Goal: Task Accomplishment & Management: Manage account settings

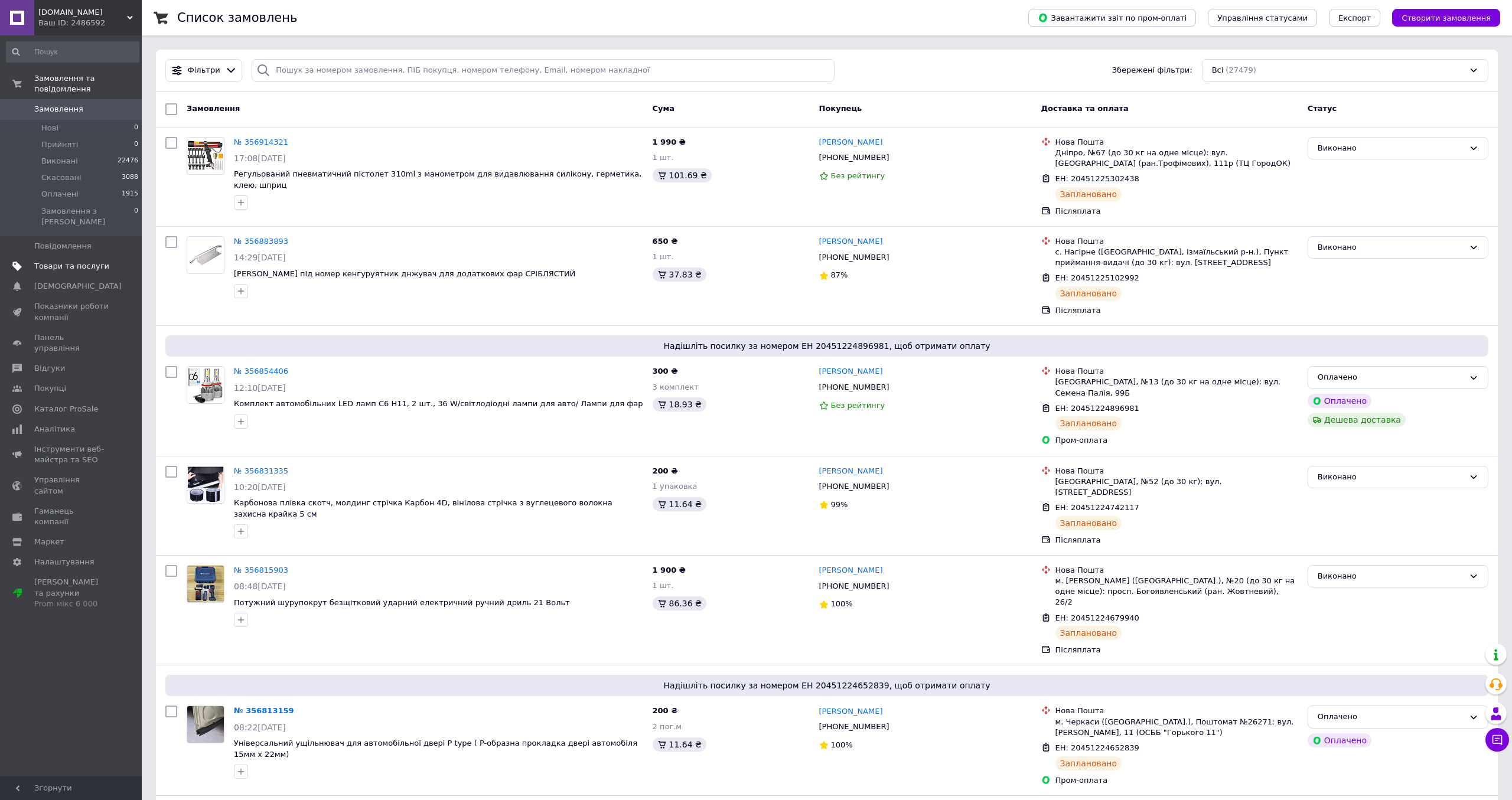
click at [78, 261] on span "Товари та послуги" at bounding box center [72, 266] width 75 height 11
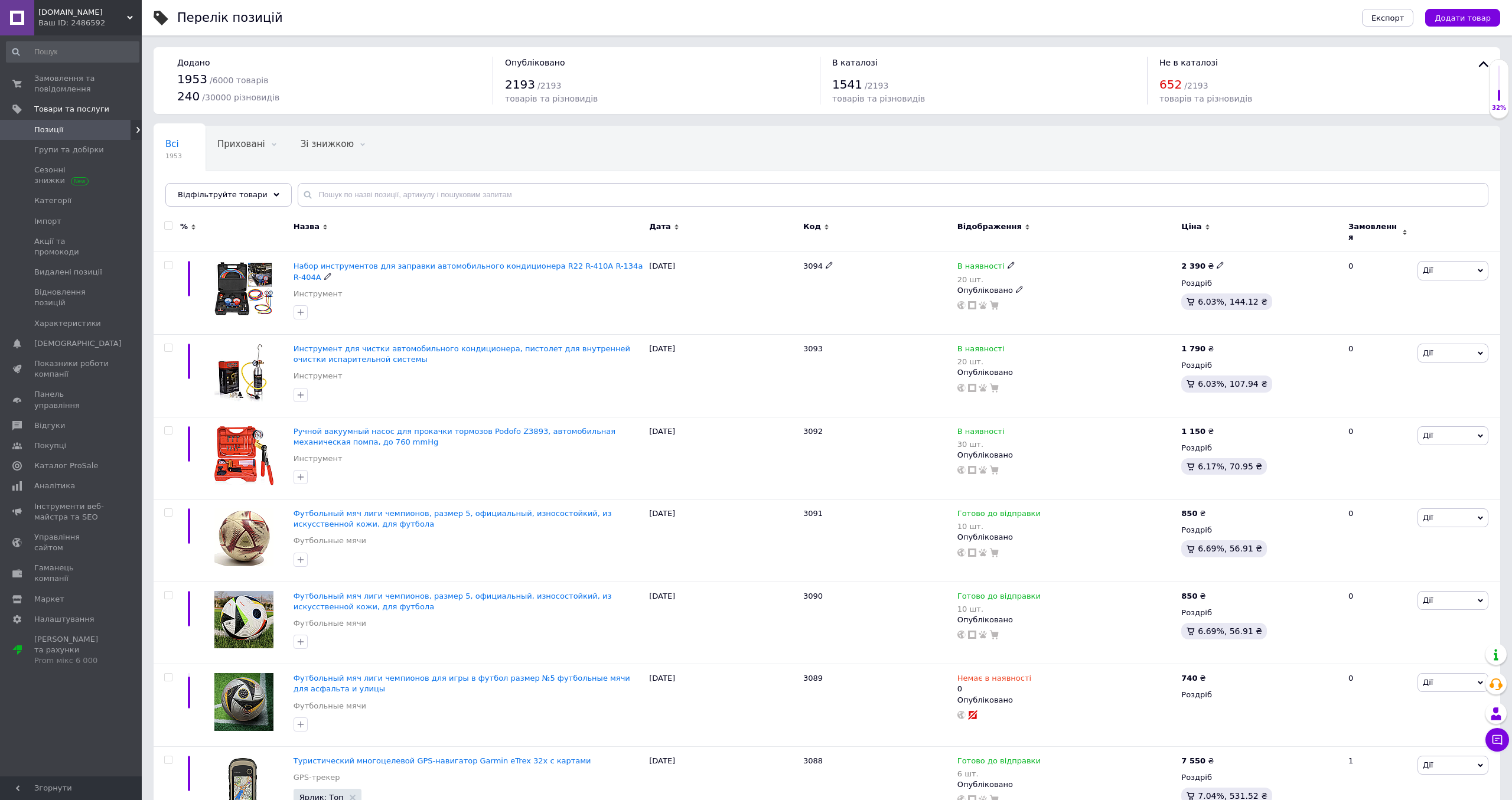
scroll to position [1, 0]
click at [1447, 17] on span "Додати товар" at bounding box center [1463, 18] width 56 height 9
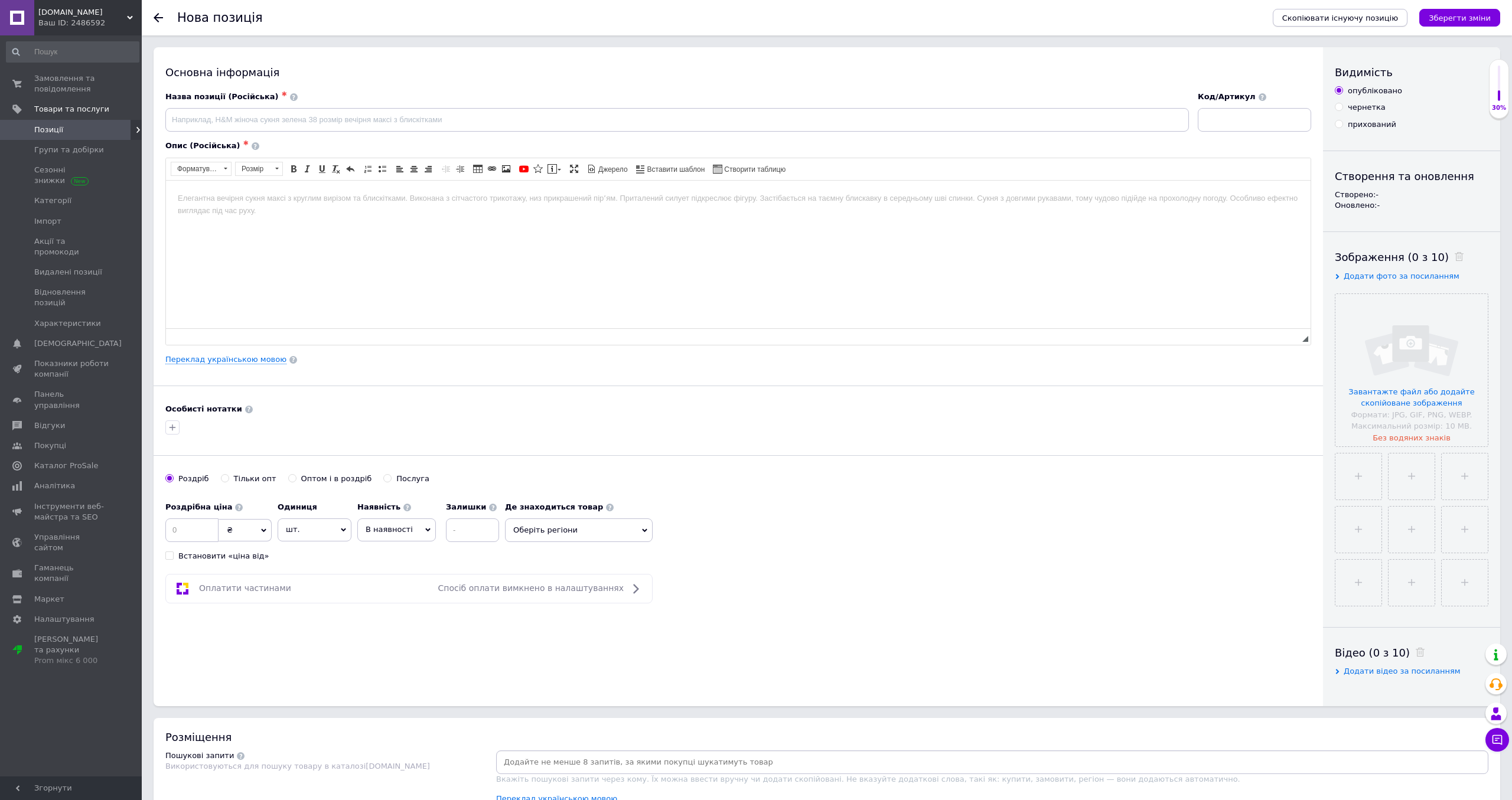
click at [1334, 23] on button "Скопіювати існуючу позицію" at bounding box center [1341, 18] width 135 height 18
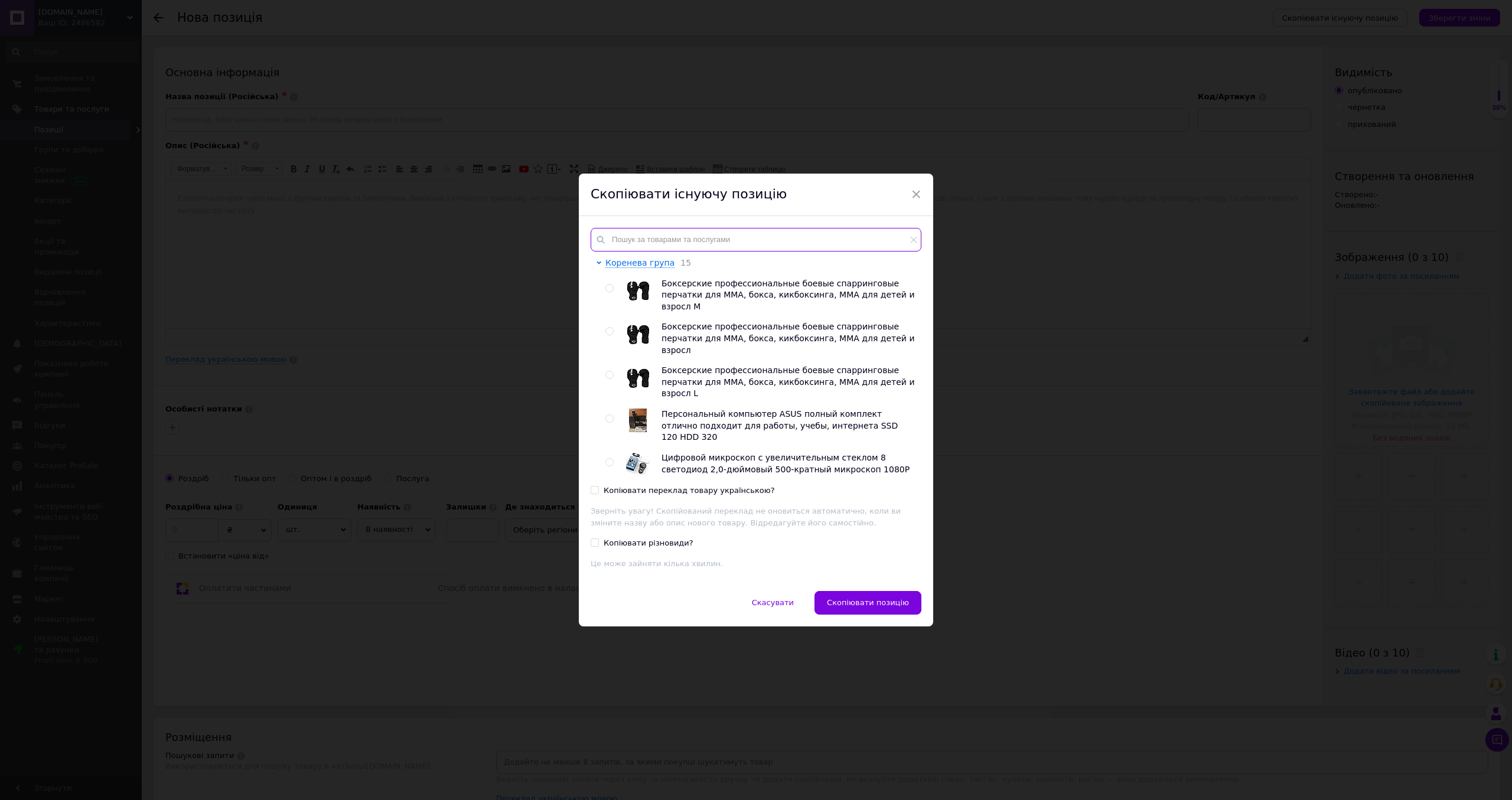
click at [740, 248] on input "text" at bounding box center [756, 240] width 331 height 24
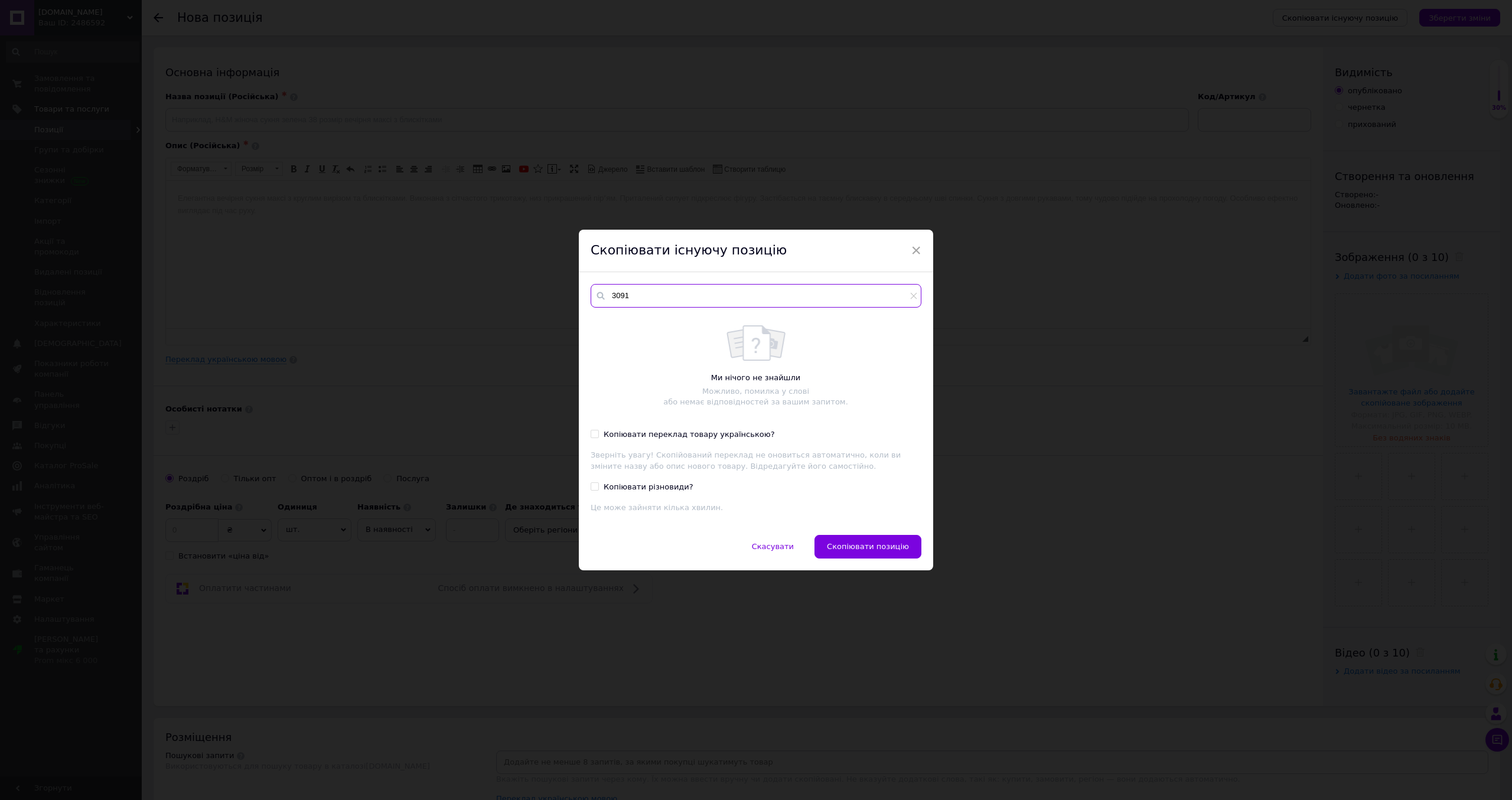
type input "3091"
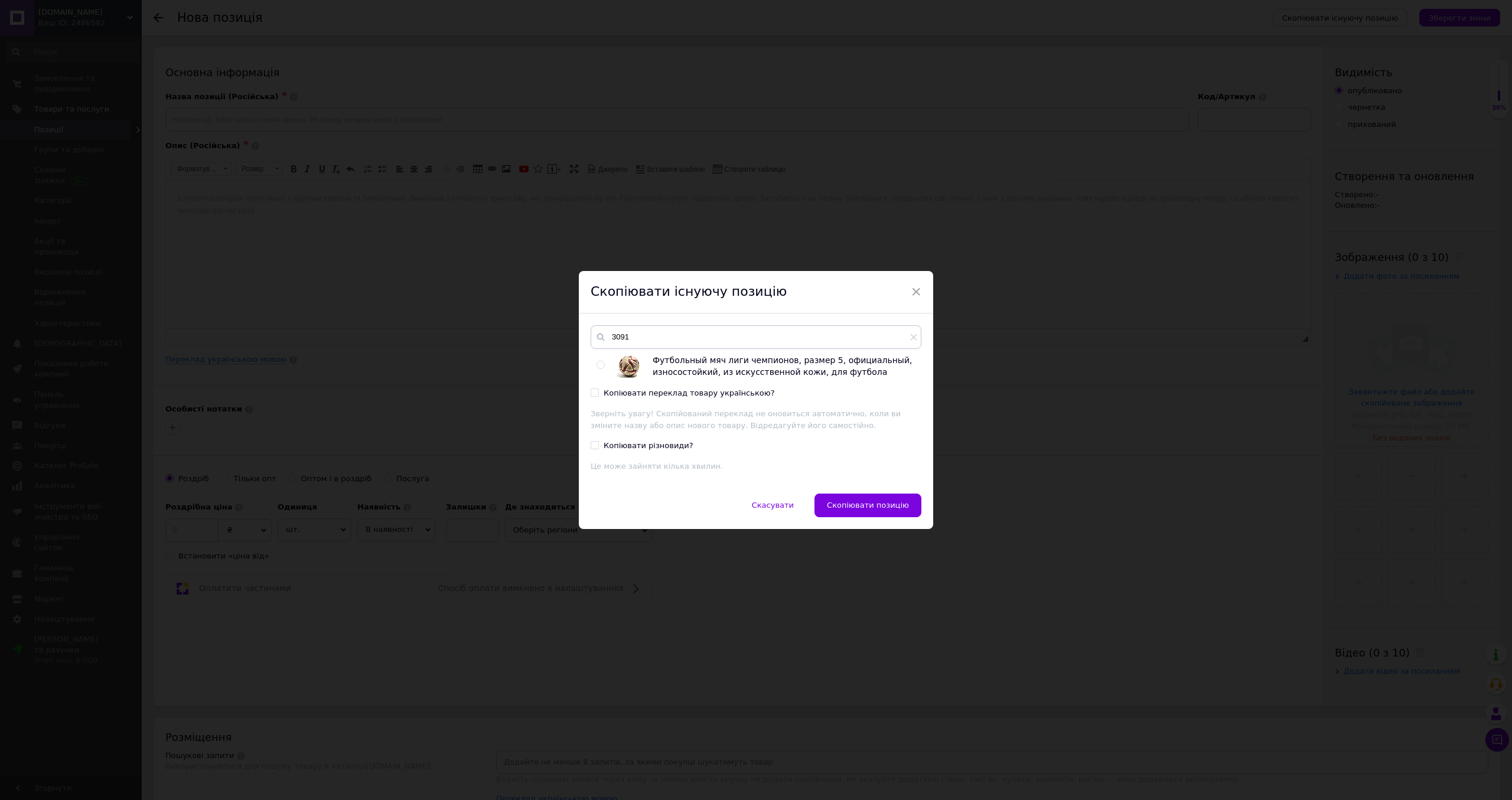
drag, startPoint x: 601, startPoint y: 367, endPoint x: 695, endPoint y: 431, distance: 113.7
click at [601, 367] on input "radio" at bounding box center [600, 365] width 7 height 7
radio input "true"
drag, startPoint x: 857, startPoint y: 498, endPoint x: 888, endPoint y: 507, distance: 32.3
click at [857, 498] on button "Скопіювати позицію" at bounding box center [868, 505] width 107 height 24
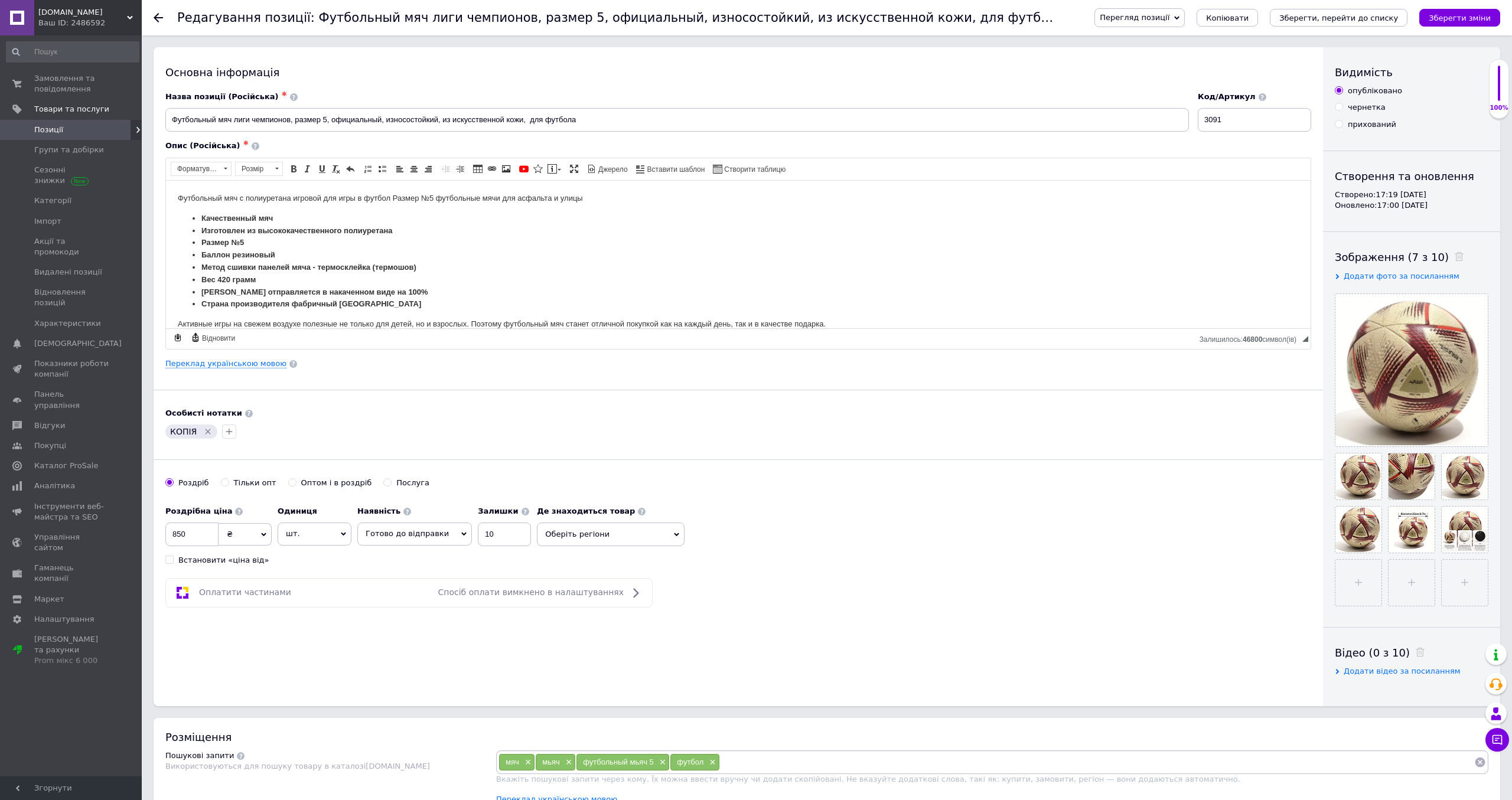
click at [150, 16] on div "Редагування позиції: Футбольный мяч лиги чемпионов, размер 5, официальный, изно…" at bounding box center [827, 18] width 1370 height 35
click at [157, 16] on icon at bounding box center [158, 18] width 10 height 10
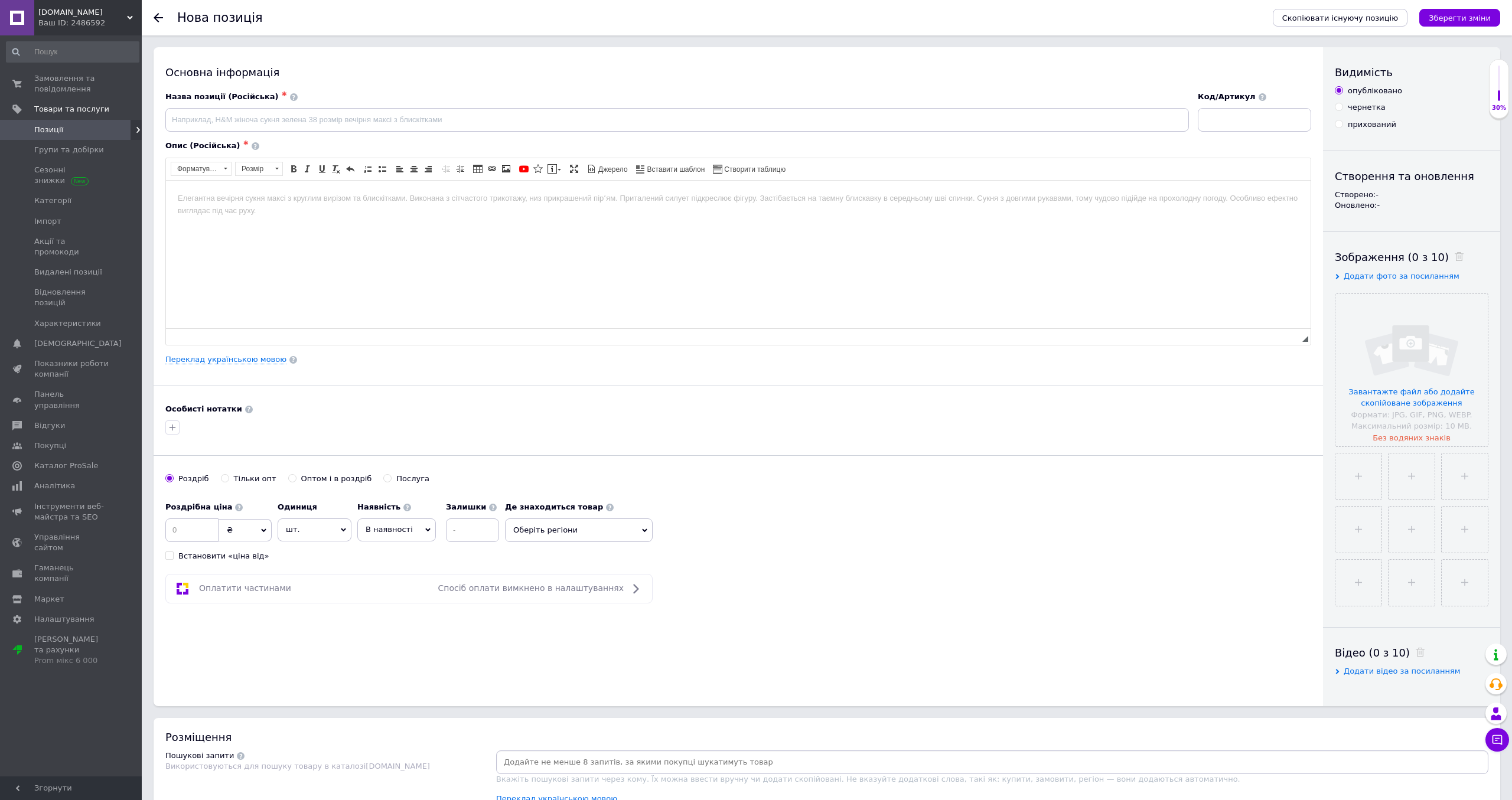
click at [161, 18] on use at bounding box center [158, 18] width 10 height 10
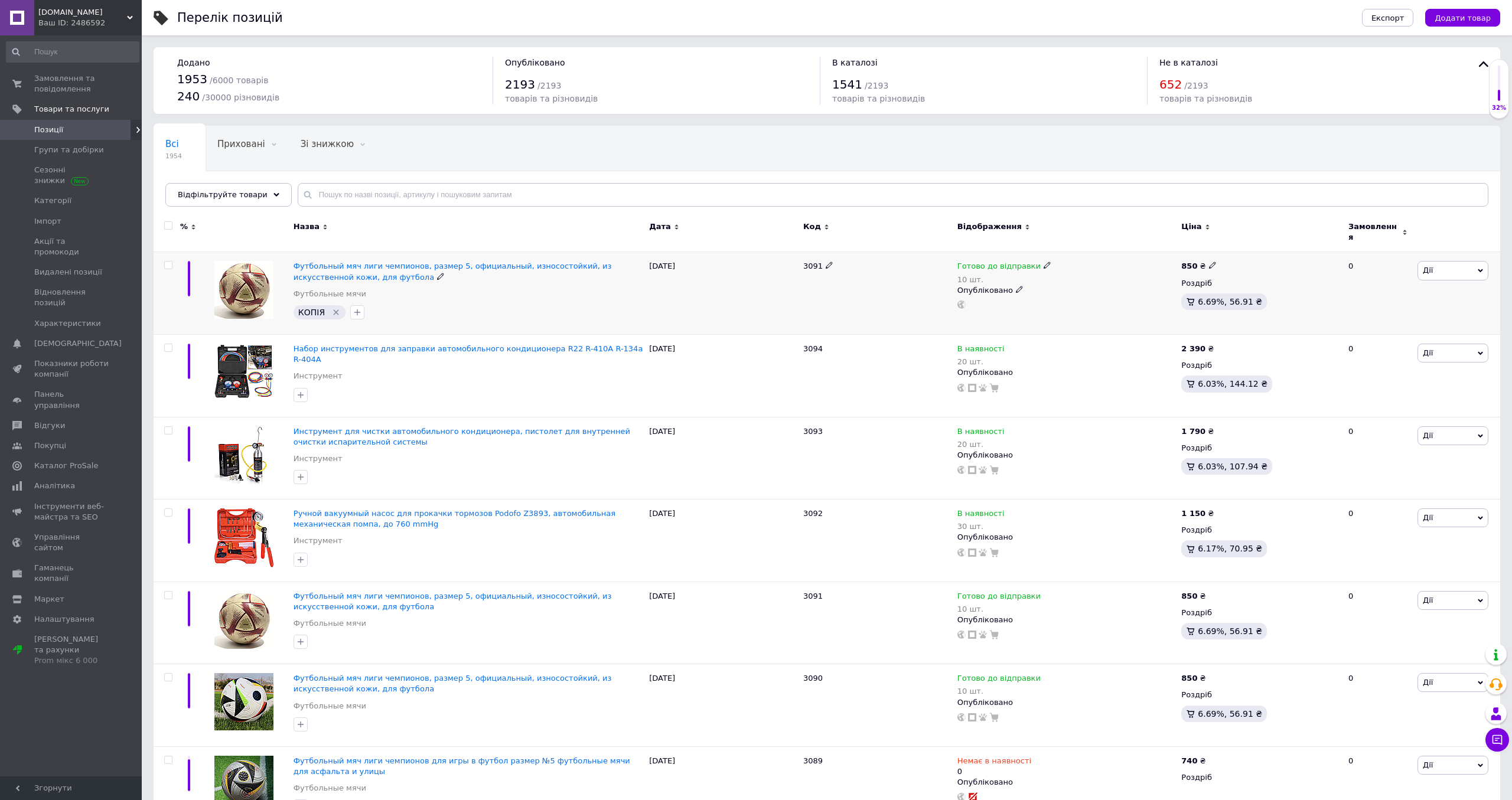
click at [1477, 262] on span "Дії" at bounding box center [1453, 271] width 71 height 19
click at [1384, 451] on li "Видалити" at bounding box center [1410, 459] width 157 height 16
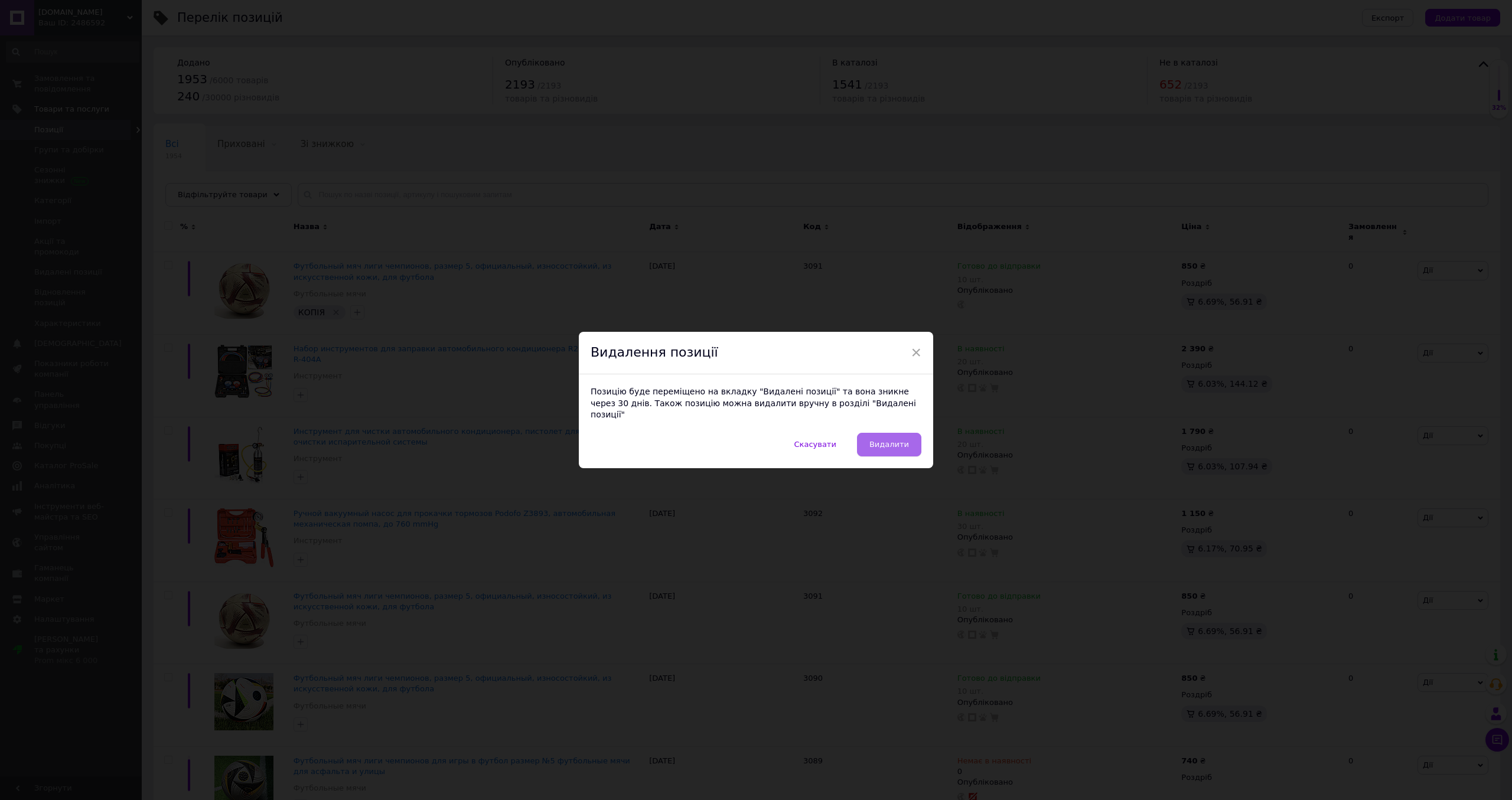
click at [889, 440] on span "Видалити" at bounding box center [890, 444] width 40 height 9
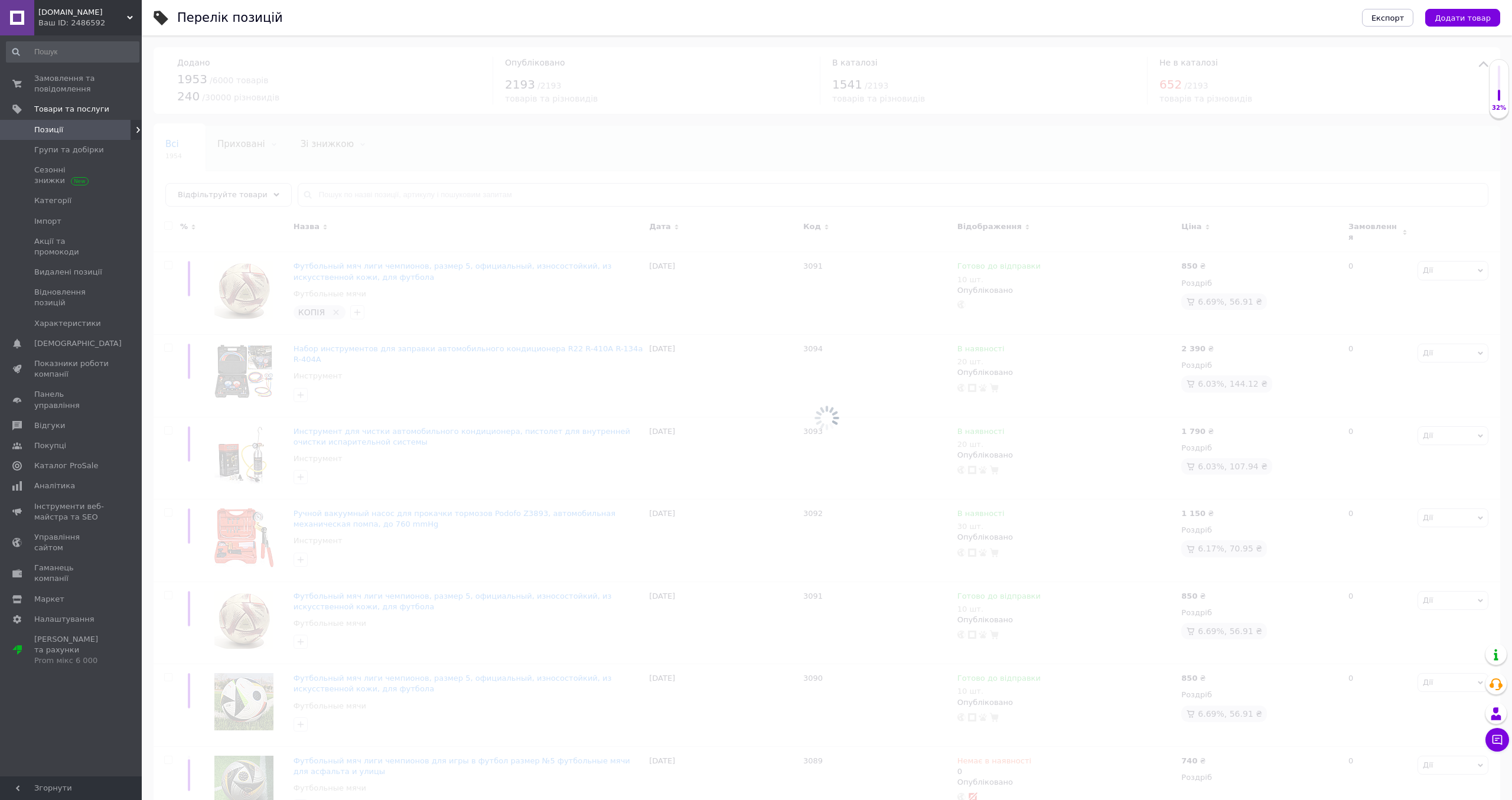
click at [1449, 18] on span "Додати товар" at bounding box center [1463, 18] width 56 height 9
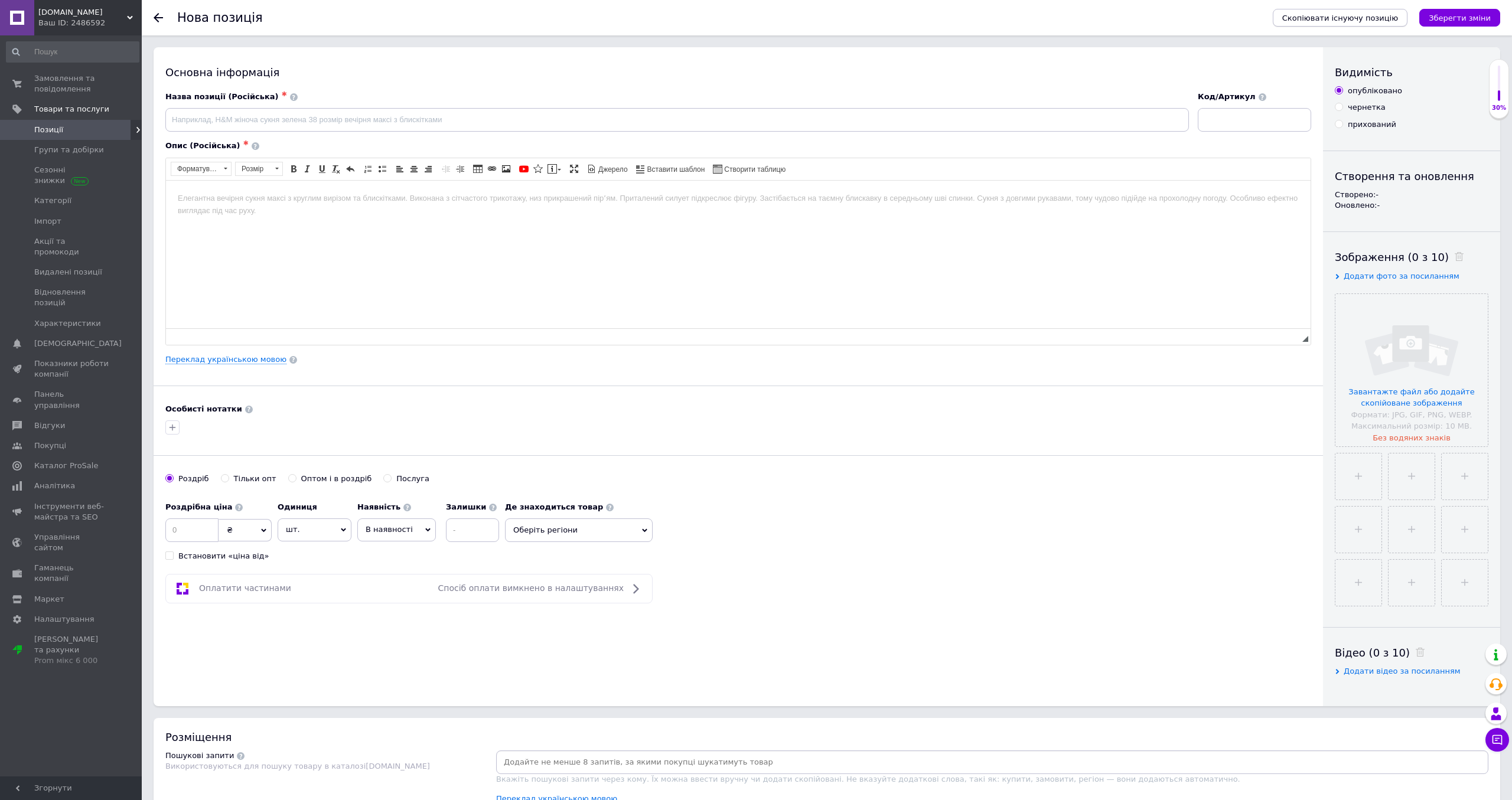
click at [1334, 14] on span "Скопіювати існуючу позицію" at bounding box center [1340, 18] width 116 height 9
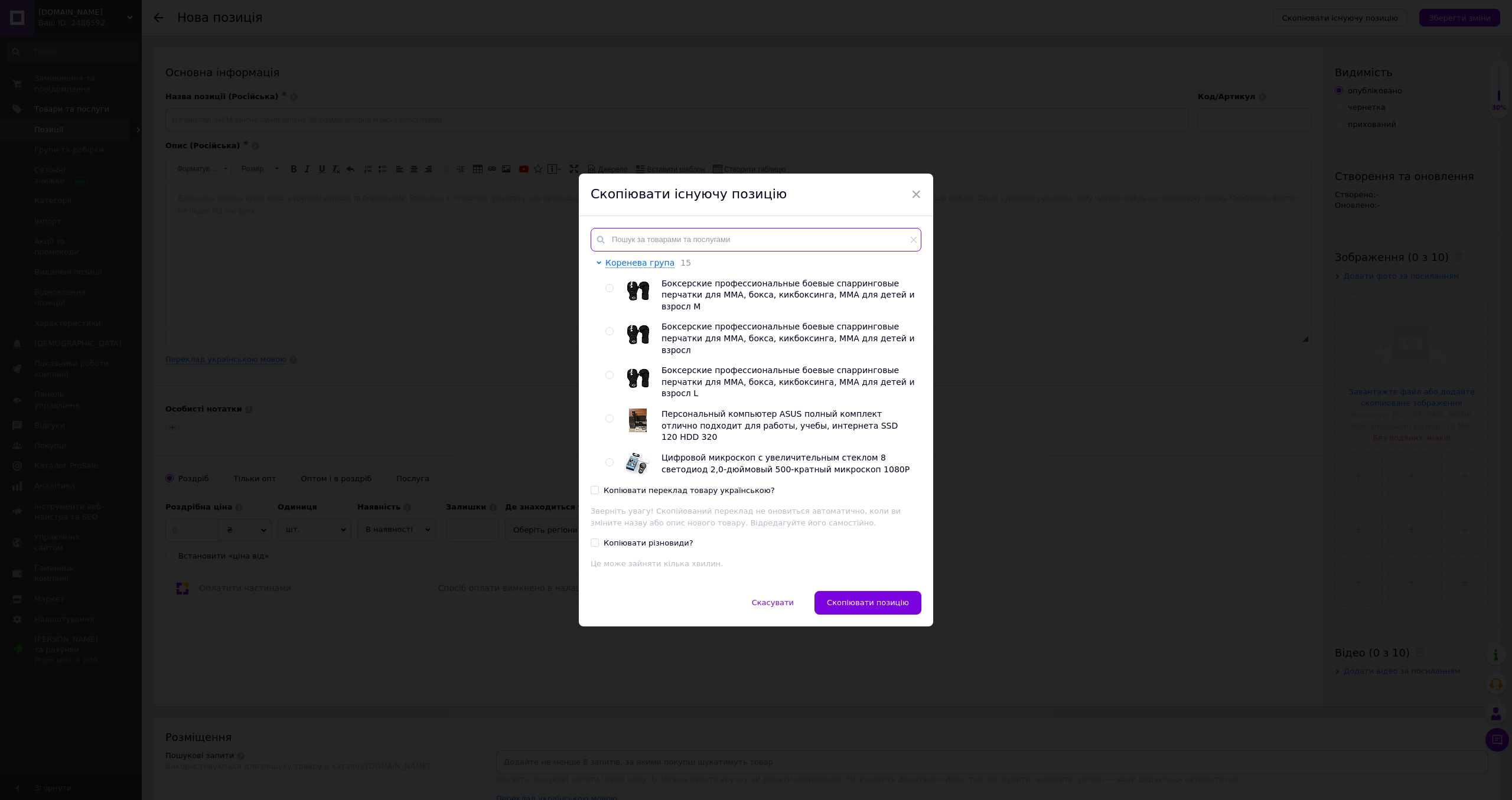
click at [726, 240] on input "text" at bounding box center [756, 240] width 331 height 24
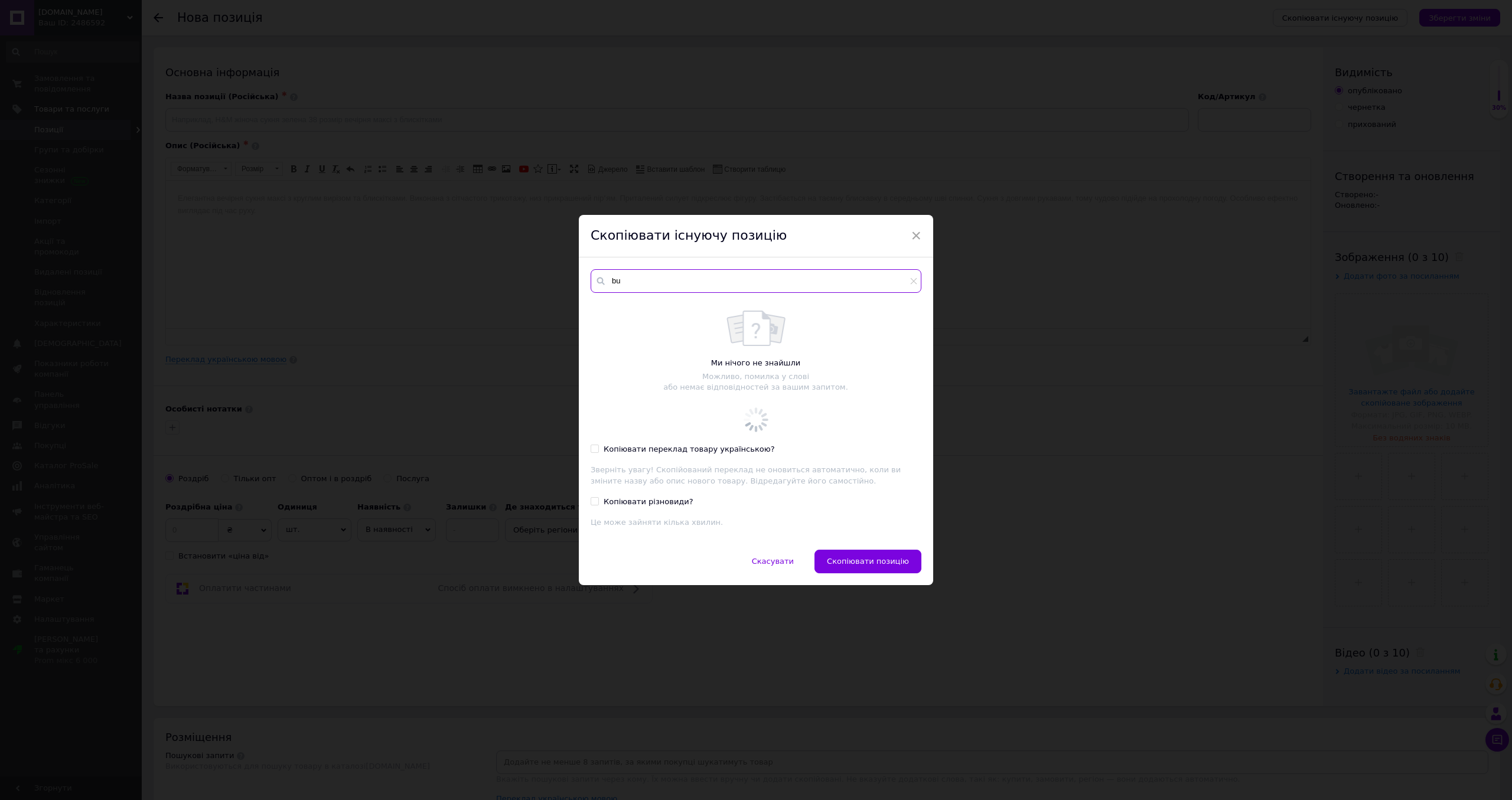
type input "b"
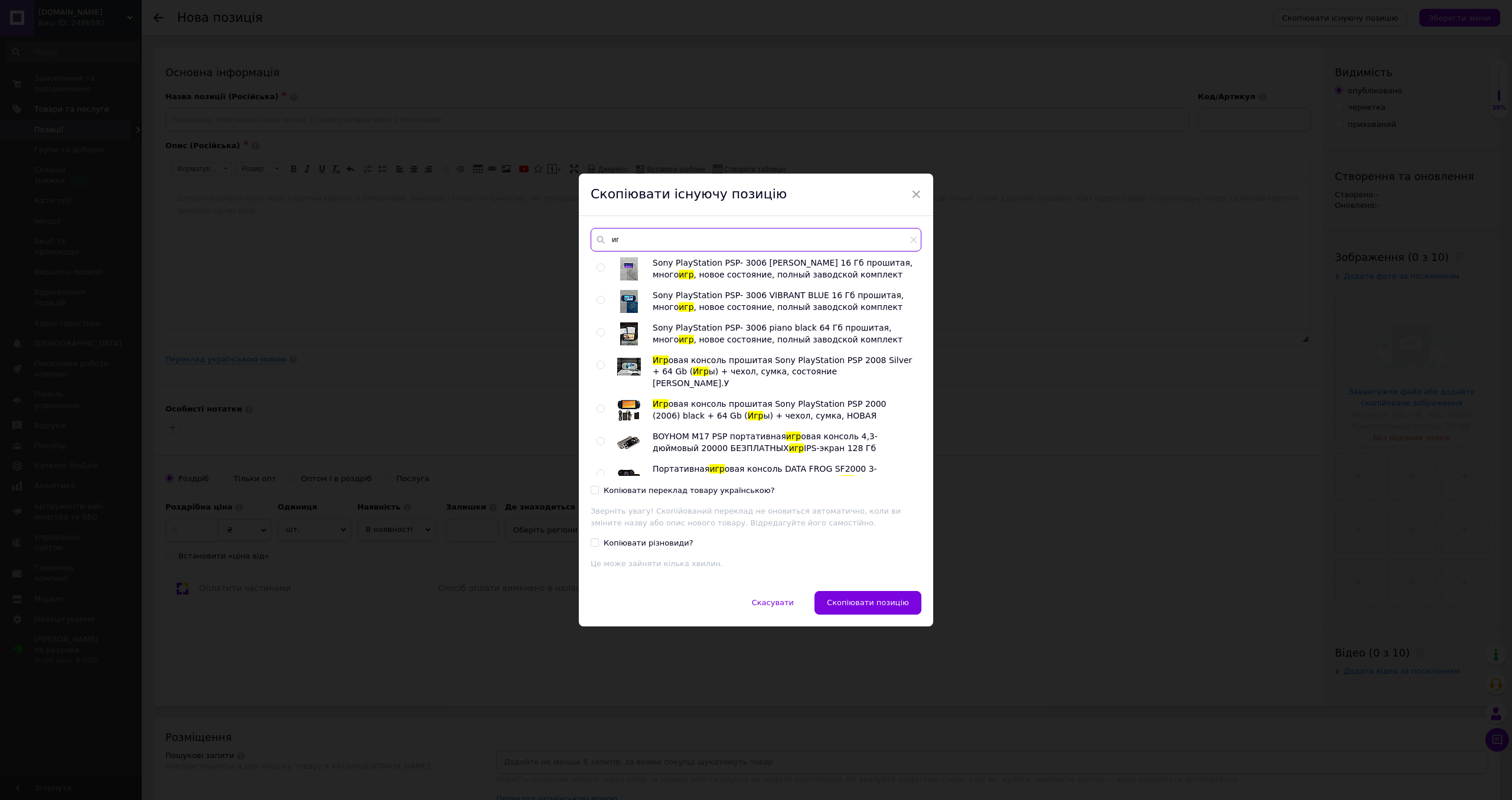
type input "и"
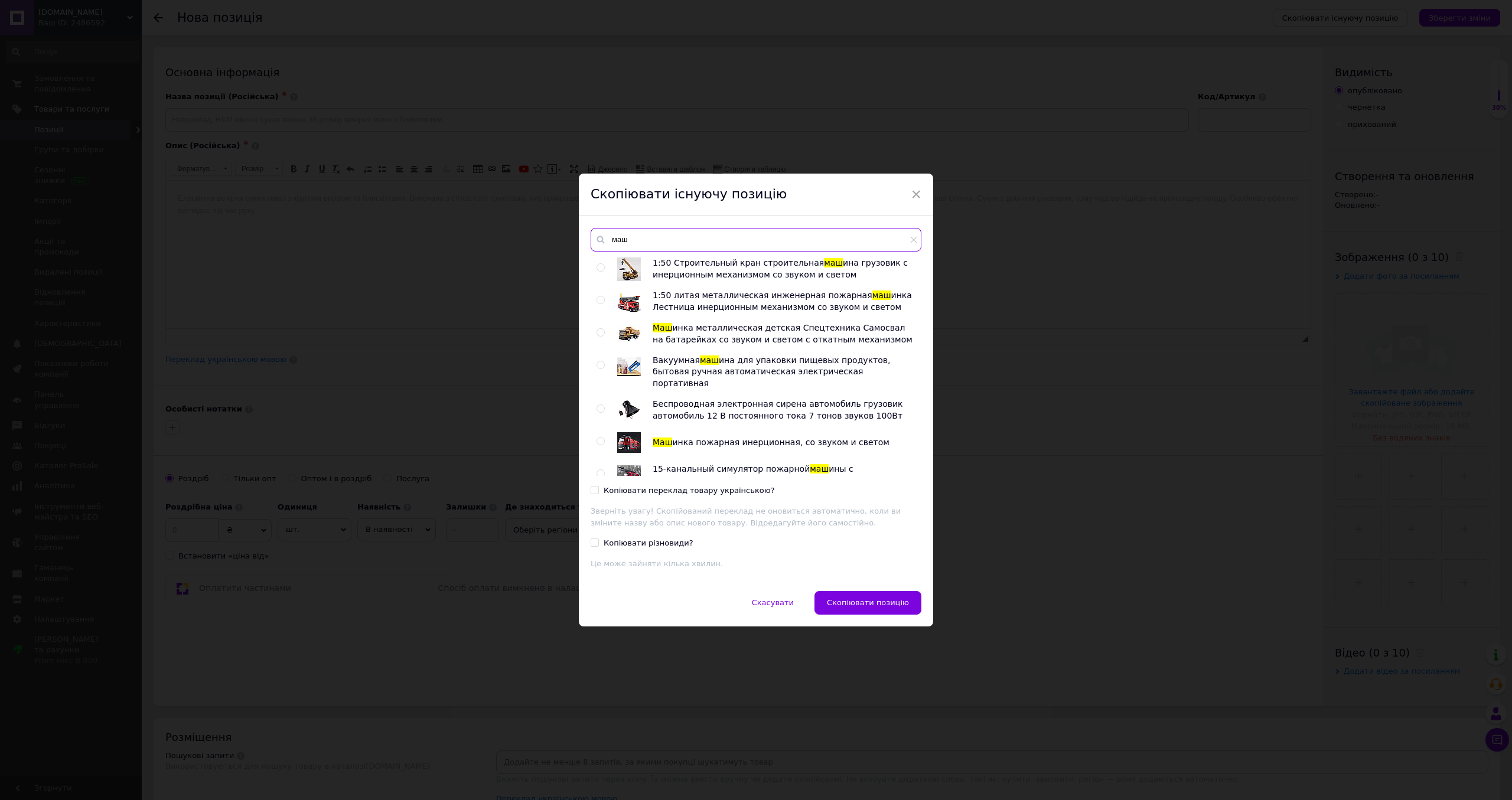
type input "маш"
click at [600, 268] on input "radio" at bounding box center [600, 267] width 7 height 7
radio input "true"
click at [878, 600] on span "Скопіювати позицію" at bounding box center [868, 602] width 82 height 9
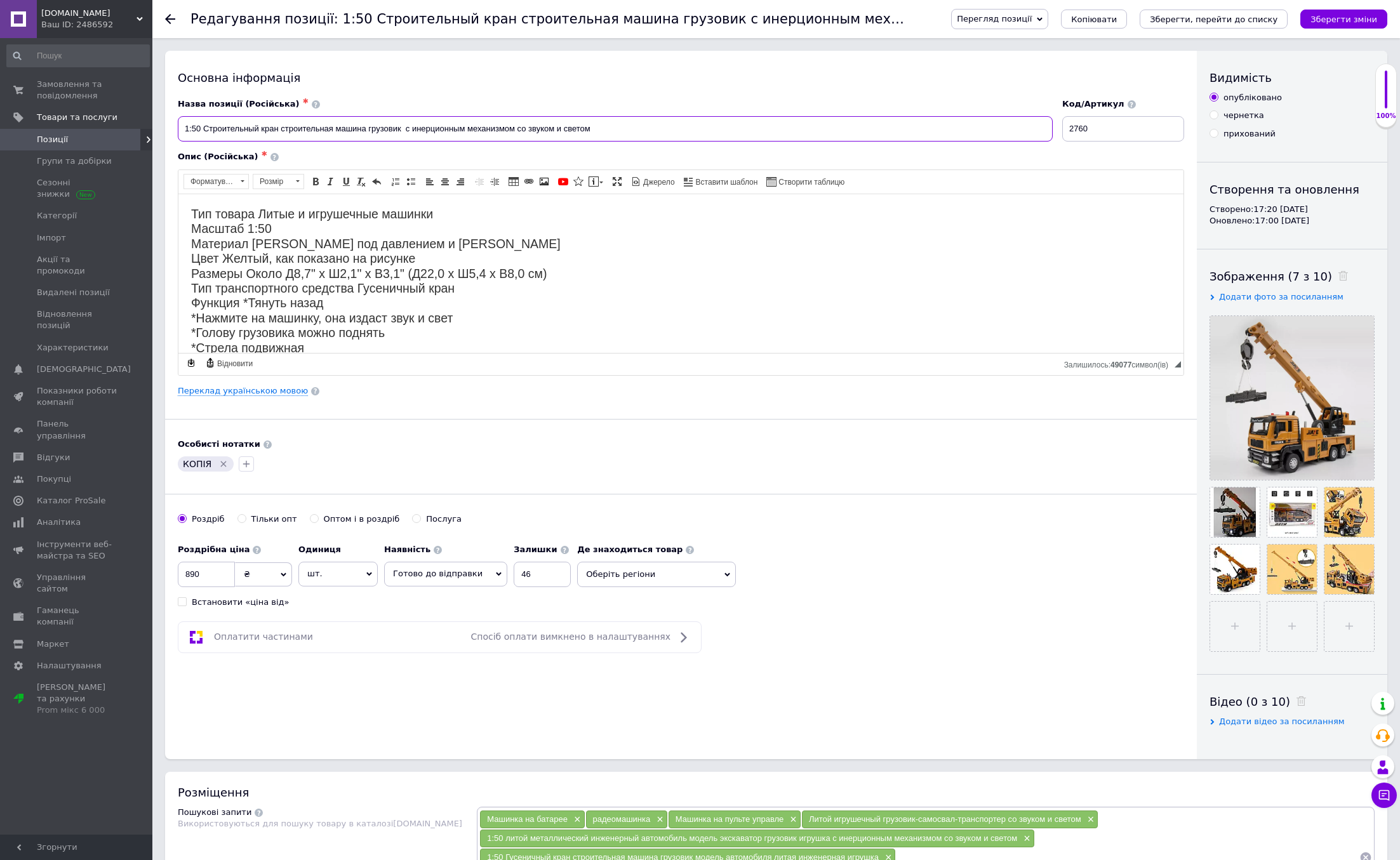
click at [601, 127] on input "1:50 Строительный кран строительная машина грузовик с инерционным механизмом со…" at bounding box center [615, 129] width 875 height 26
paste input "[PERSON_NAME] Мерседес машинка металлическая модель коллекционная со светом и з…"
drag, startPoint x: 614, startPoint y: 128, endPoint x: 681, endPoint y: 128, distance: 67.0
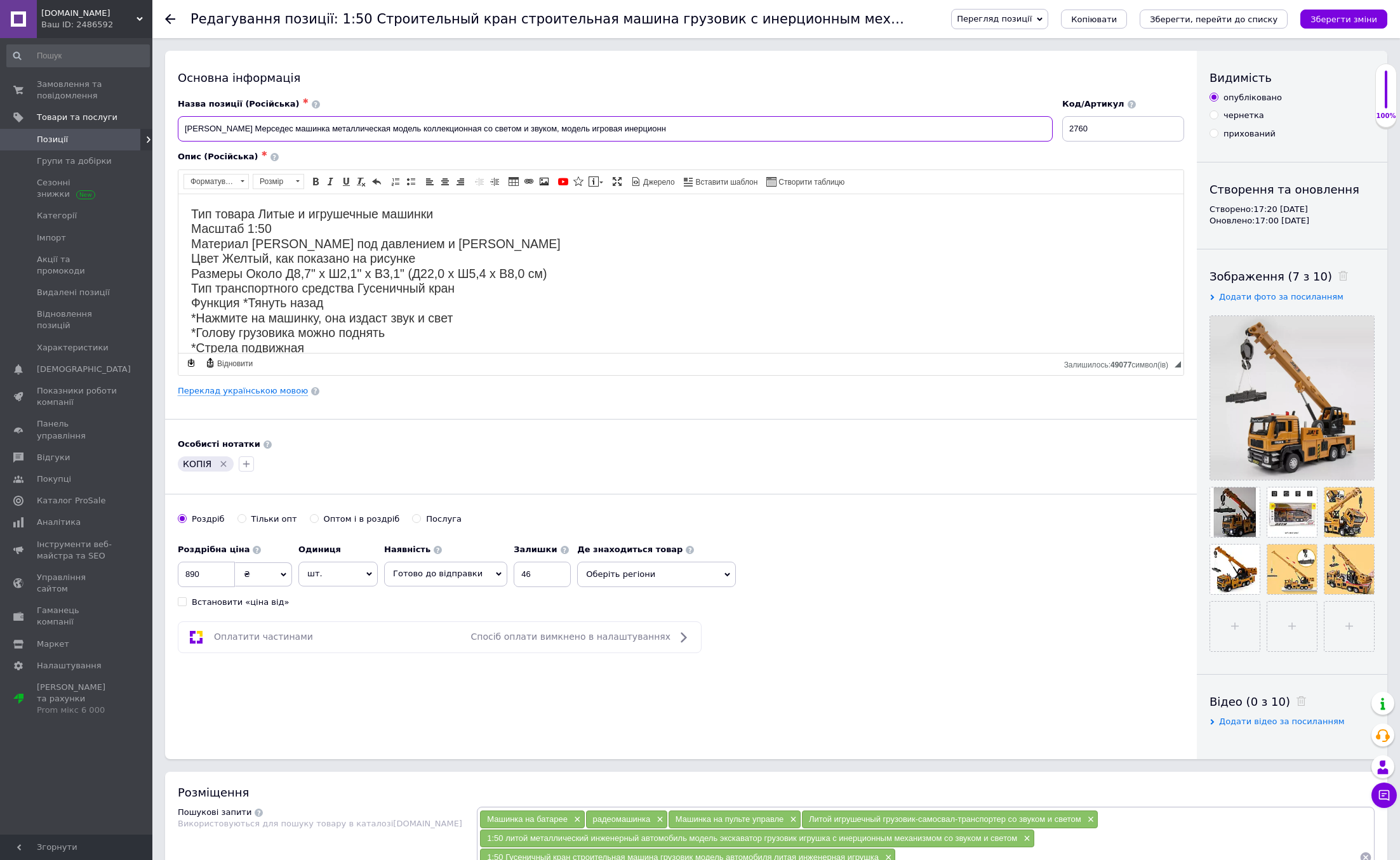
click at [681, 128] on input "[PERSON_NAME] Мерседес машинка металлическая модель коллекционная со светом и з…" at bounding box center [615, 129] width 875 height 26
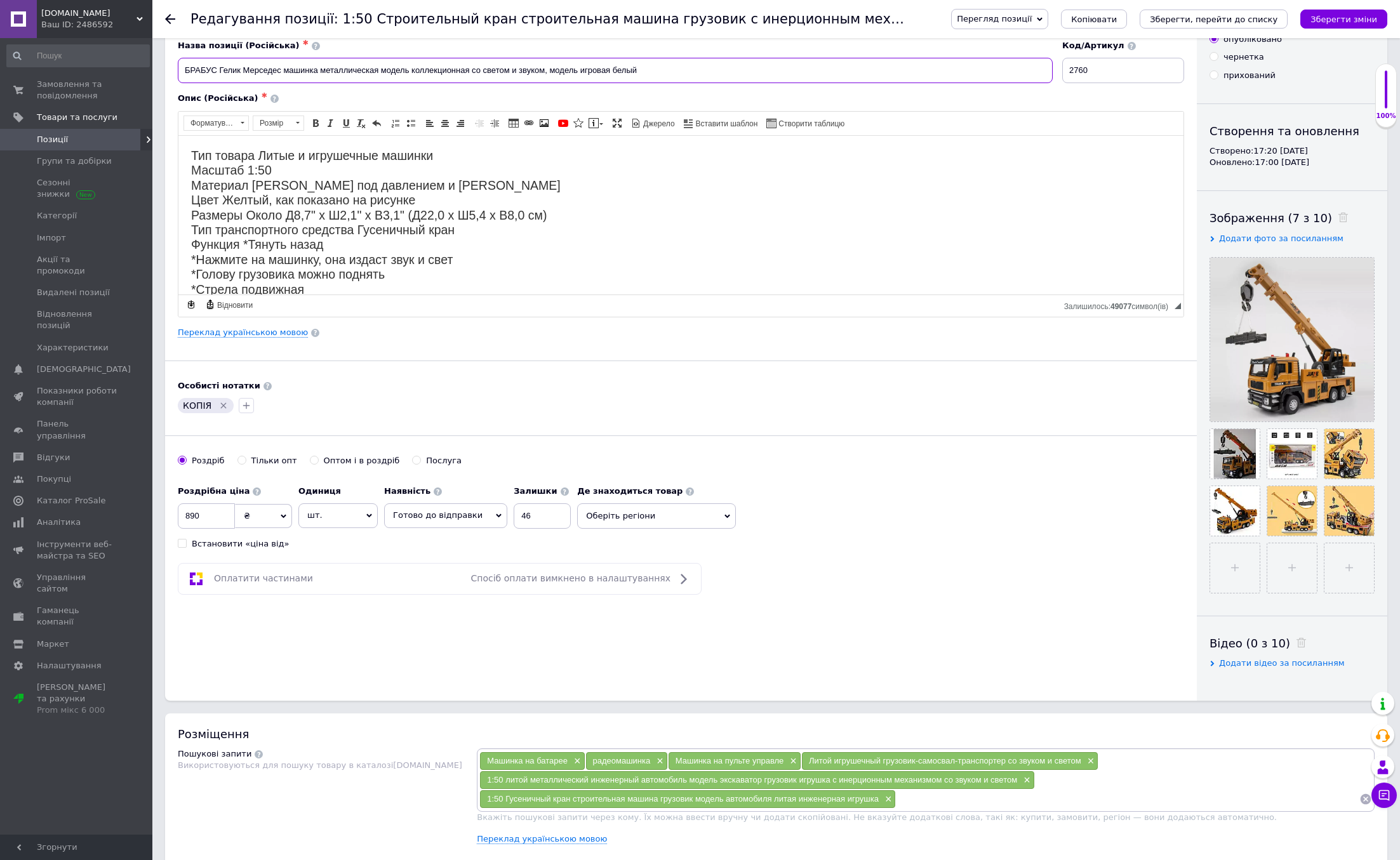
scroll to position [62, 0]
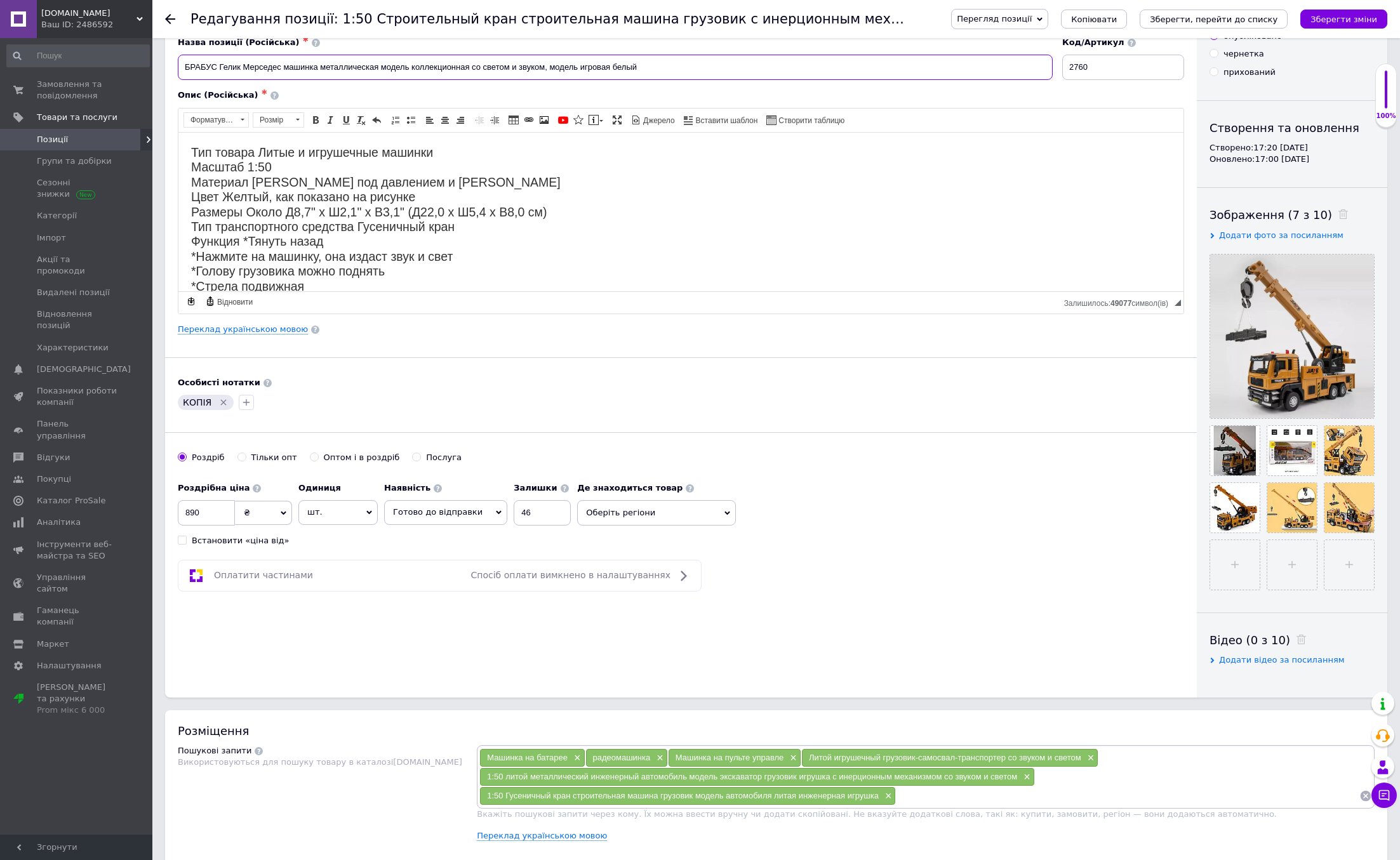
type input "БРАБУС Гелик Мерседес машинка металлическая модель коллекционная со светом и зв…"
click at [269, 200] on font "Тип товара Литые и игрушечные машинки Масштаб 1:50 Материал Литье под давлением…" at bounding box center [510, 271] width 637 height 252
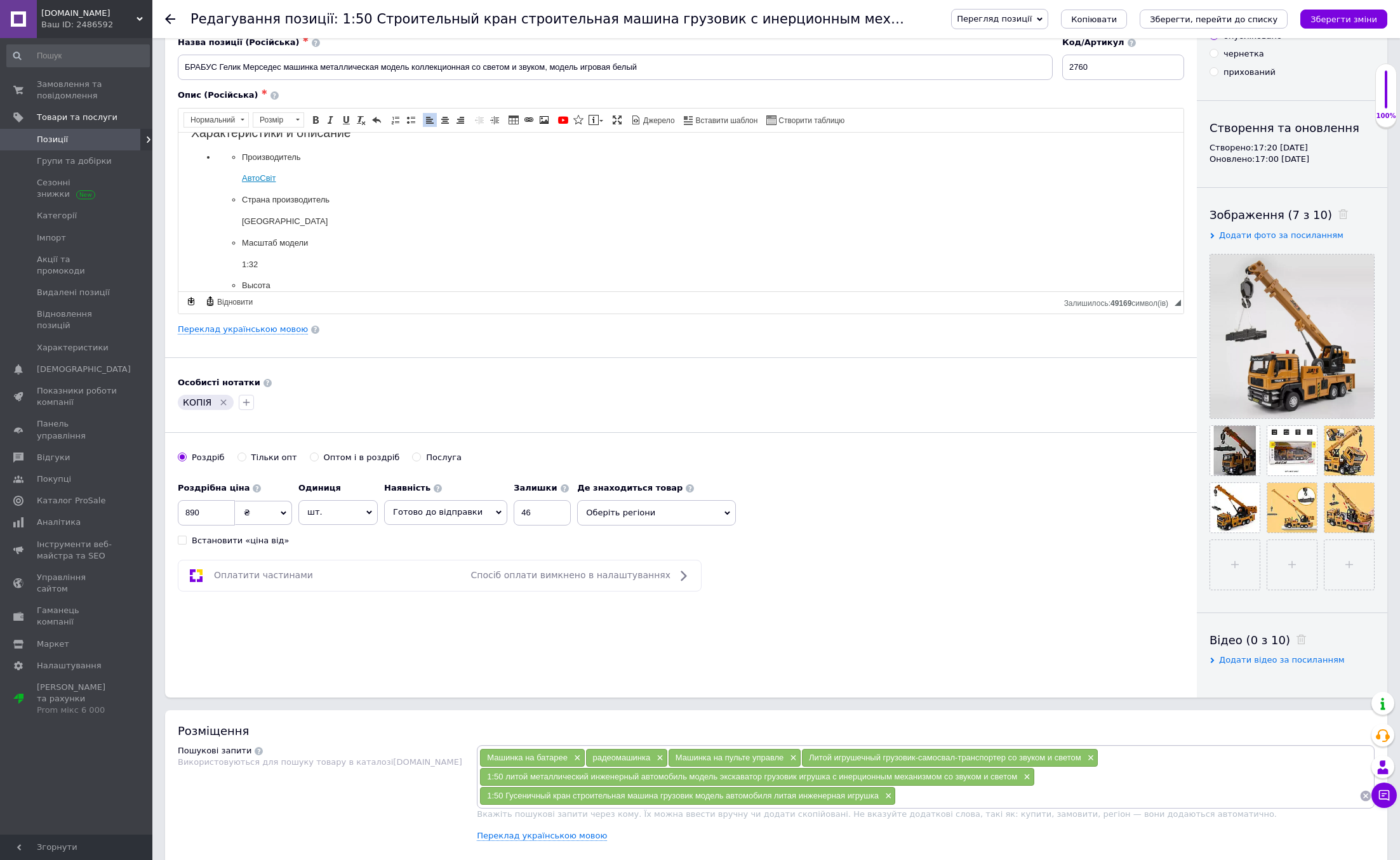
scroll to position [0, 0]
drag, startPoint x: 229, startPoint y: 175, endPoint x: 285, endPoint y: 197, distance: 60.2
click at [285, 197] on ul "Производитель АвтоСвіт Страна производитель Китай Масштаб модели 1:32 Высота 60…" at bounding box center [681, 338] width 929 height 336
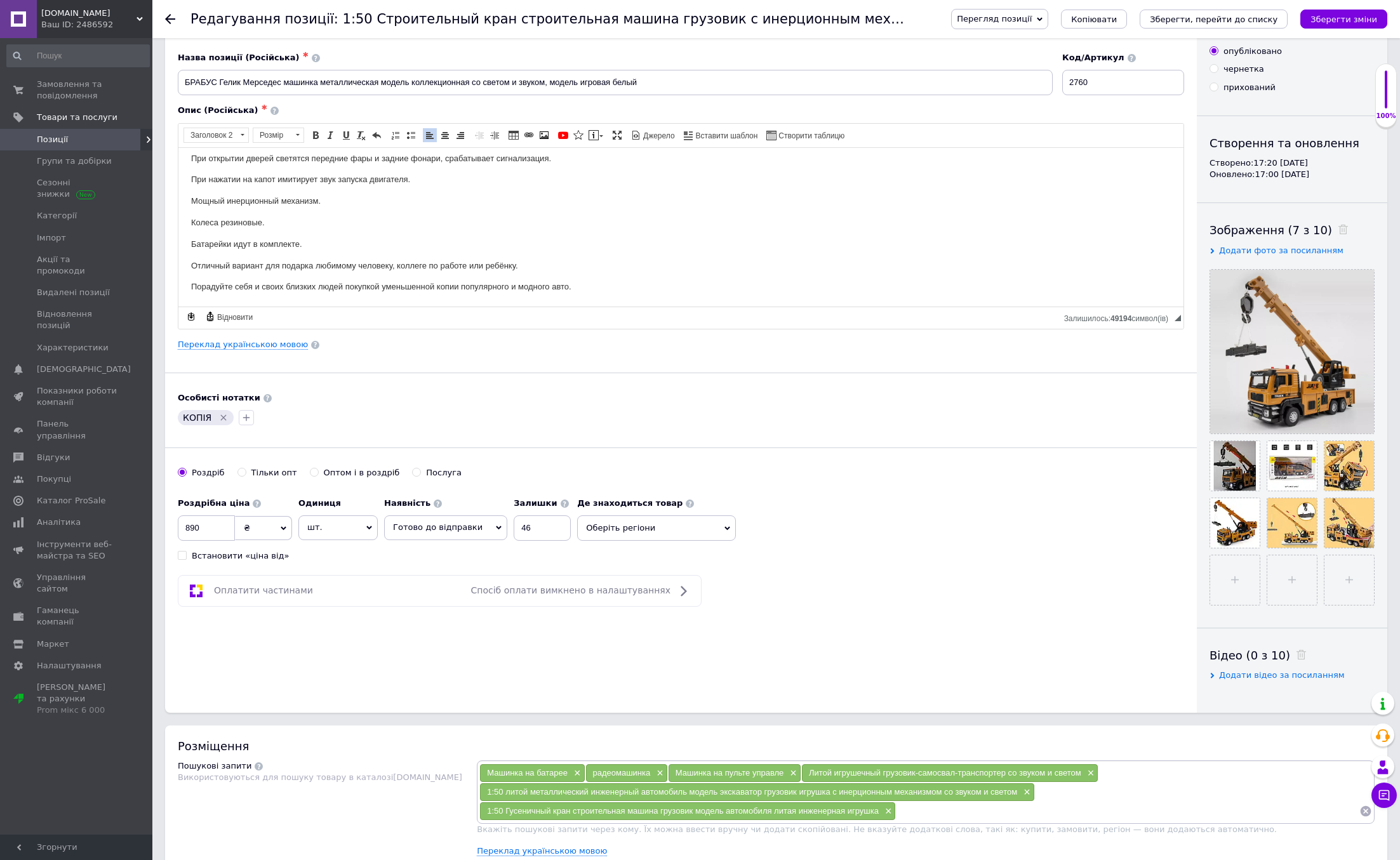
scroll to position [45, 0]
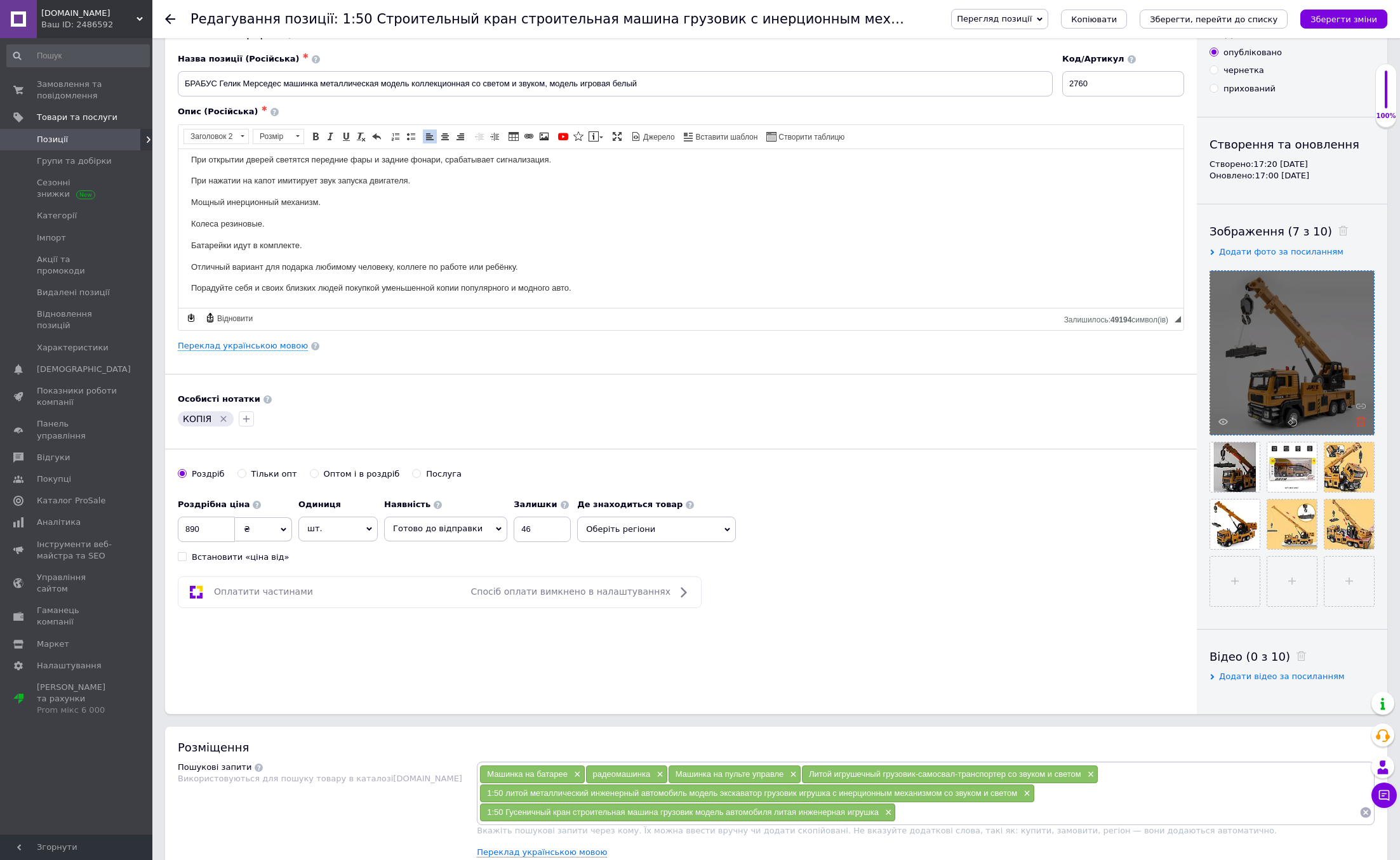
click at [1357, 425] on icon at bounding box center [1360, 421] width 10 height 10
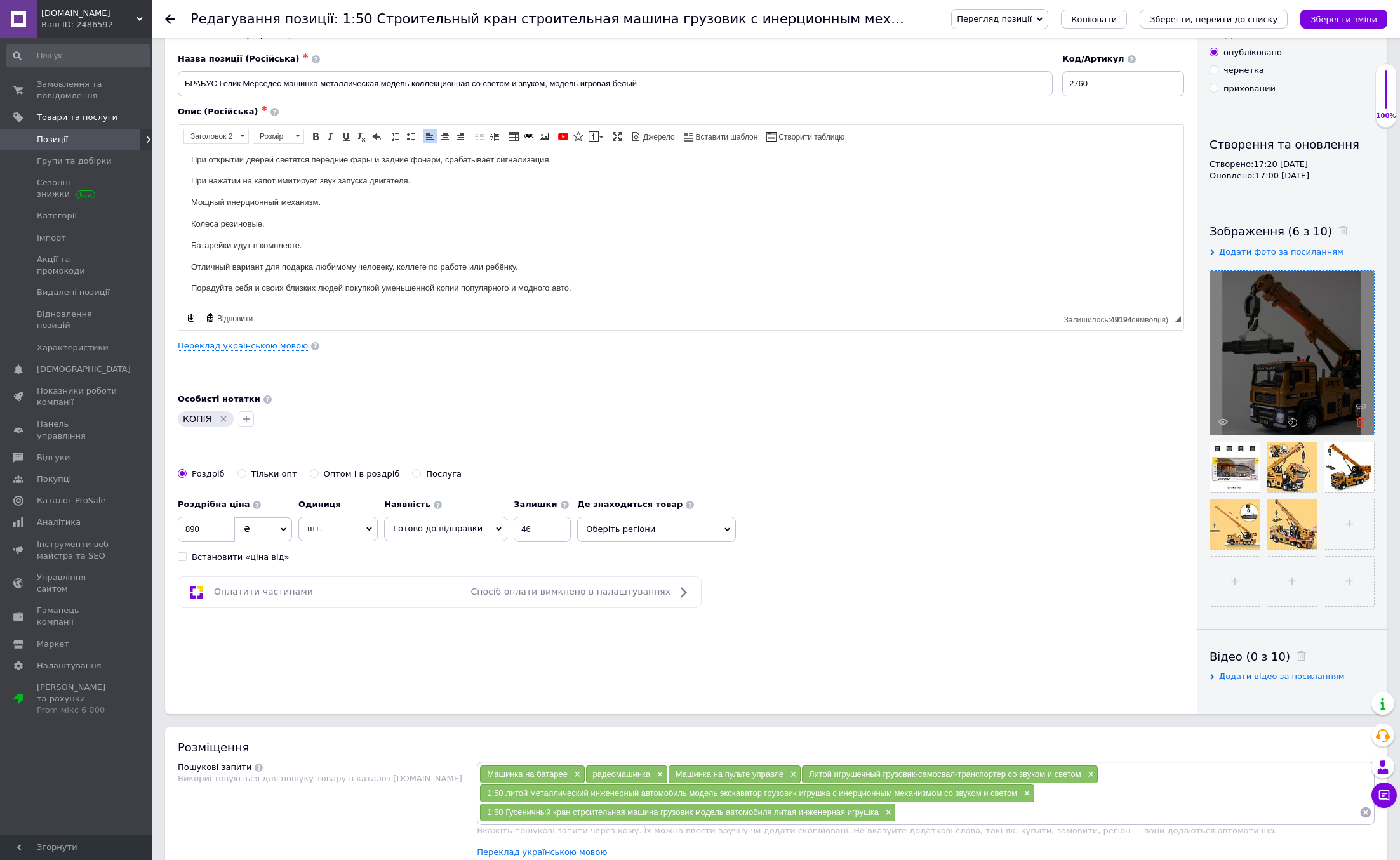
click at [1357, 425] on icon at bounding box center [1360, 421] width 10 height 10
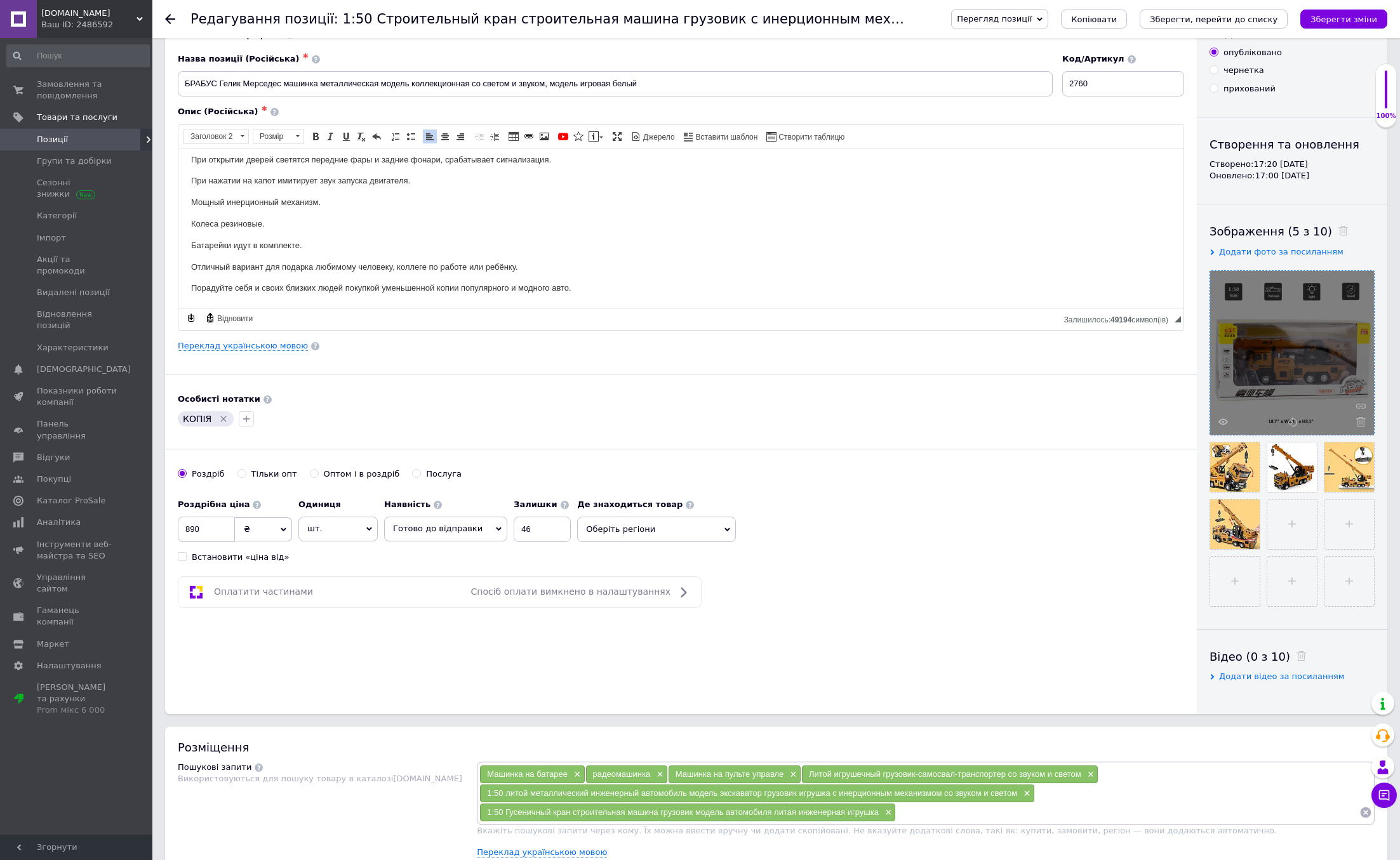
click at [1357, 425] on icon at bounding box center [1360, 421] width 10 height 10
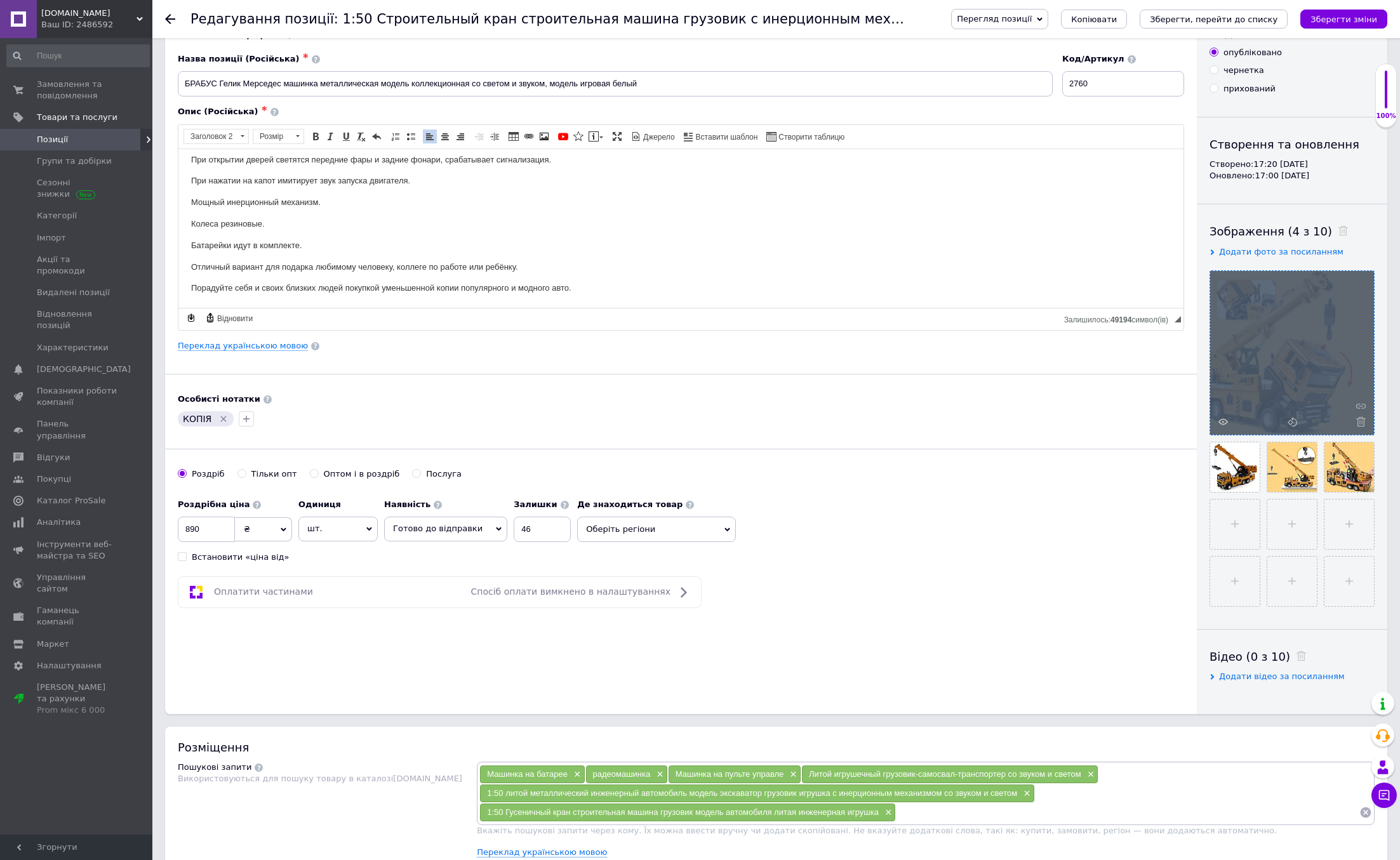
click at [1357, 425] on div at bounding box center [1292, 353] width 164 height 164
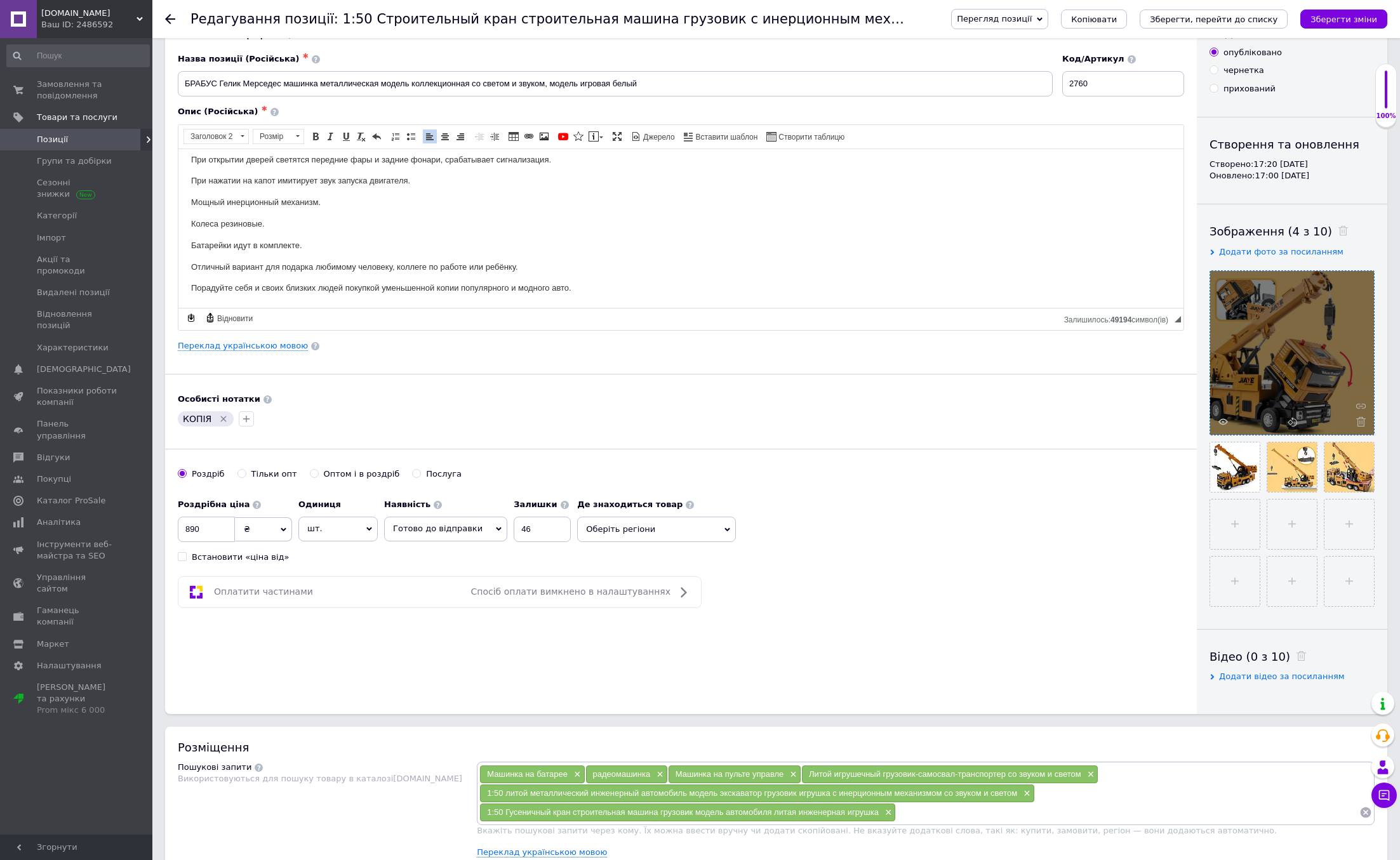
click at [1357, 425] on icon at bounding box center [1360, 421] width 10 height 10
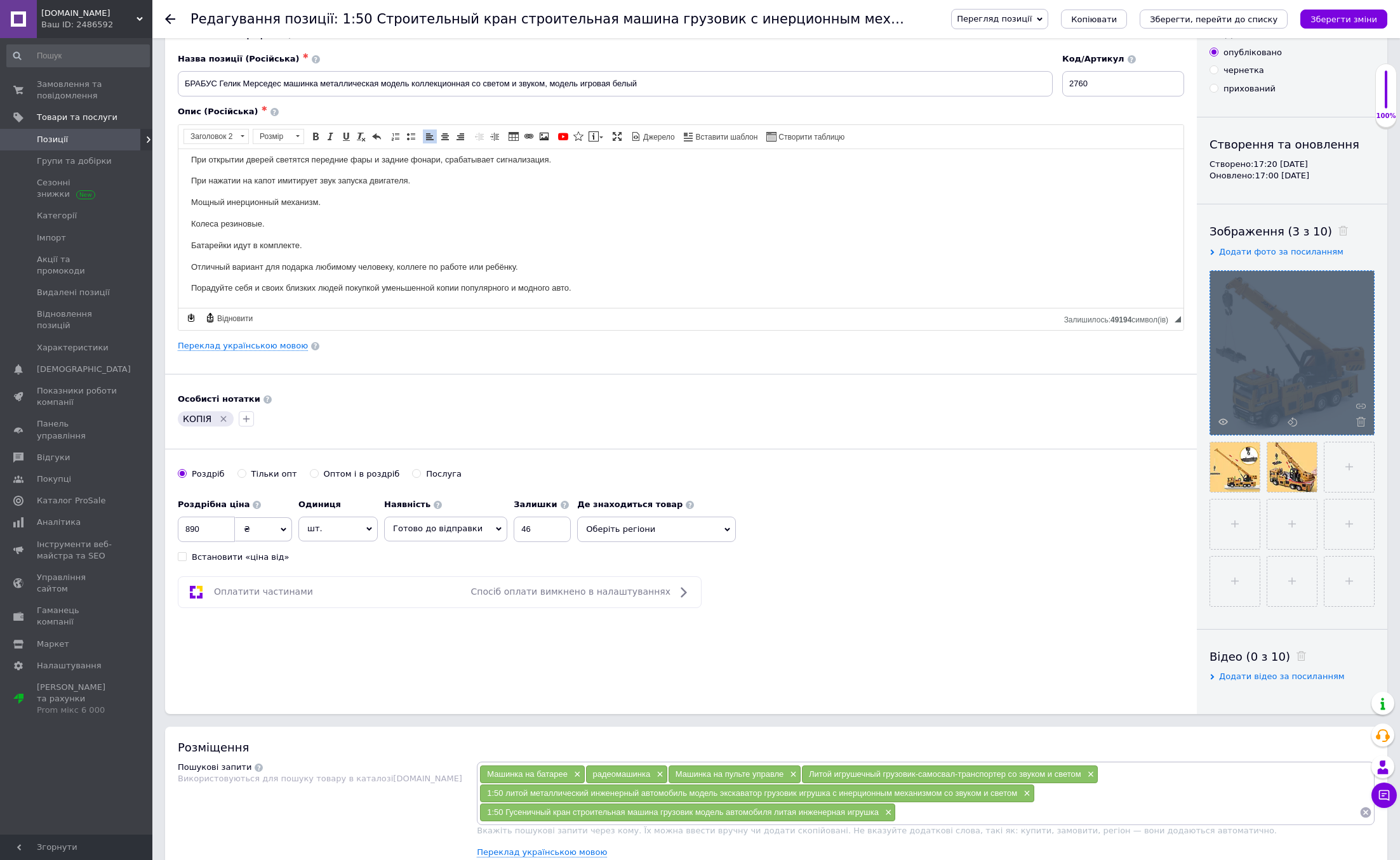
click at [1357, 425] on div at bounding box center [1292, 353] width 164 height 164
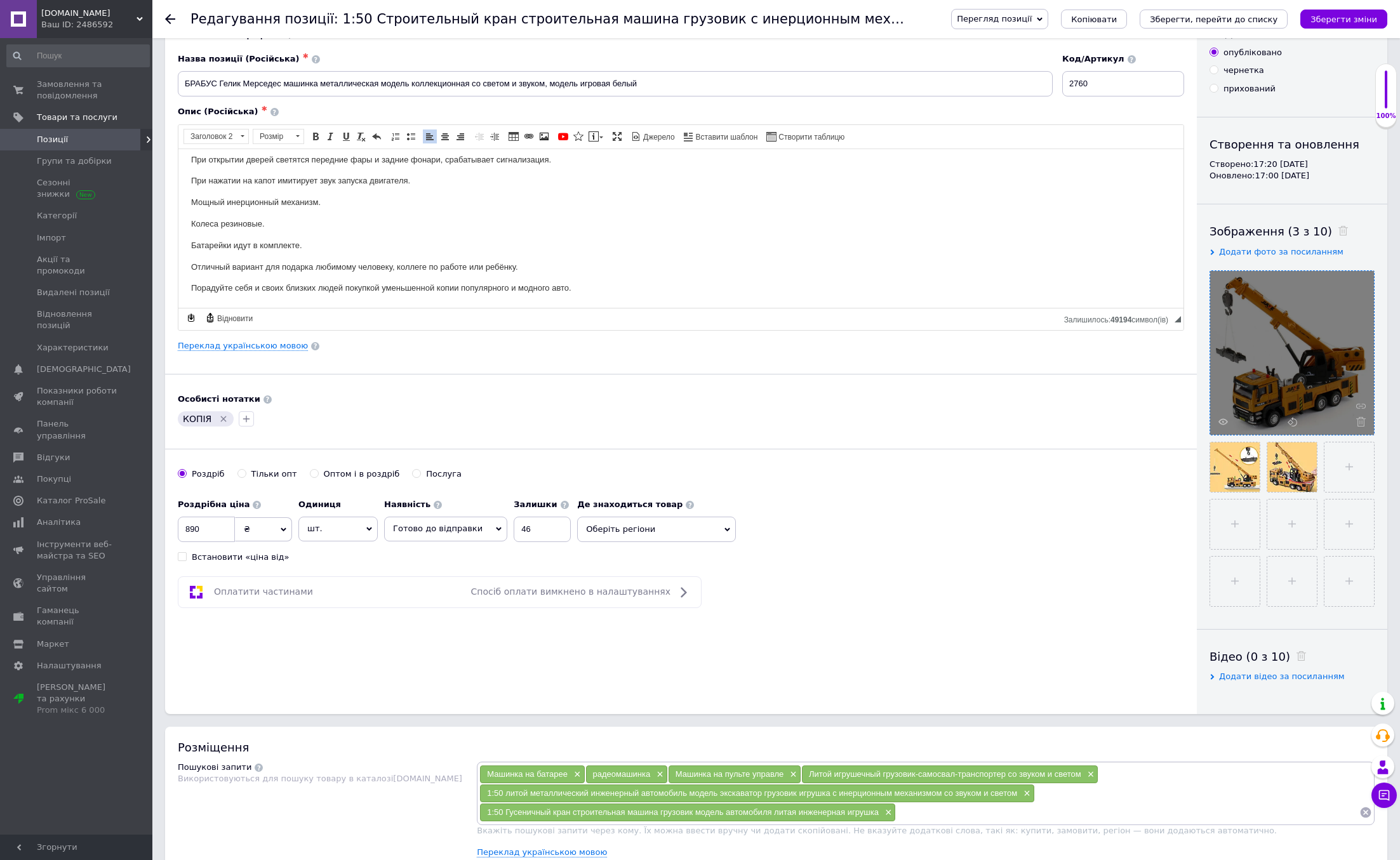
click at [1357, 425] on icon at bounding box center [1360, 421] width 10 height 10
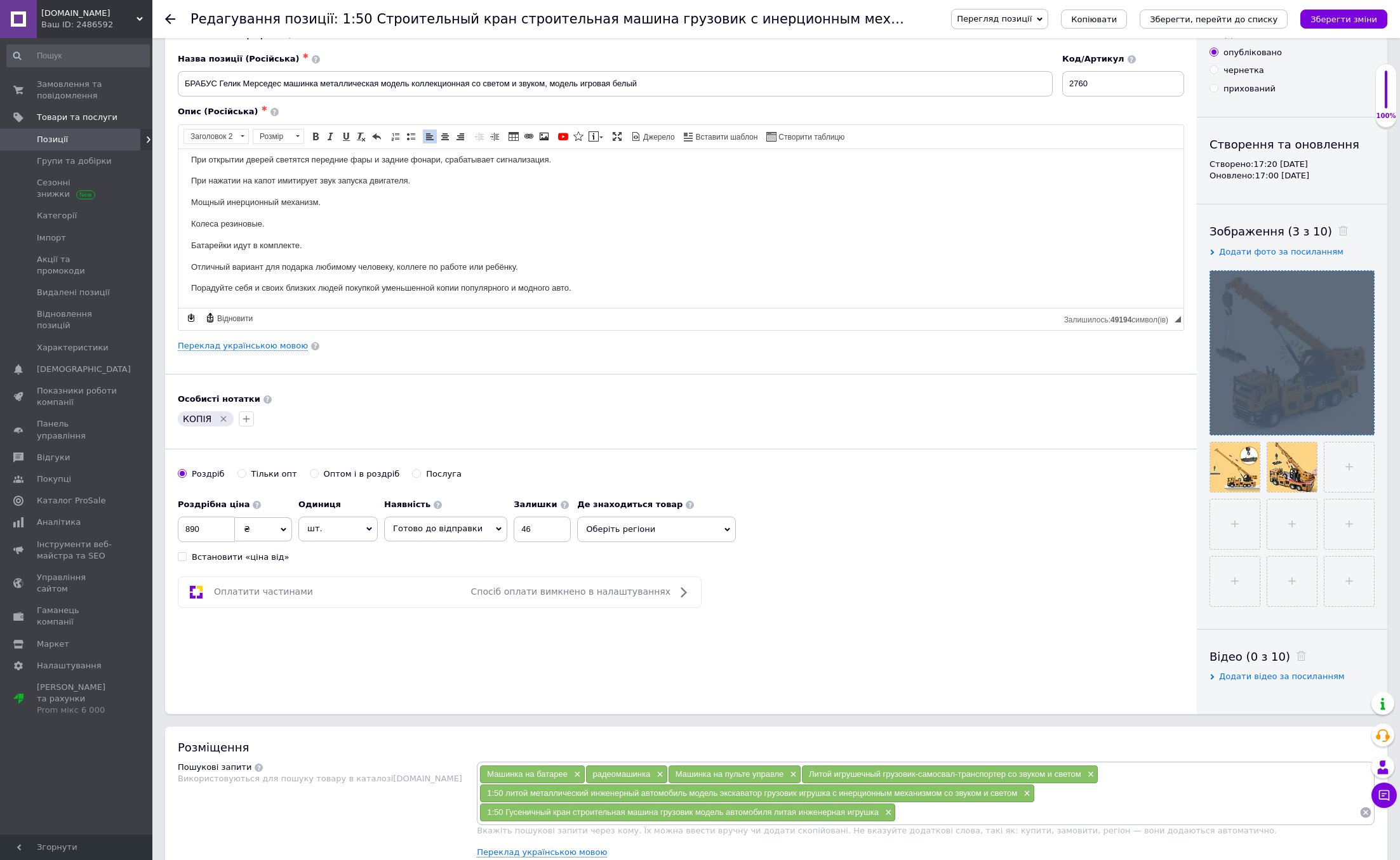
click at [1357, 425] on div at bounding box center [1292, 353] width 164 height 164
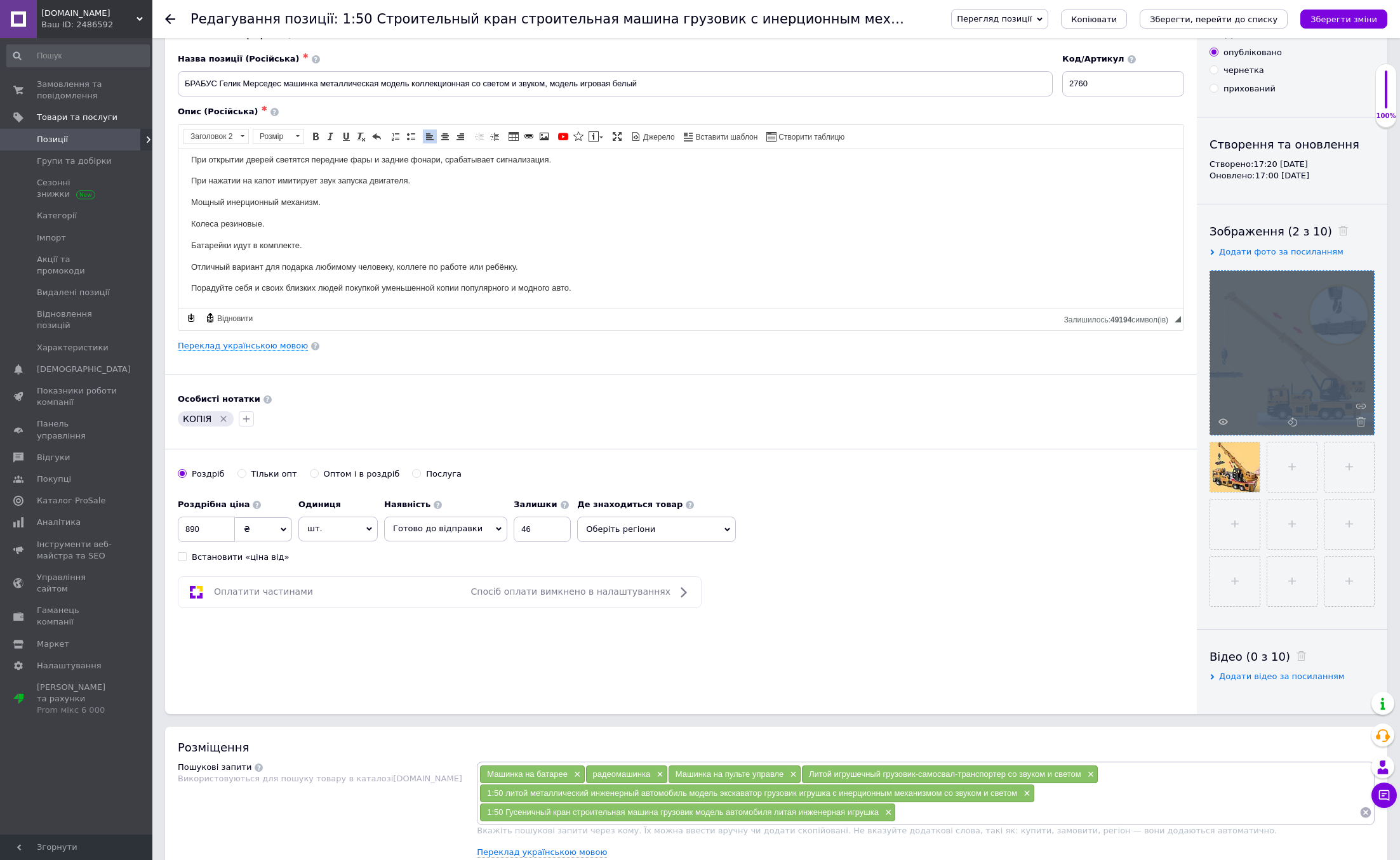
click at [1357, 425] on icon at bounding box center [1360, 421] width 10 height 10
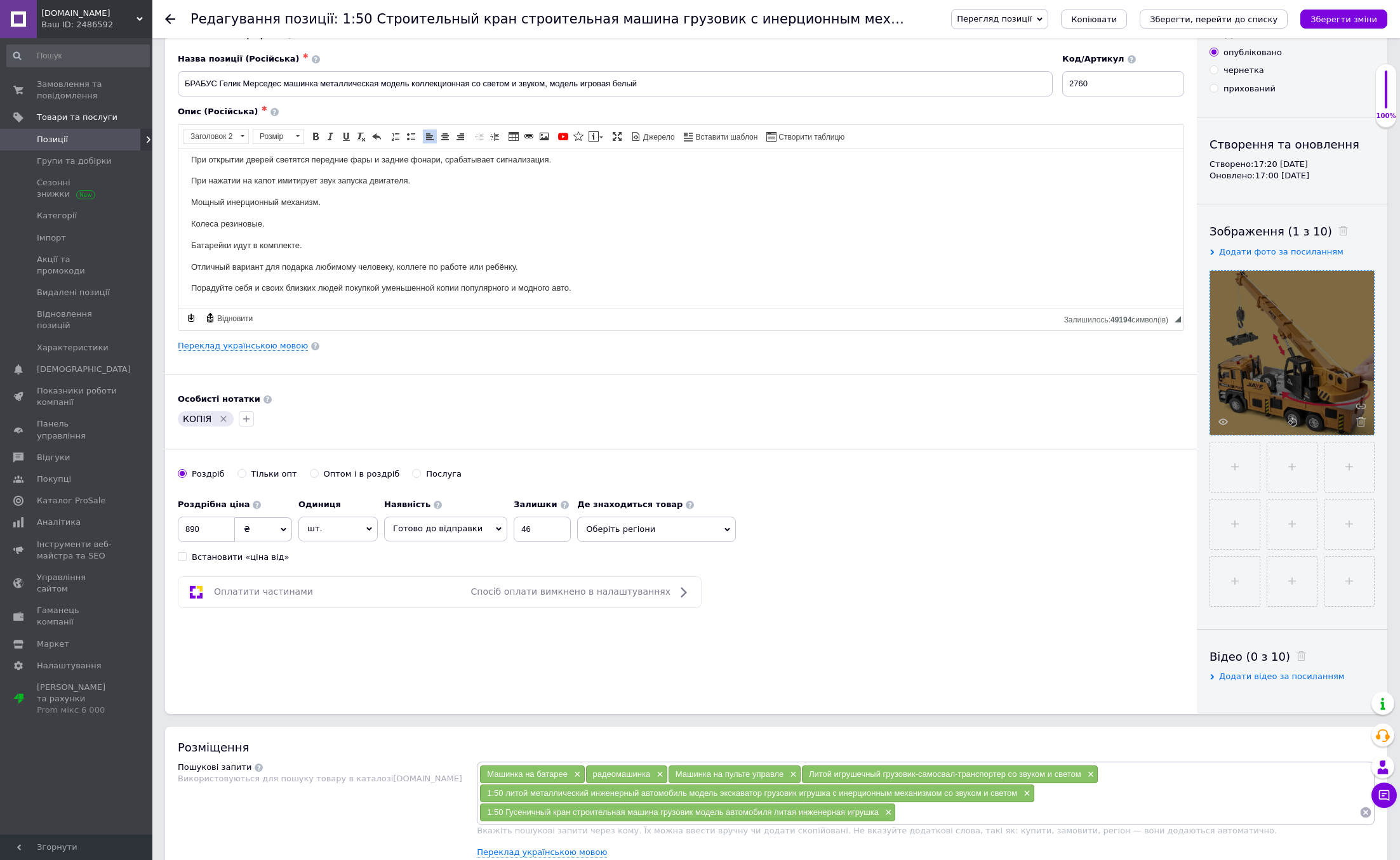
click at [1357, 425] on icon at bounding box center [1360, 421] width 10 height 10
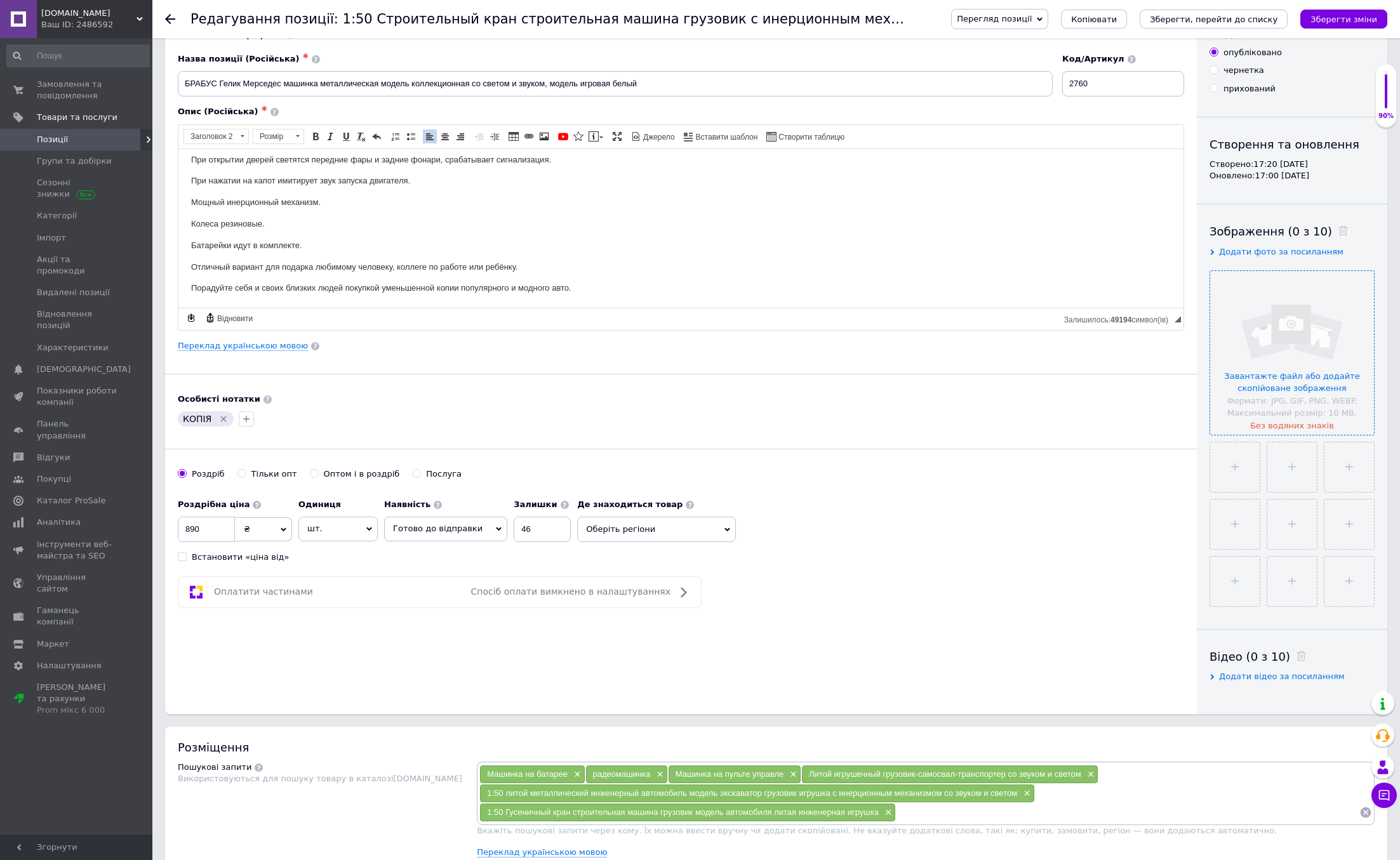
click at [1302, 374] on input "file" at bounding box center [1292, 353] width 164 height 164
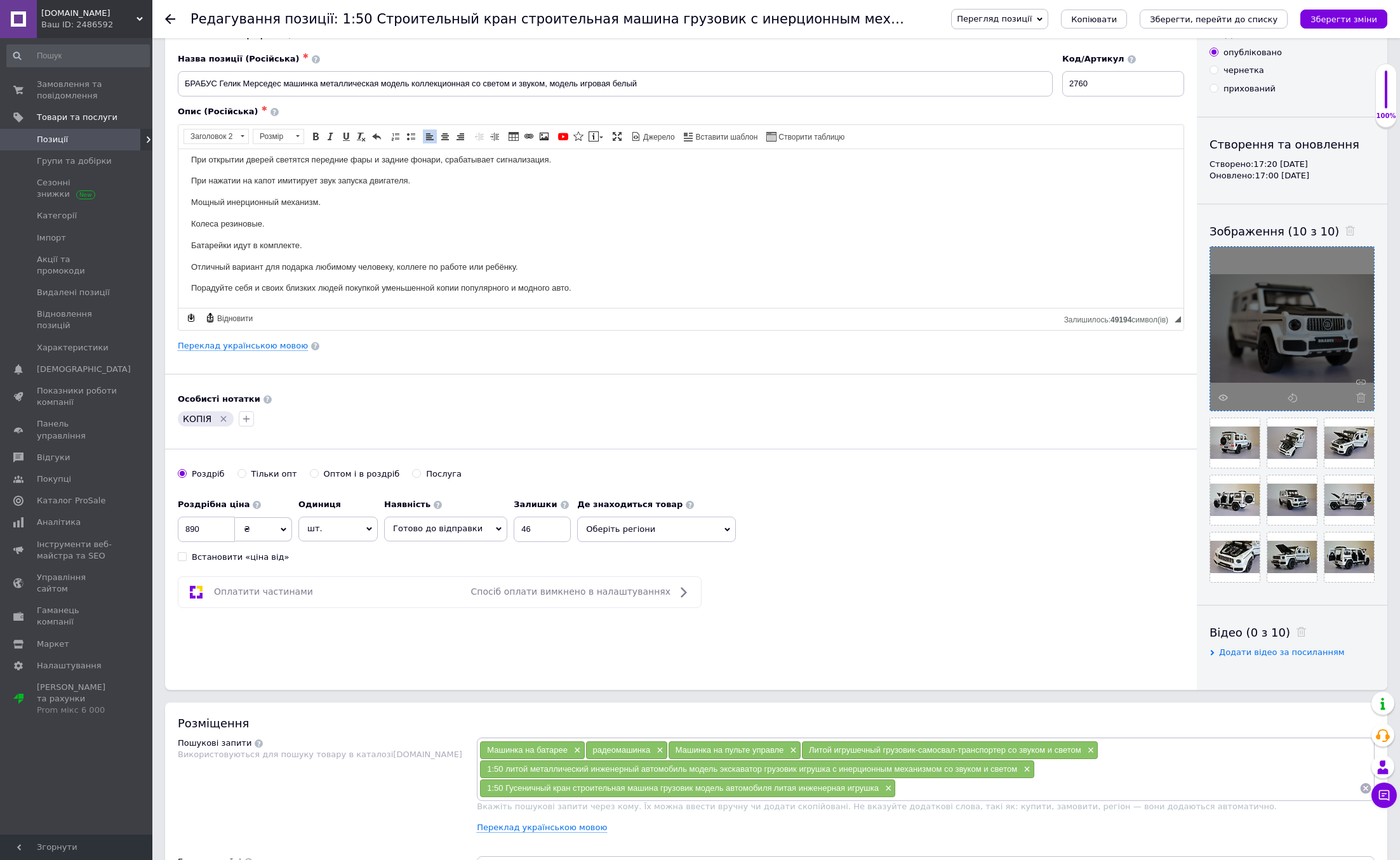
drag, startPoint x: 1343, startPoint y: 26, endPoint x: 1357, endPoint y: 56, distance: 33.1
click at [1343, 26] on button "Зберегти зміни" at bounding box center [1344, 19] width 87 height 19
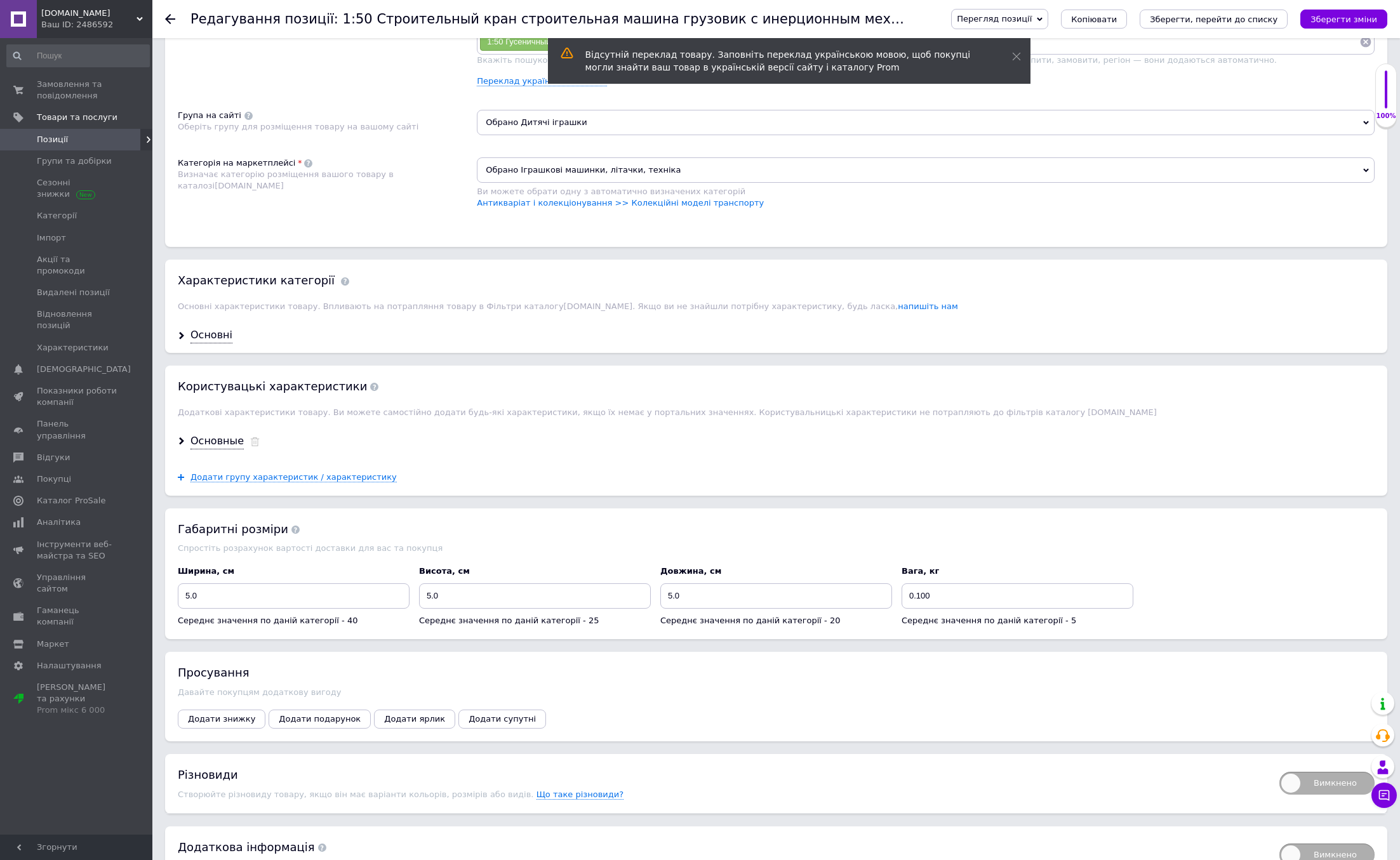
scroll to position [788, 0]
click at [207, 336] on div "Основні" at bounding box center [211, 338] width 42 height 15
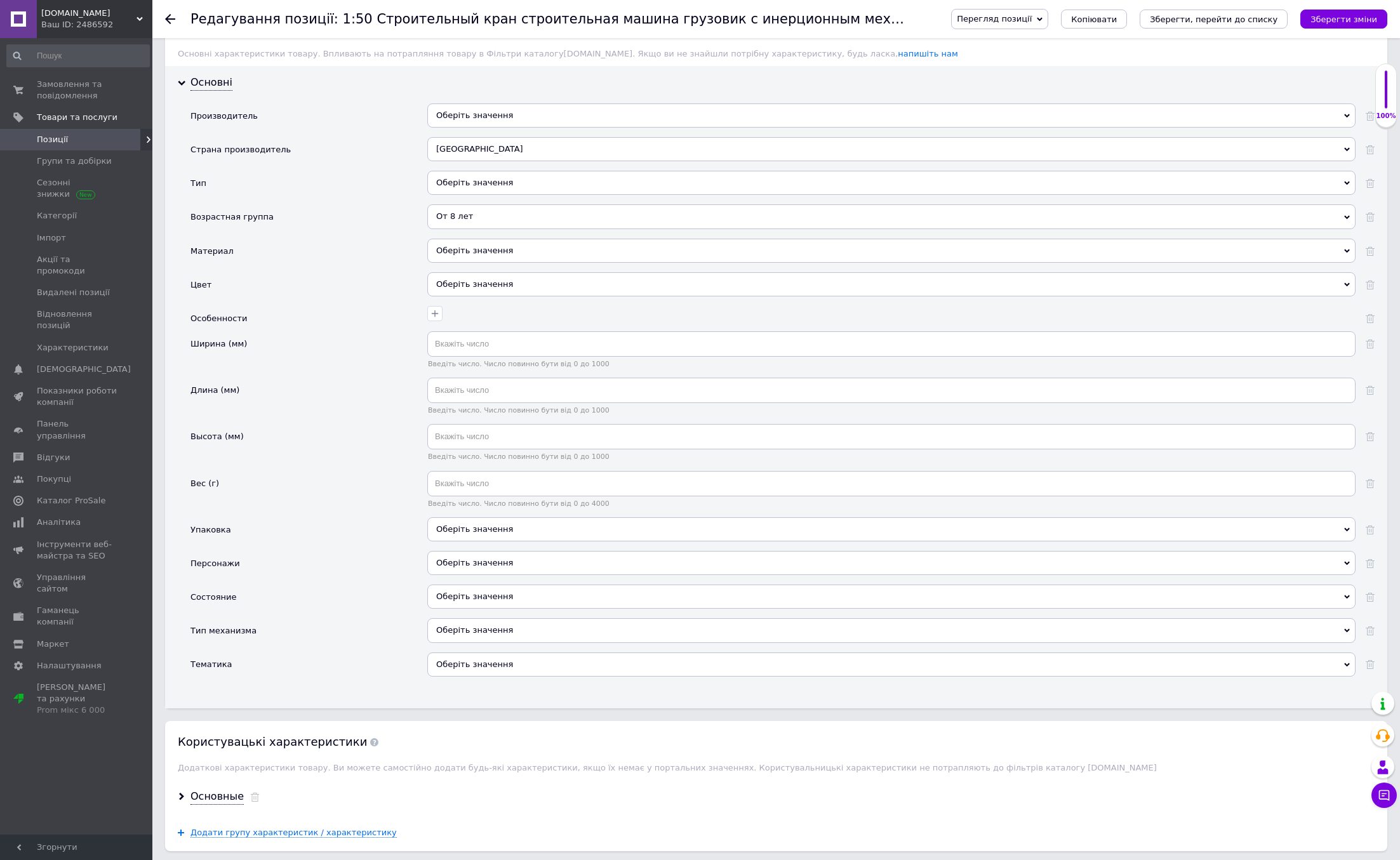
scroll to position [1048, 0]
click at [463, 284] on div "Оберіть значення" at bounding box center [891, 281] width 928 height 24
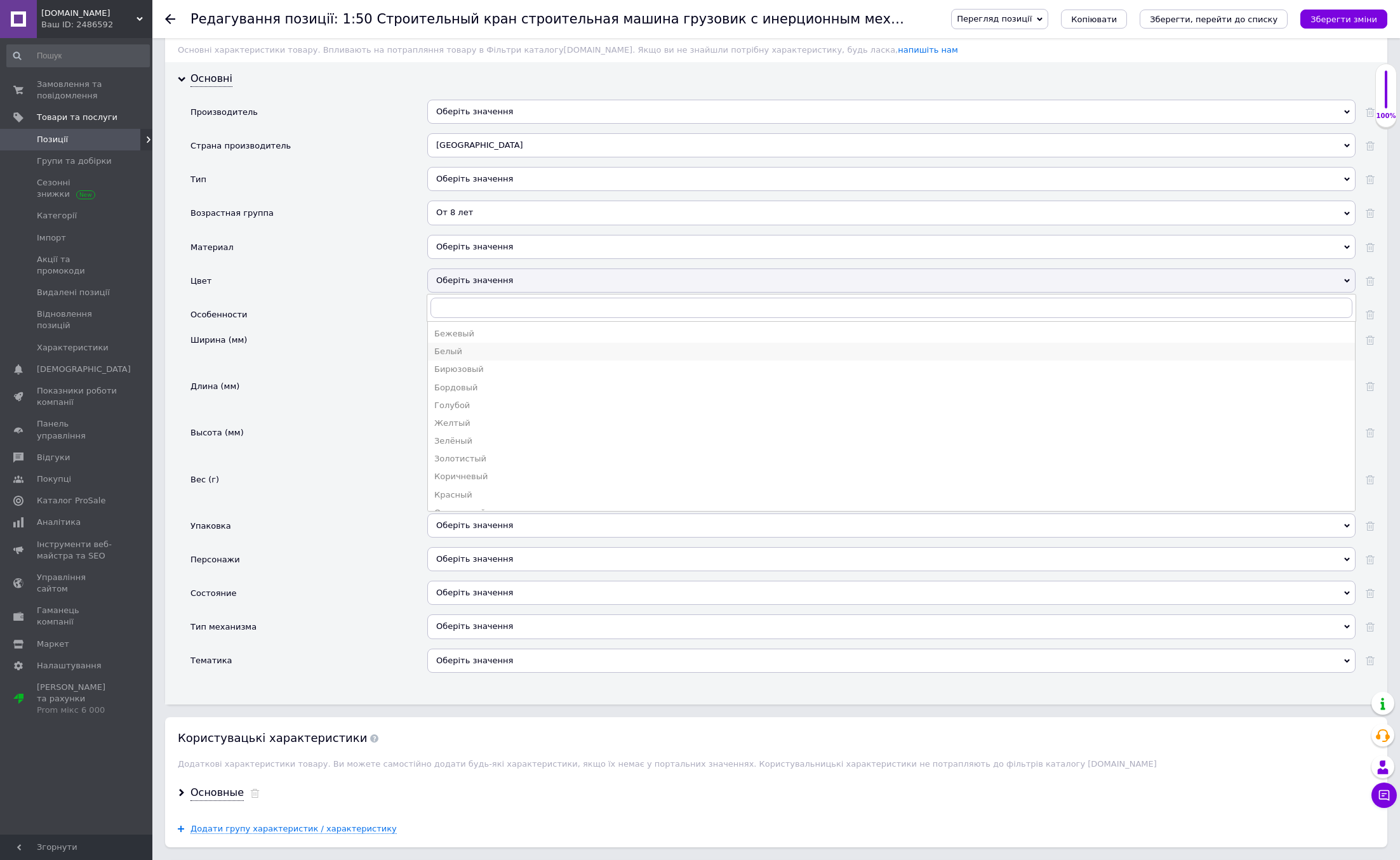
click at [463, 359] on li "Белый" at bounding box center [891, 352] width 927 height 18
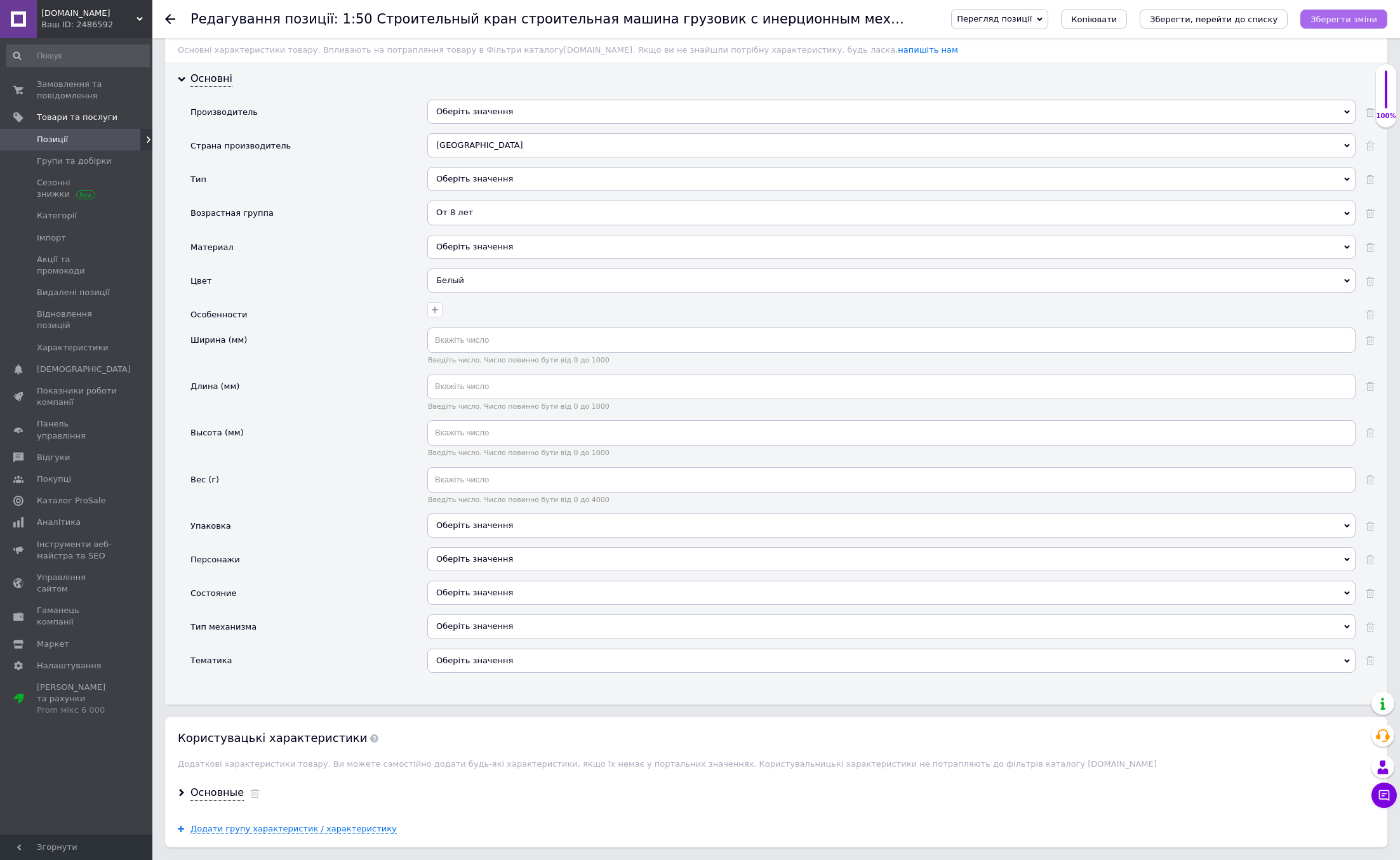
click at [1352, 21] on icon "Зберегти зміни" at bounding box center [1344, 19] width 67 height 10
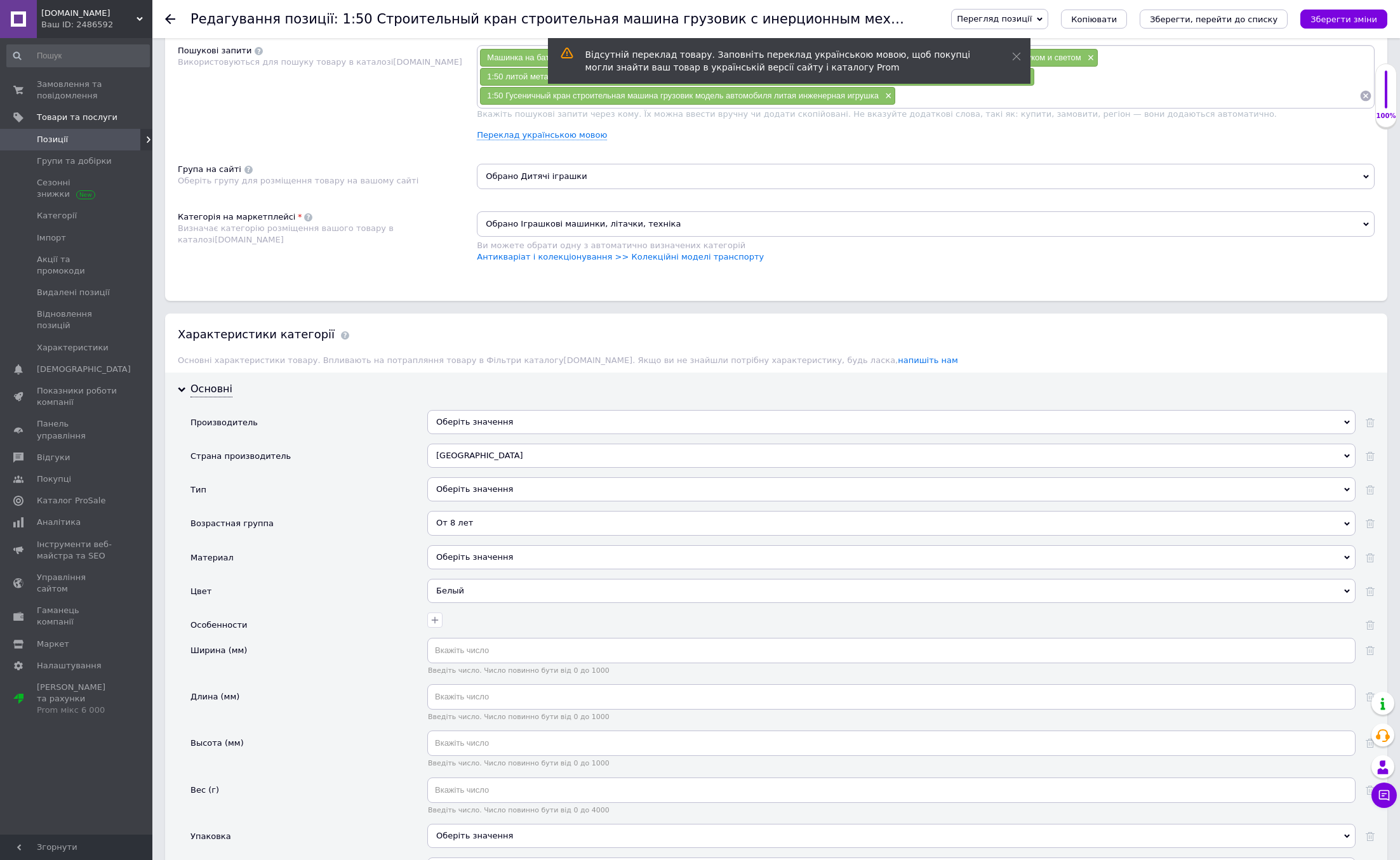
scroll to position [0, 0]
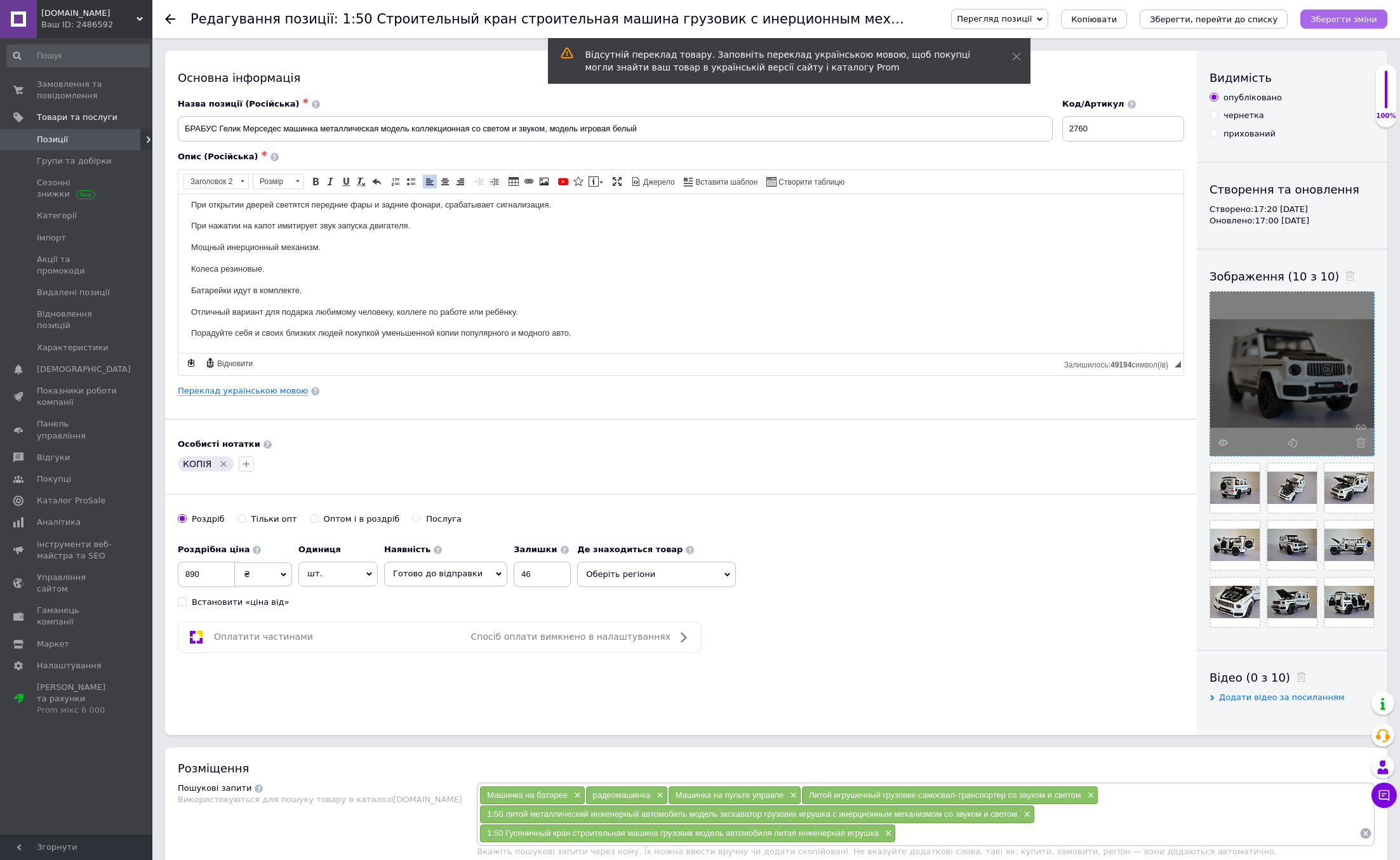
click at [1333, 21] on icon "Зберегти зміни" at bounding box center [1344, 19] width 67 height 10
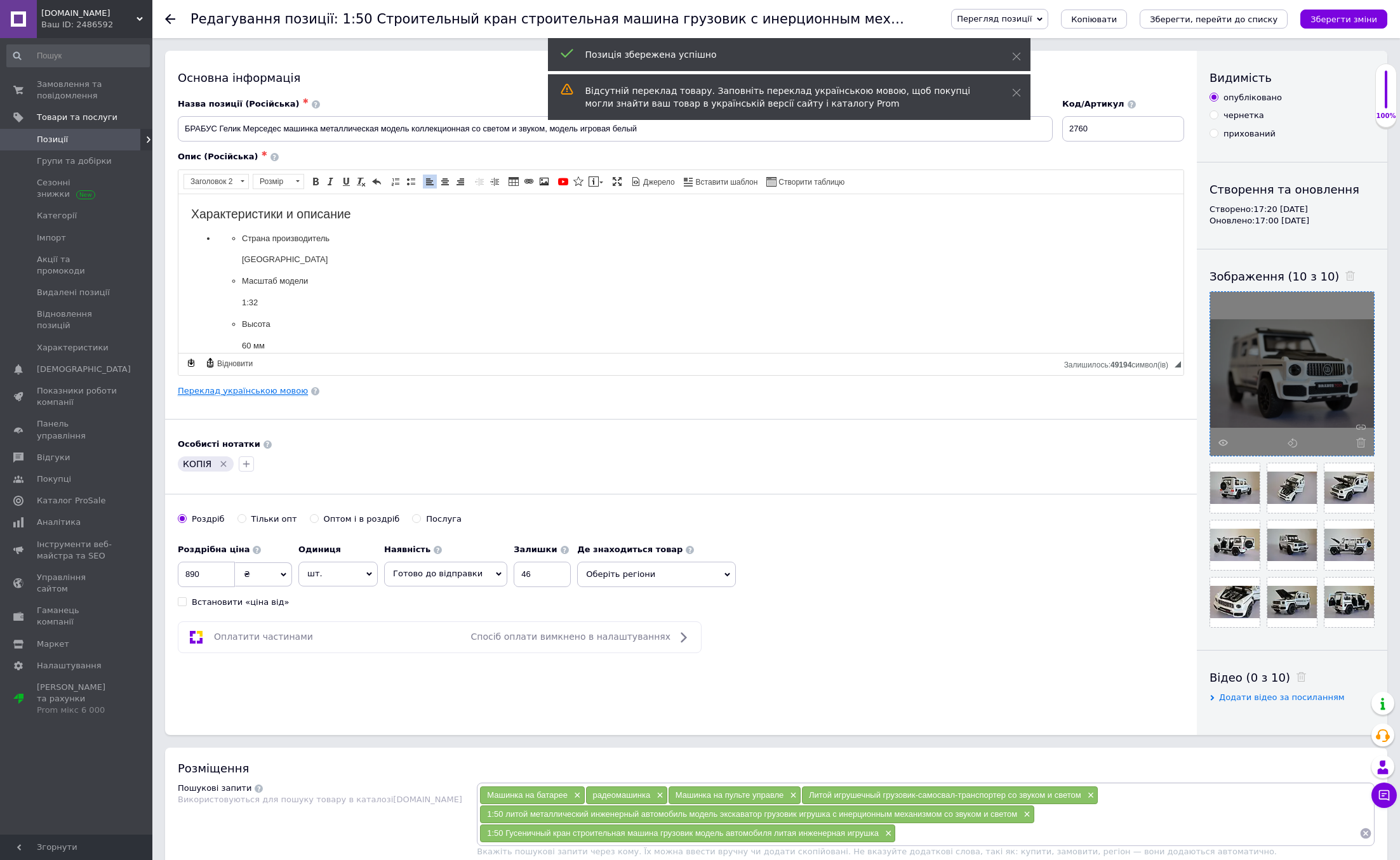
click at [226, 393] on link "Переклад українською мовою" at bounding box center [243, 391] width 130 height 10
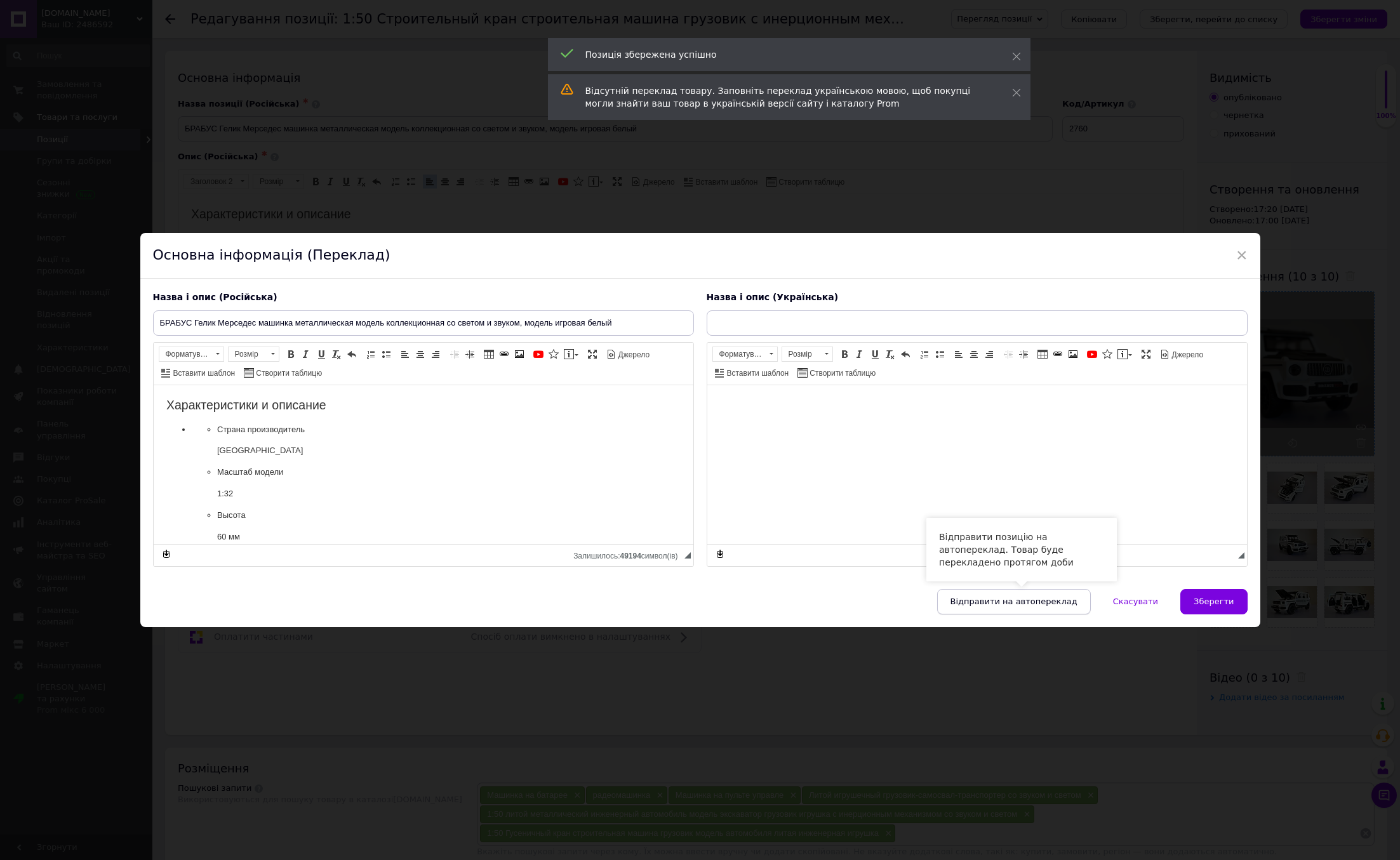
click at [1007, 598] on span "Відправити на автопереклад" at bounding box center [1013, 601] width 127 height 10
click at [1228, 604] on span "Зберегти" at bounding box center [1213, 601] width 40 height 10
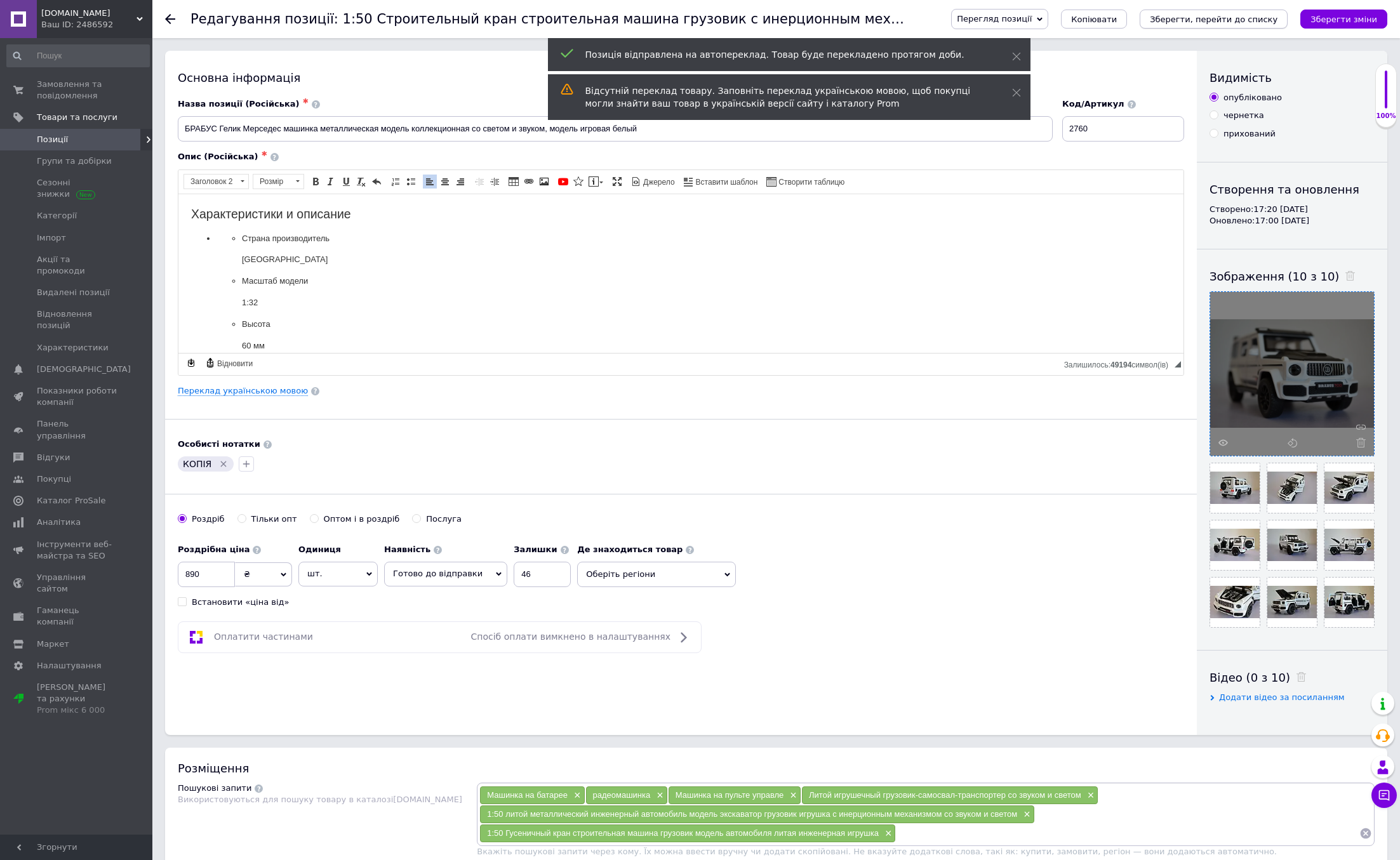
click at [1235, 18] on icon "Зберегти, перейти до списку" at bounding box center [1213, 19] width 127 height 10
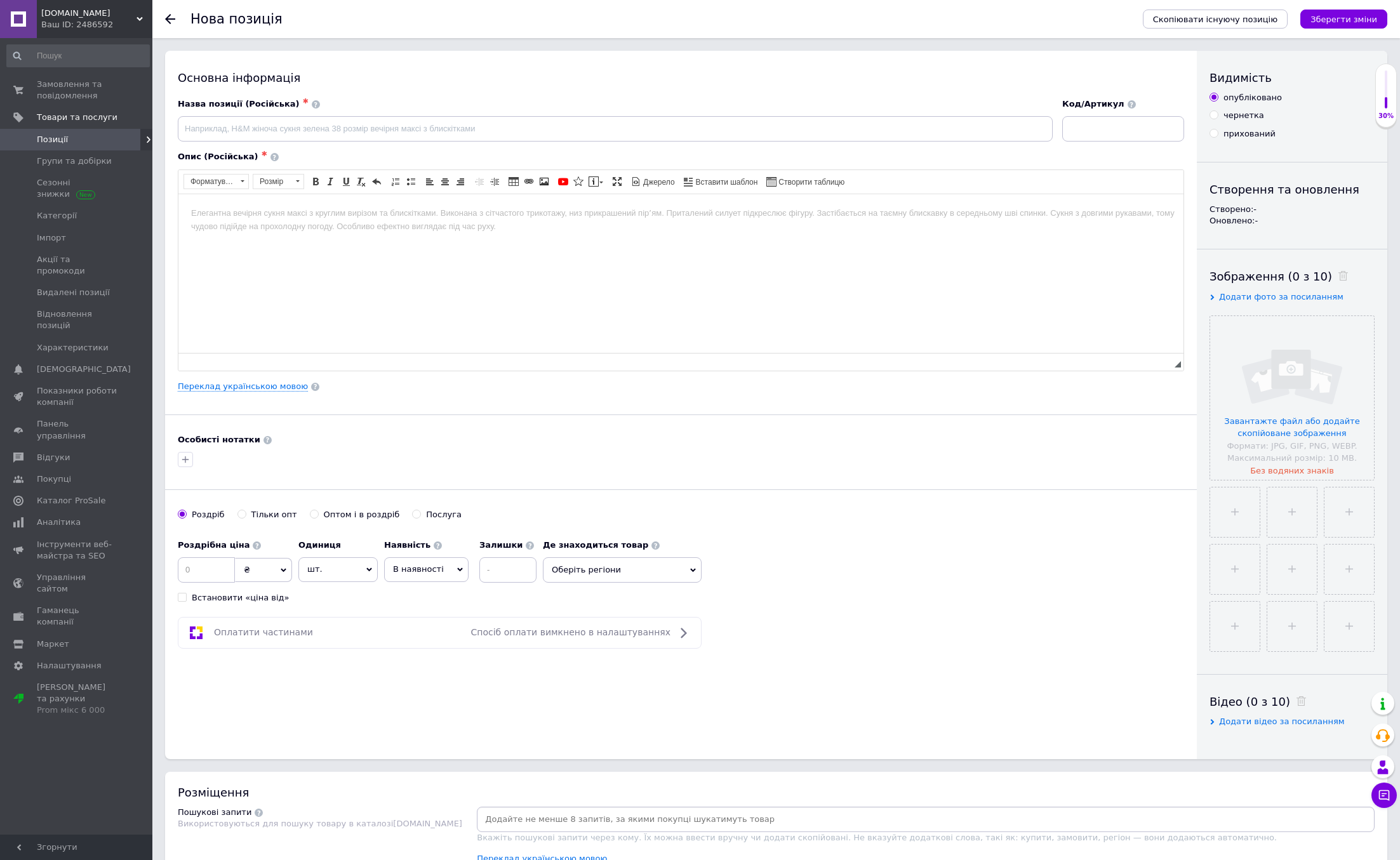
click at [167, 15] on icon at bounding box center [170, 19] width 10 height 10
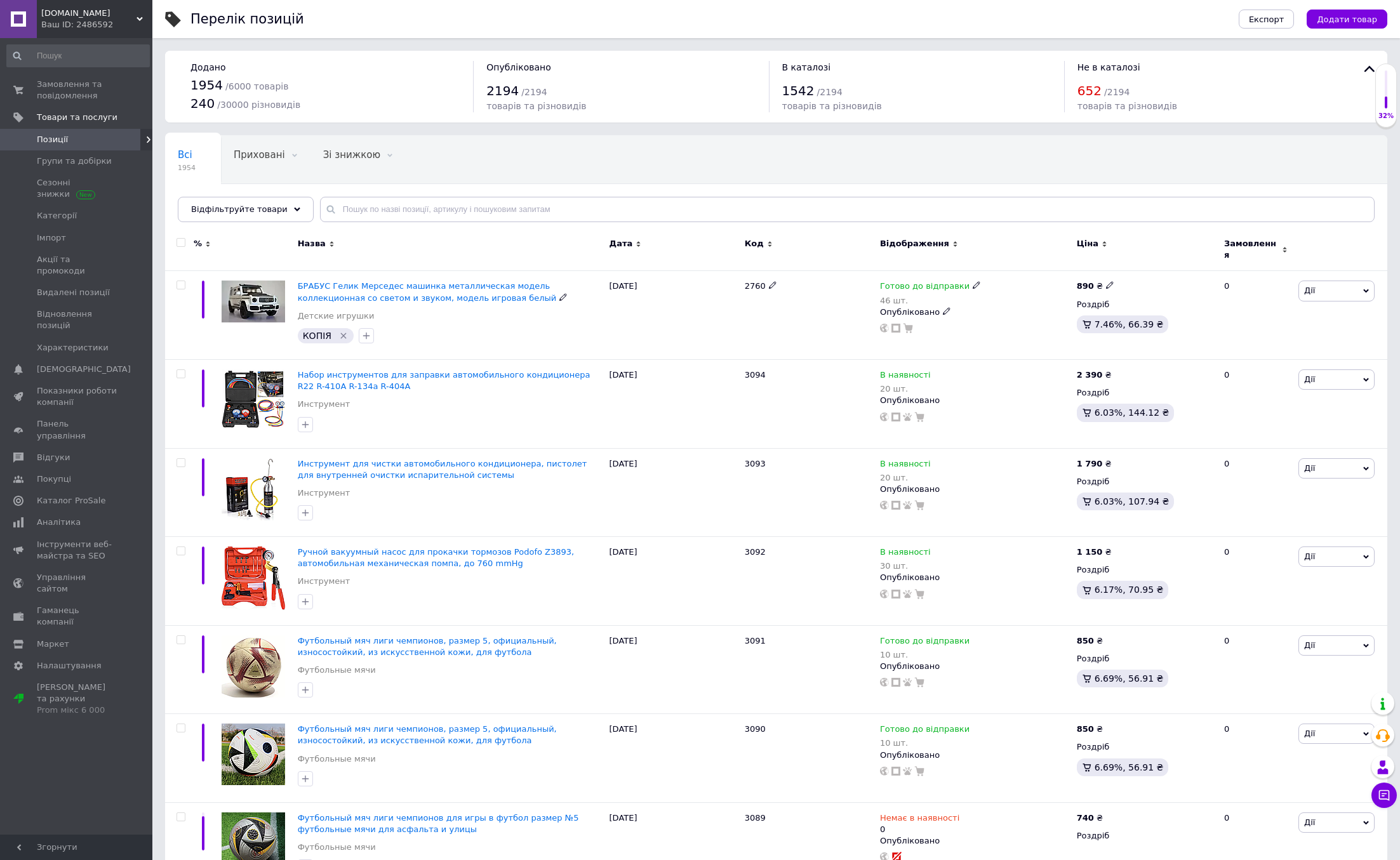
drag, startPoint x: 388, startPoint y: 288, endPoint x: 382, endPoint y: 286, distance: 6.3
click at [388, 288] on span "БРАБУС Гелик Мерседес машинка металлическая модель коллекционная со светом и зв…" at bounding box center [427, 292] width 259 height 21
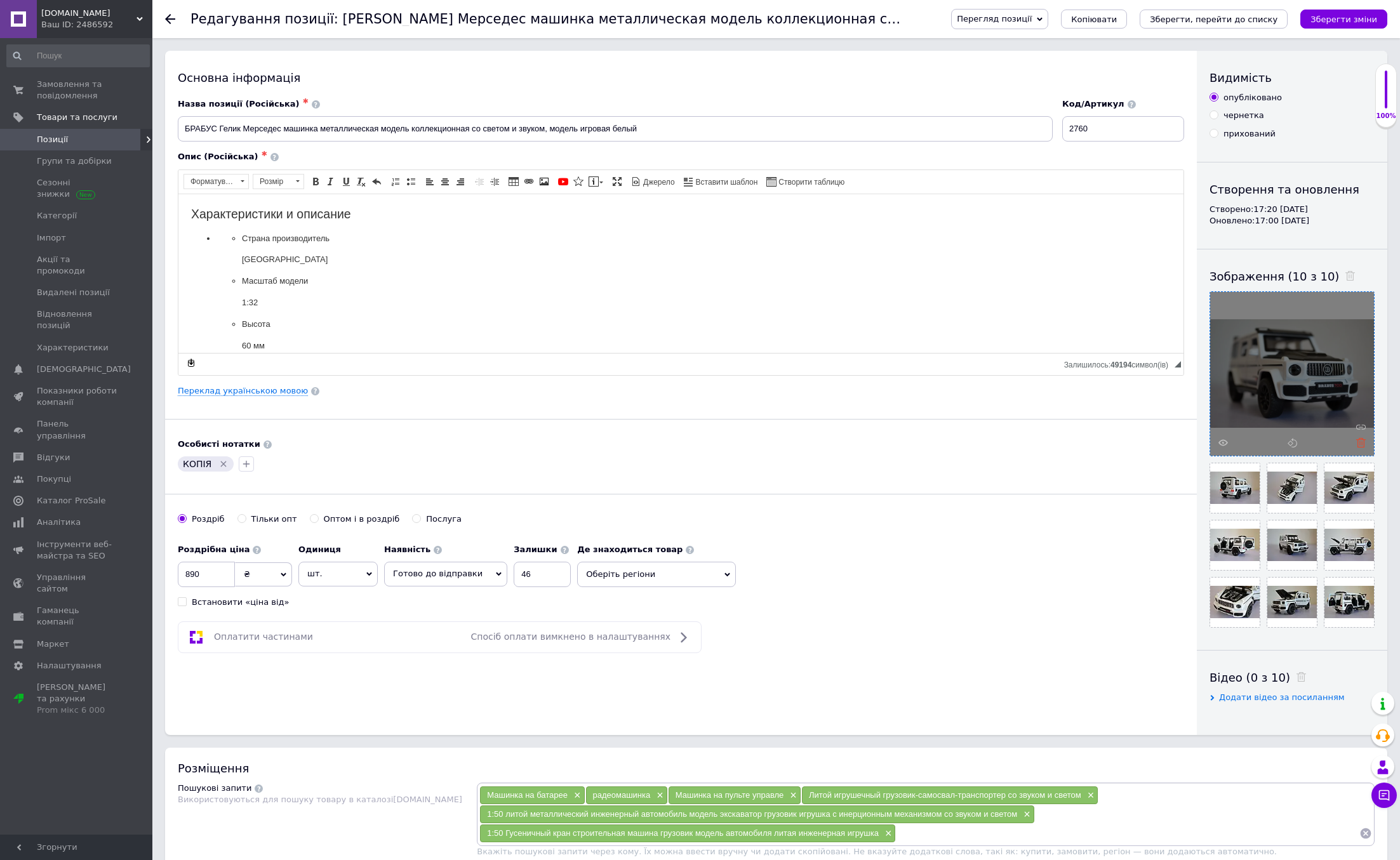
click at [1359, 442] on use at bounding box center [1360, 442] width 10 height 10
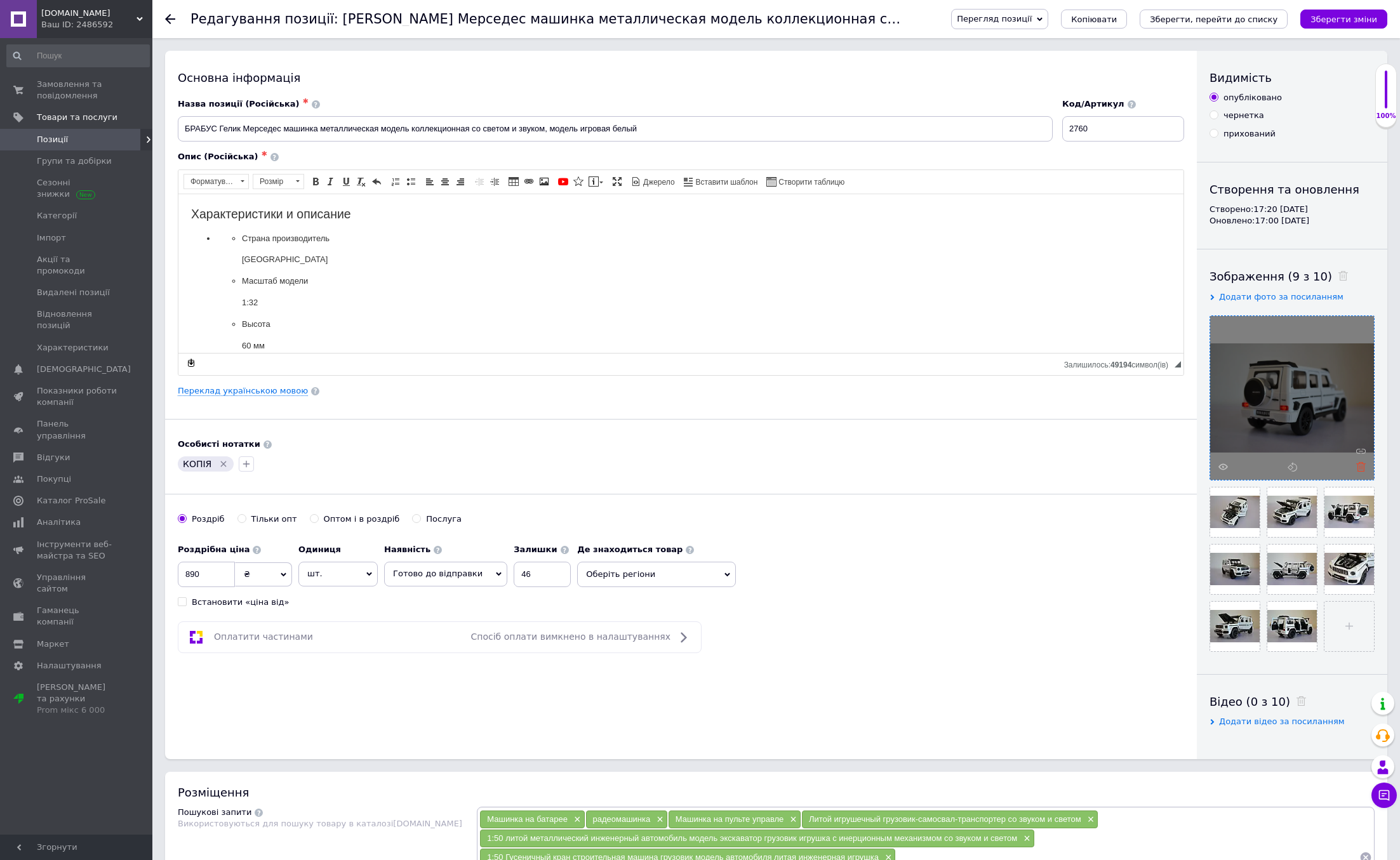
click at [1361, 466] on icon at bounding box center [1360, 467] width 10 height 10
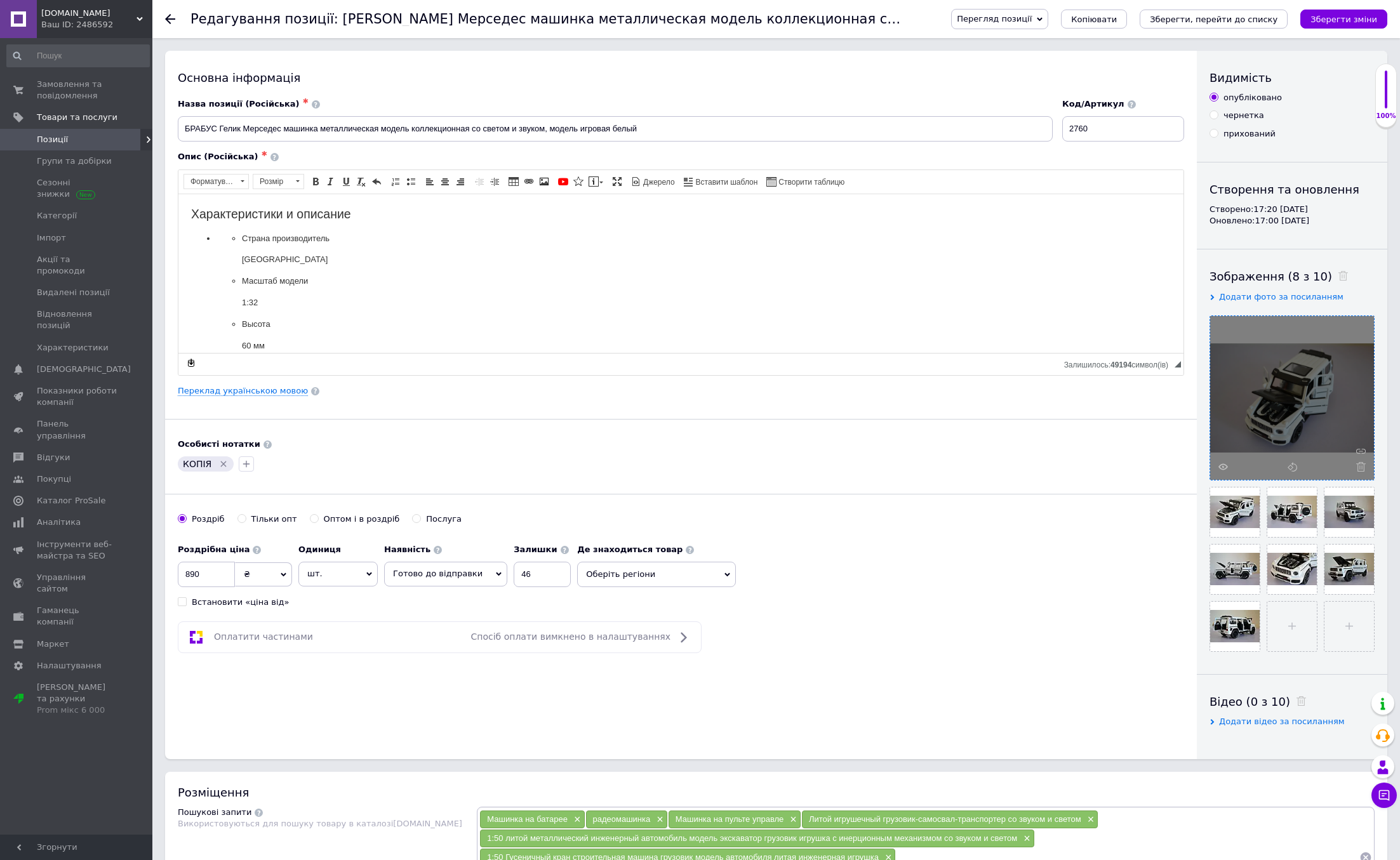
click at [1361, 467] on icon at bounding box center [1360, 467] width 10 height 10
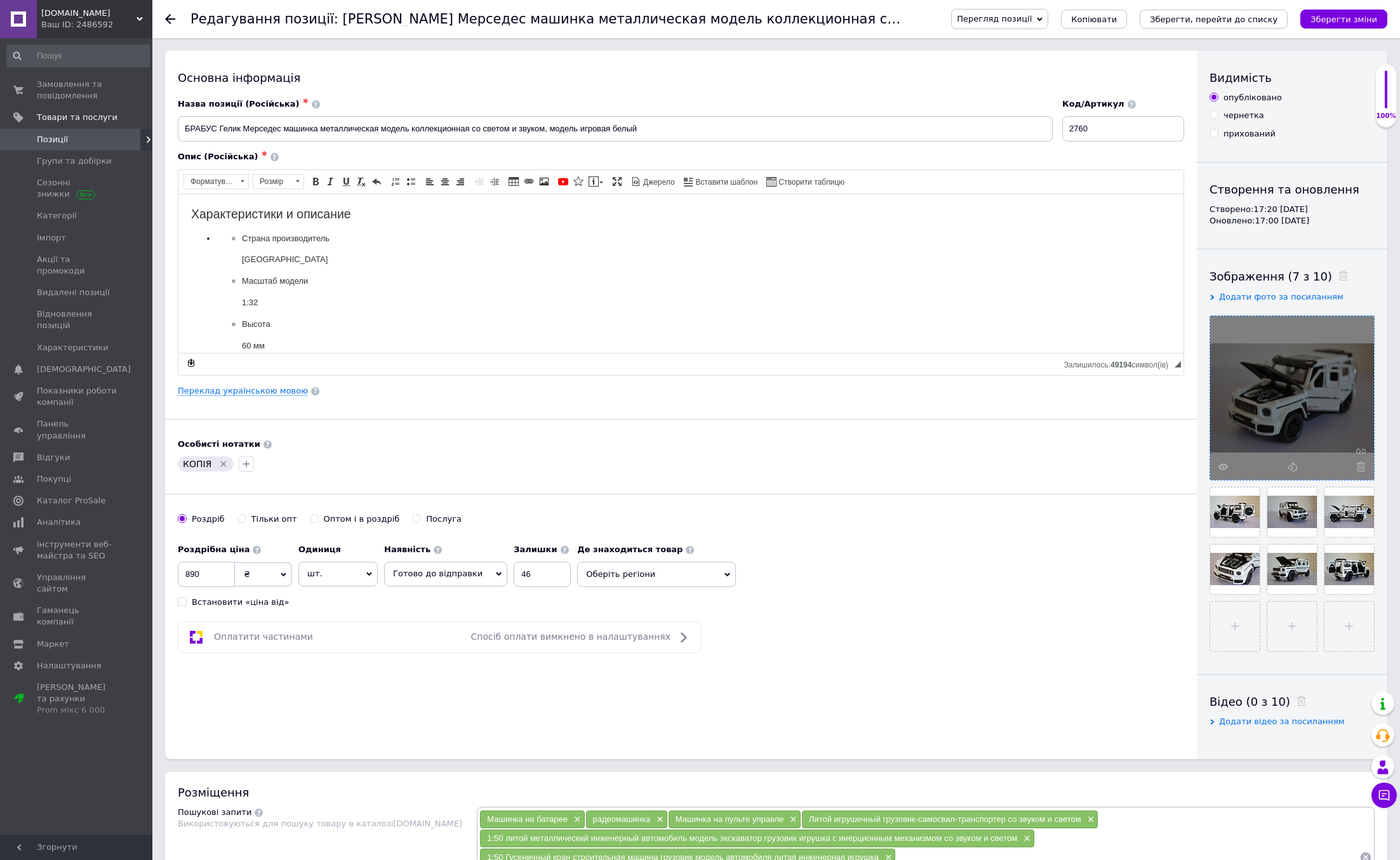
click at [1361, 467] on icon at bounding box center [1360, 467] width 10 height 10
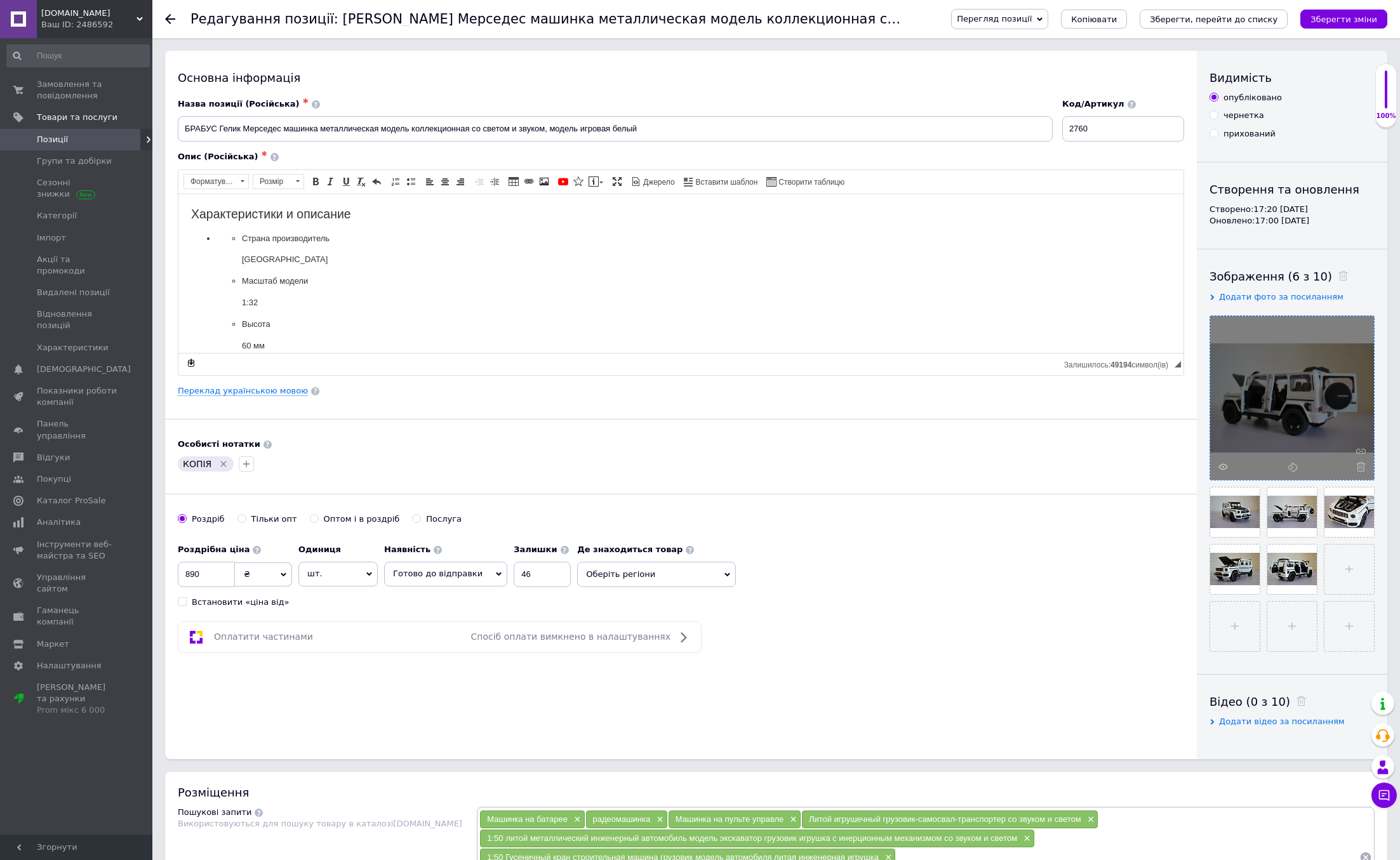
click at [1361, 467] on icon at bounding box center [1360, 467] width 10 height 10
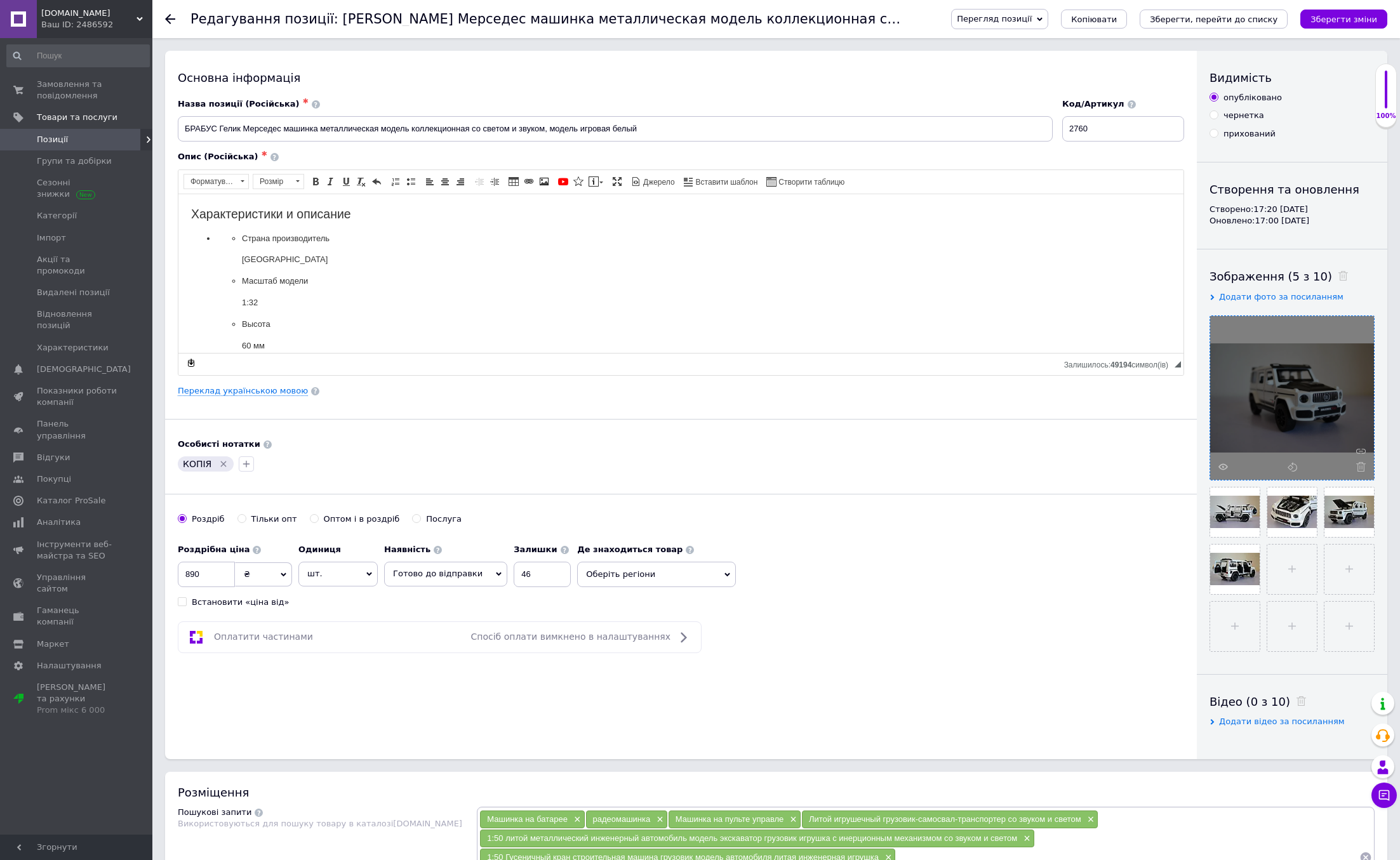
click at [1361, 467] on icon at bounding box center [1360, 467] width 10 height 10
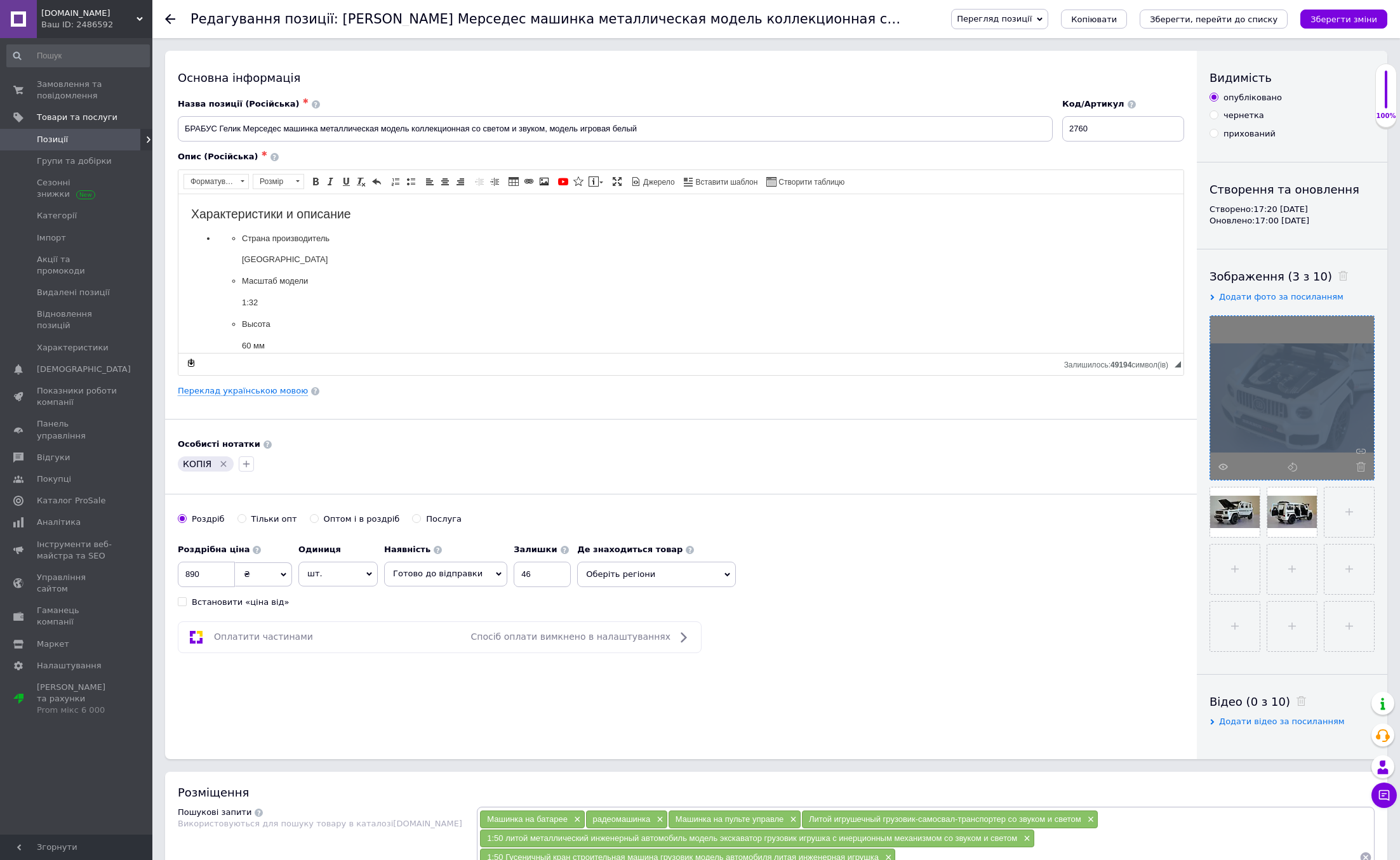
click at [1361, 467] on div at bounding box center [1292, 399] width 164 height 164
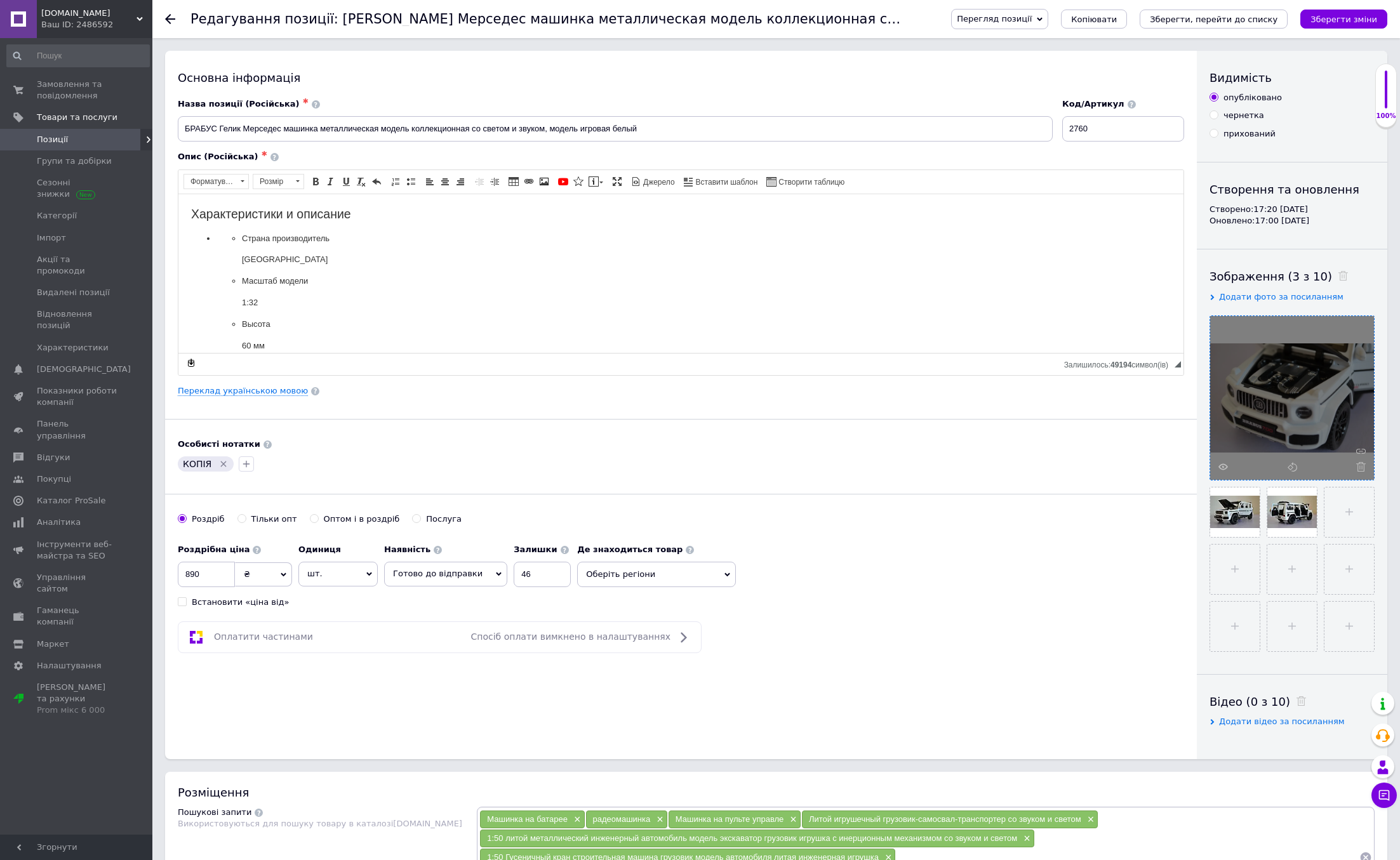
click at [1361, 467] on icon at bounding box center [1360, 467] width 10 height 10
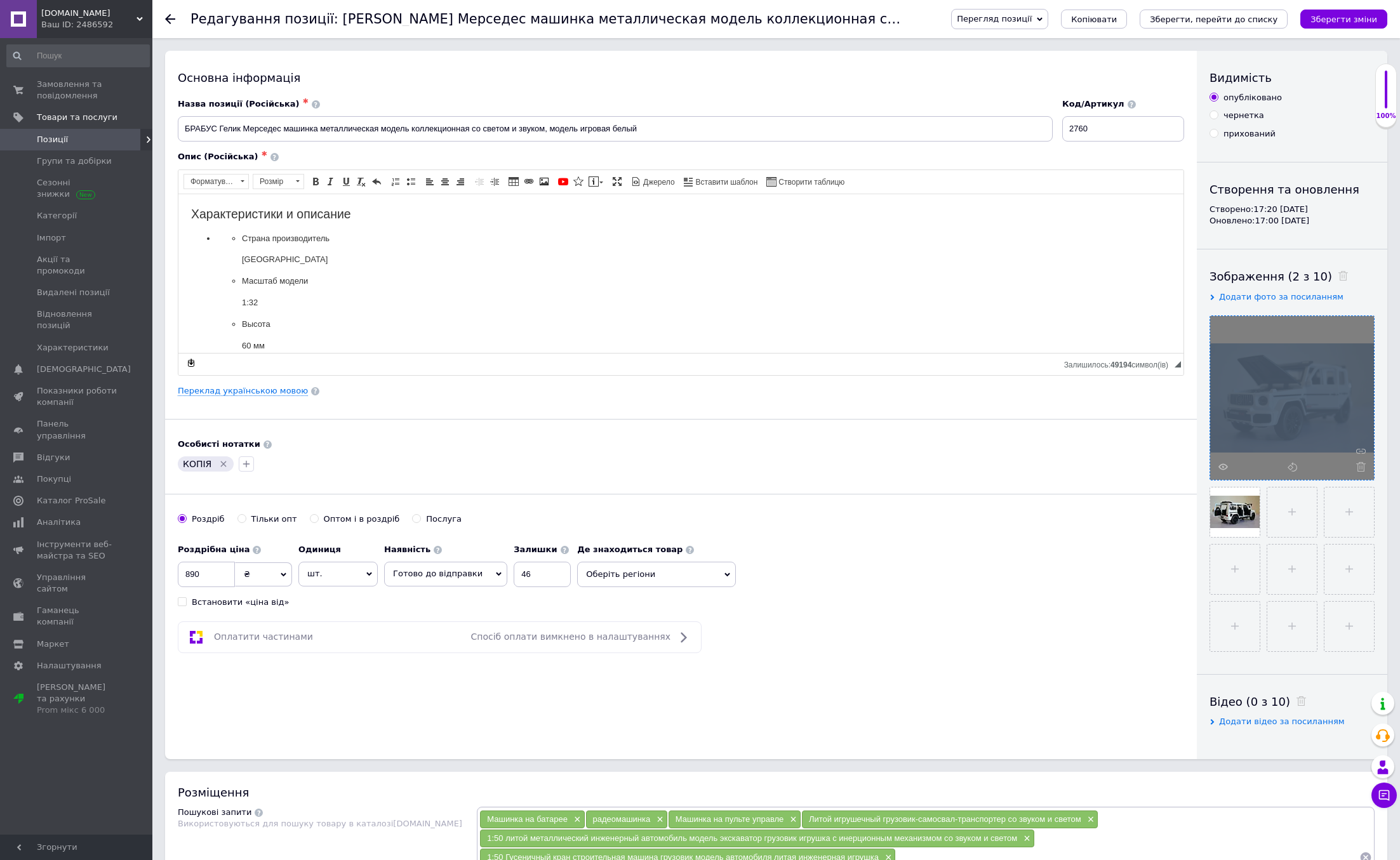
click at [1361, 467] on div at bounding box center [1292, 399] width 164 height 164
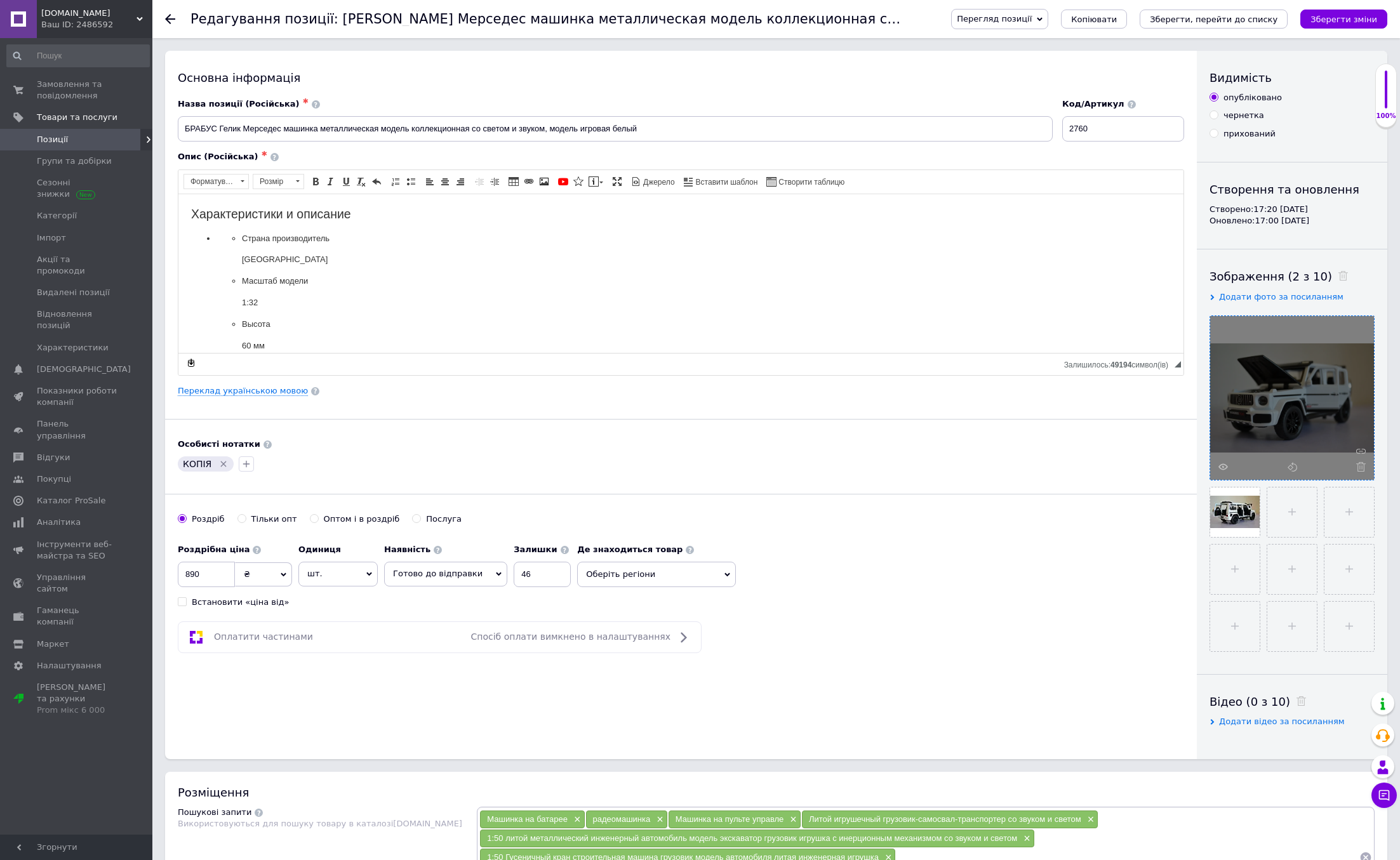
click at [1361, 467] on icon at bounding box center [1360, 467] width 10 height 10
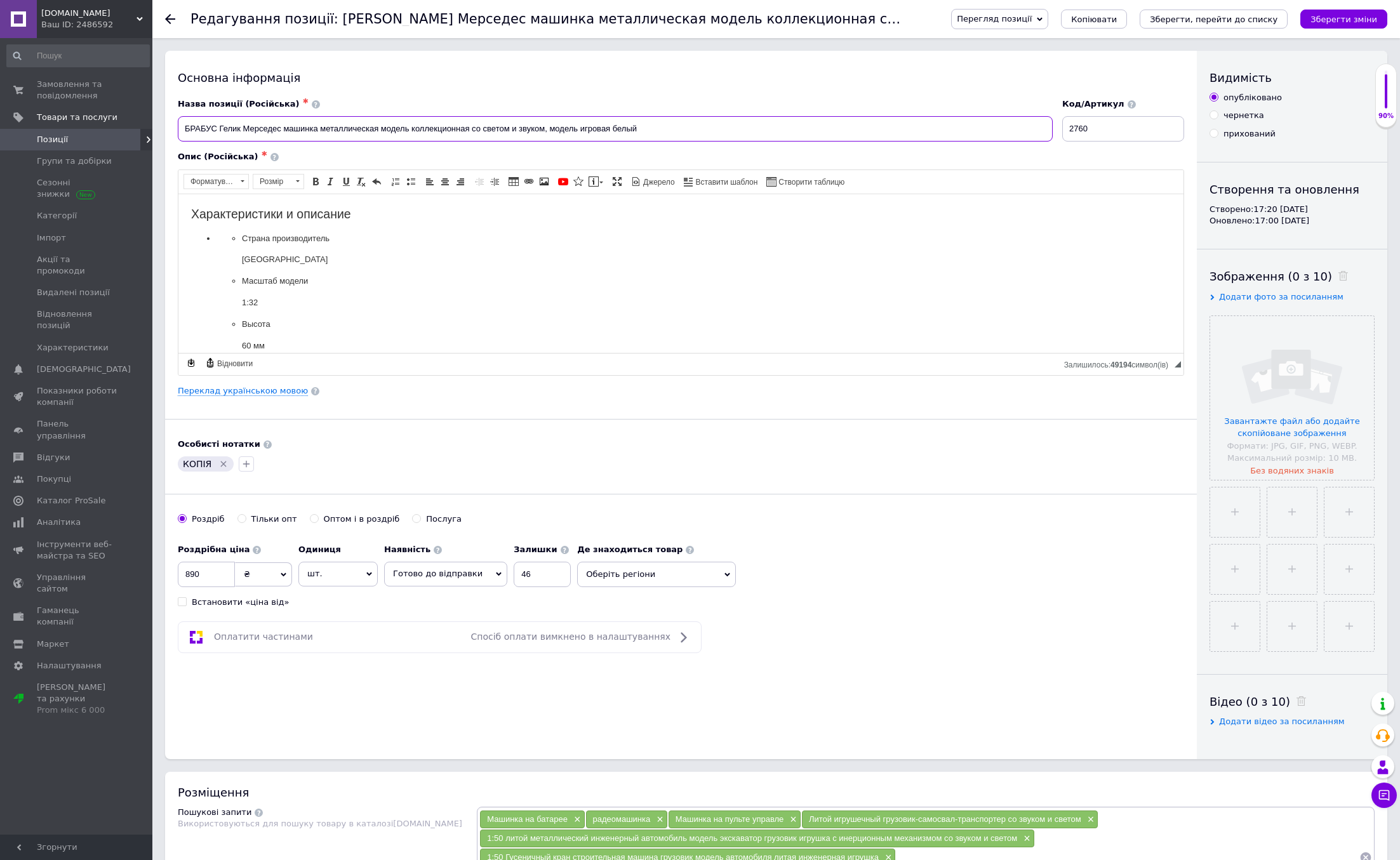
click at [349, 128] on input "БРАБУС Гелик Мерседес машинка металлическая модель коллекционная со светом и зв…" at bounding box center [615, 129] width 875 height 26
paste input "грушка машина модель [PERSON_NAME] ([PERSON_NAME]).Железные игрушечные машинки …"
click at [1258, 427] on input "file" at bounding box center [1292, 399] width 164 height 164
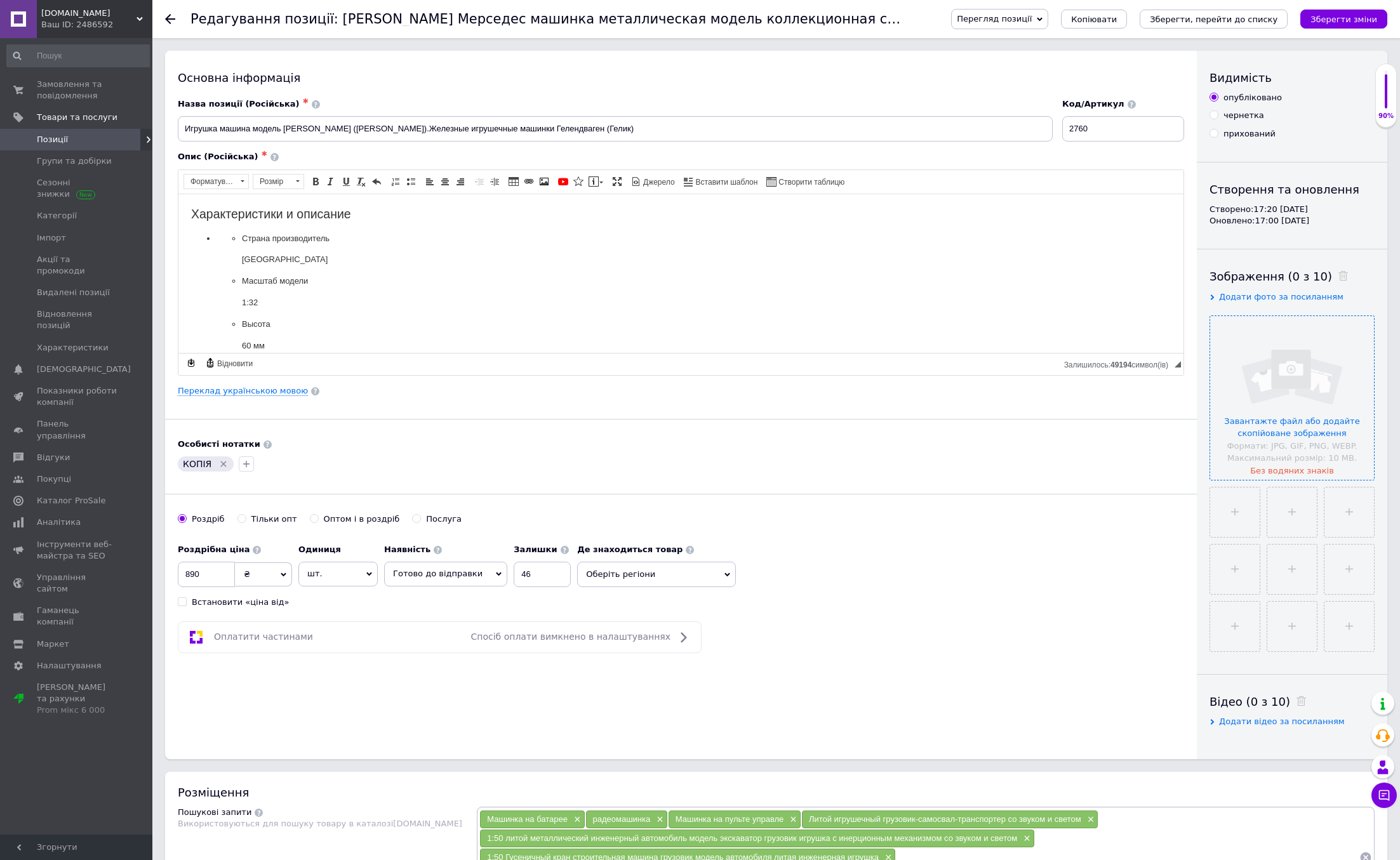
click at [1290, 429] on input "file" at bounding box center [1292, 399] width 164 height 164
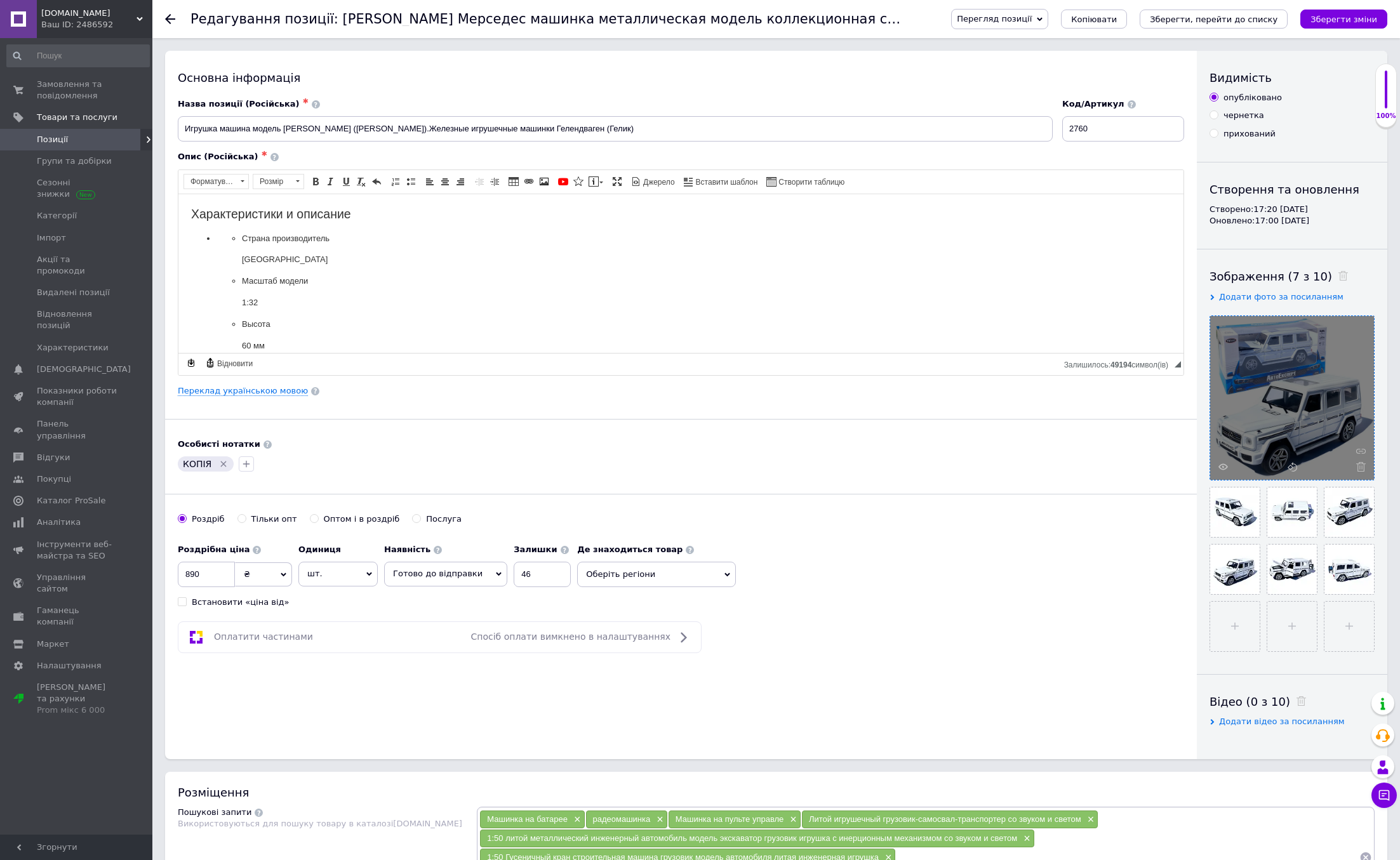
drag, startPoint x: 1353, startPoint y: 567, endPoint x: 511, endPoint y: 0, distance: 1015.1
click at [347, 274] on p "Масштаб модели" at bounding box center [681, 281] width 878 height 13
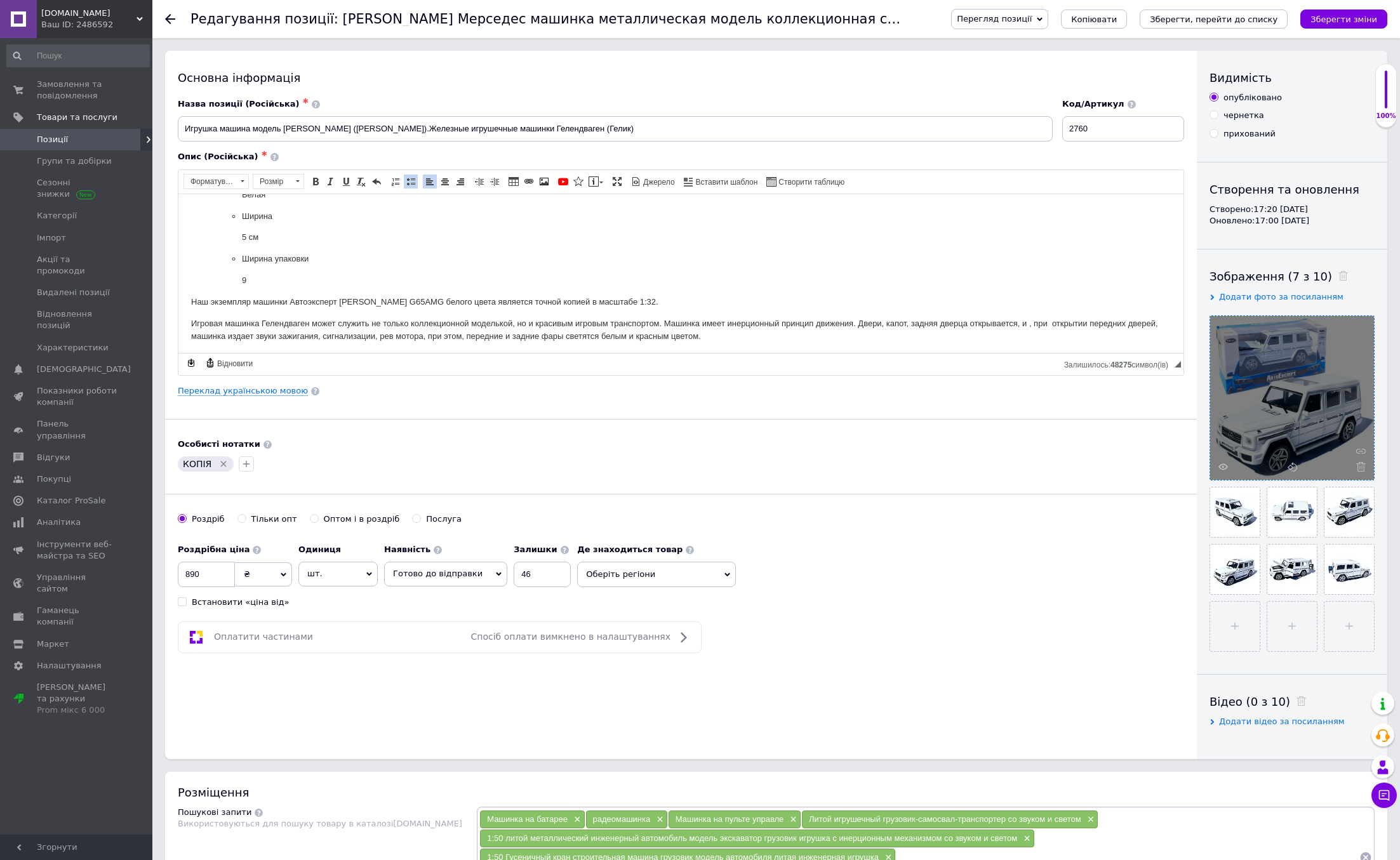
scroll to position [749, 0]
drag, startPoint x: 656, startPoint y: 302, endPoint x: 670, endPoint y: 302, distance: 14.0
click at [670, 302] on p "Наш экземпляр машинки Автоэксперт [PERSON_NAME] G65AMG белого цвета является то…" at bounding box center [681, 304] width 979 height 13
copy p "1:32"
click at [623, 129] on input "Игрушка машина модель [PERSON_NAME] ([PERSON_NAME]).Железные игрушечные машинки…" at bounding box center [615, 129] width 875 height 26
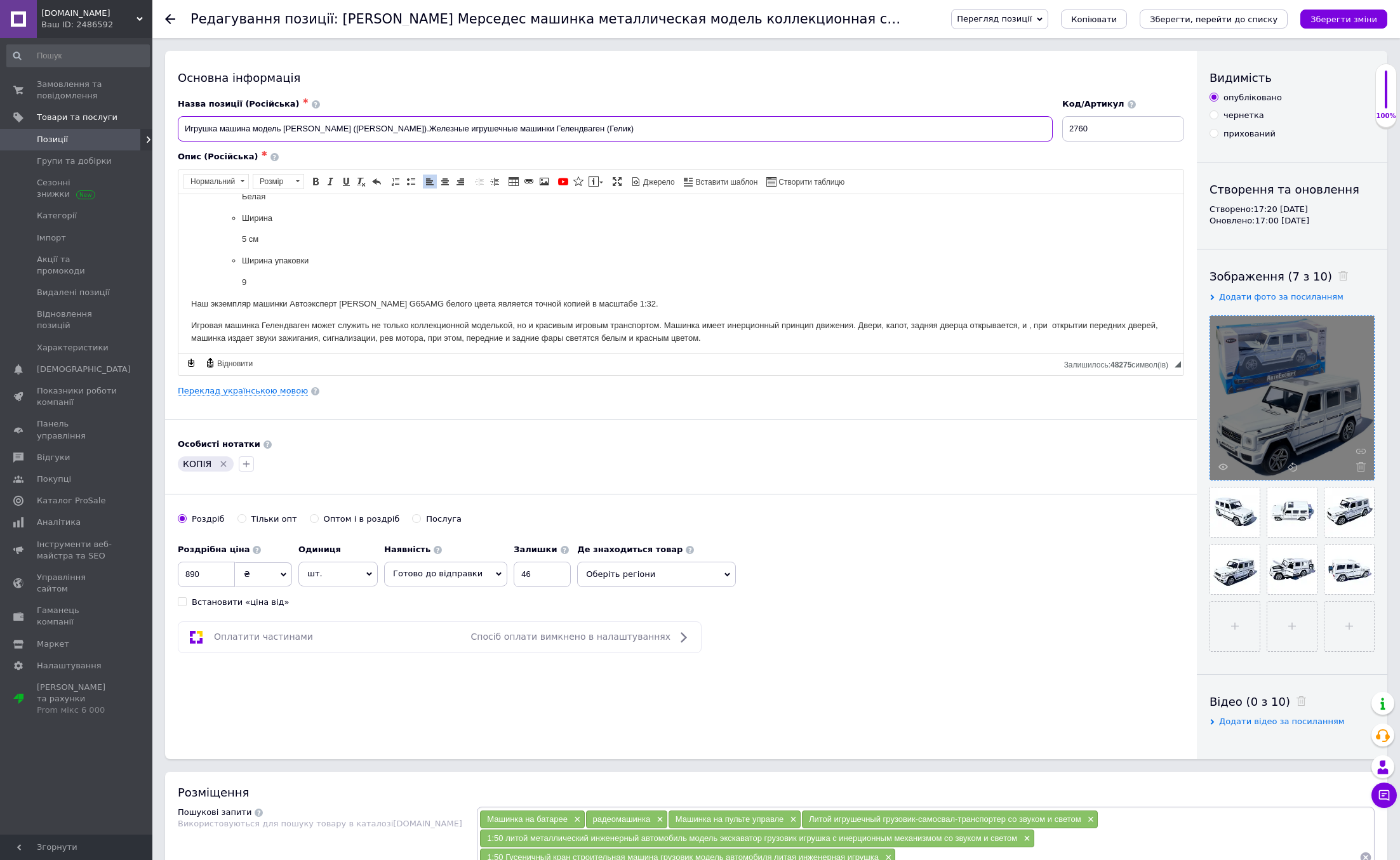
paste input "1:32"
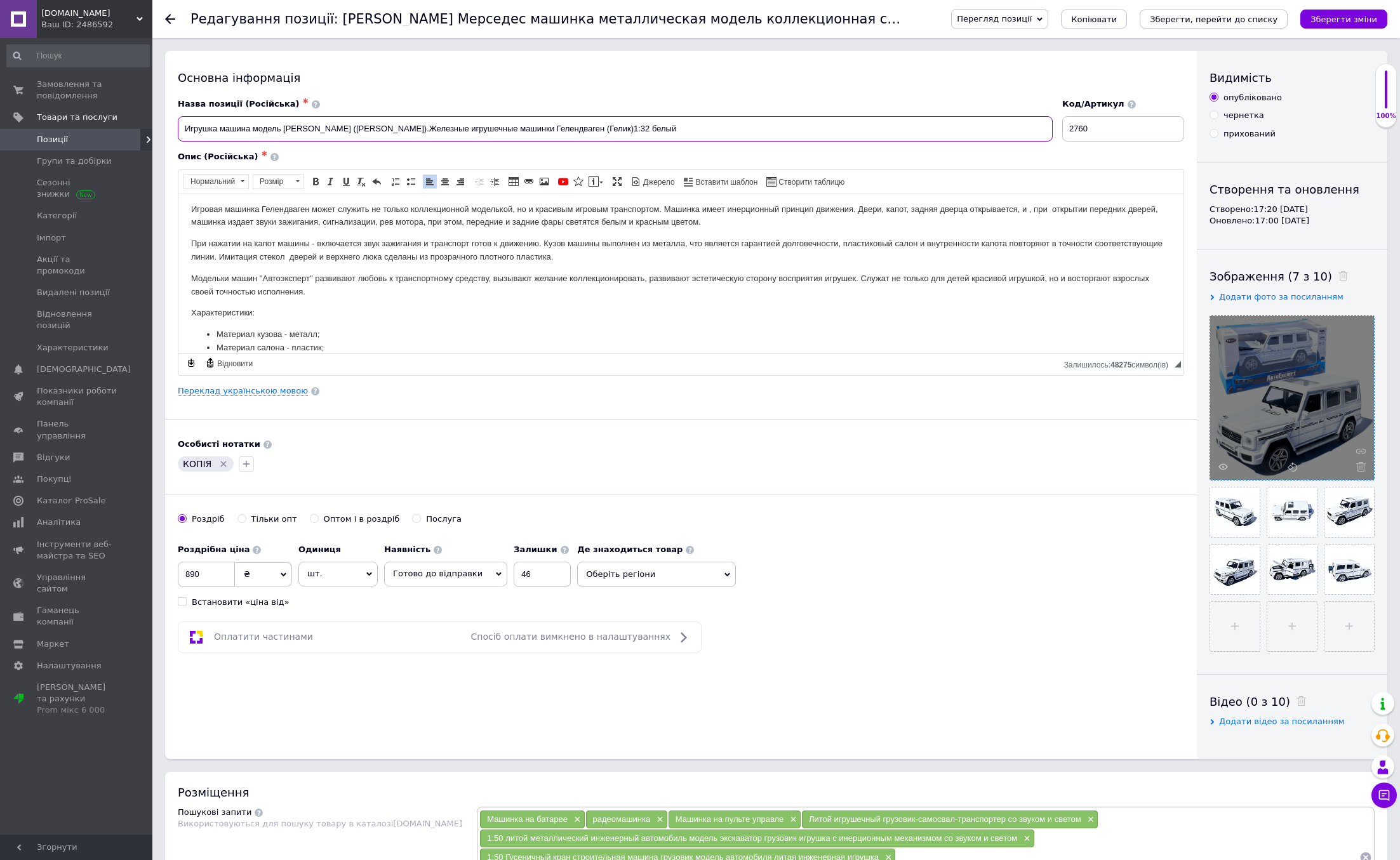
scroll to position [868, 0]
type input "Игрушка машина модель [PERSON_NAME] ([PERSON_NAME]).Железные игрушечные машинки…"
drag, startPoint x: 277, startPoint y: 275, endPoint x: 333, endPoint y: 275, distance: 56.0
click at [333, 275] on p "Модельки машин "Автоэксперт" развивают любовь к транспортному средству, вызываю…" at bounding box center [681, 282] width 979 height 26
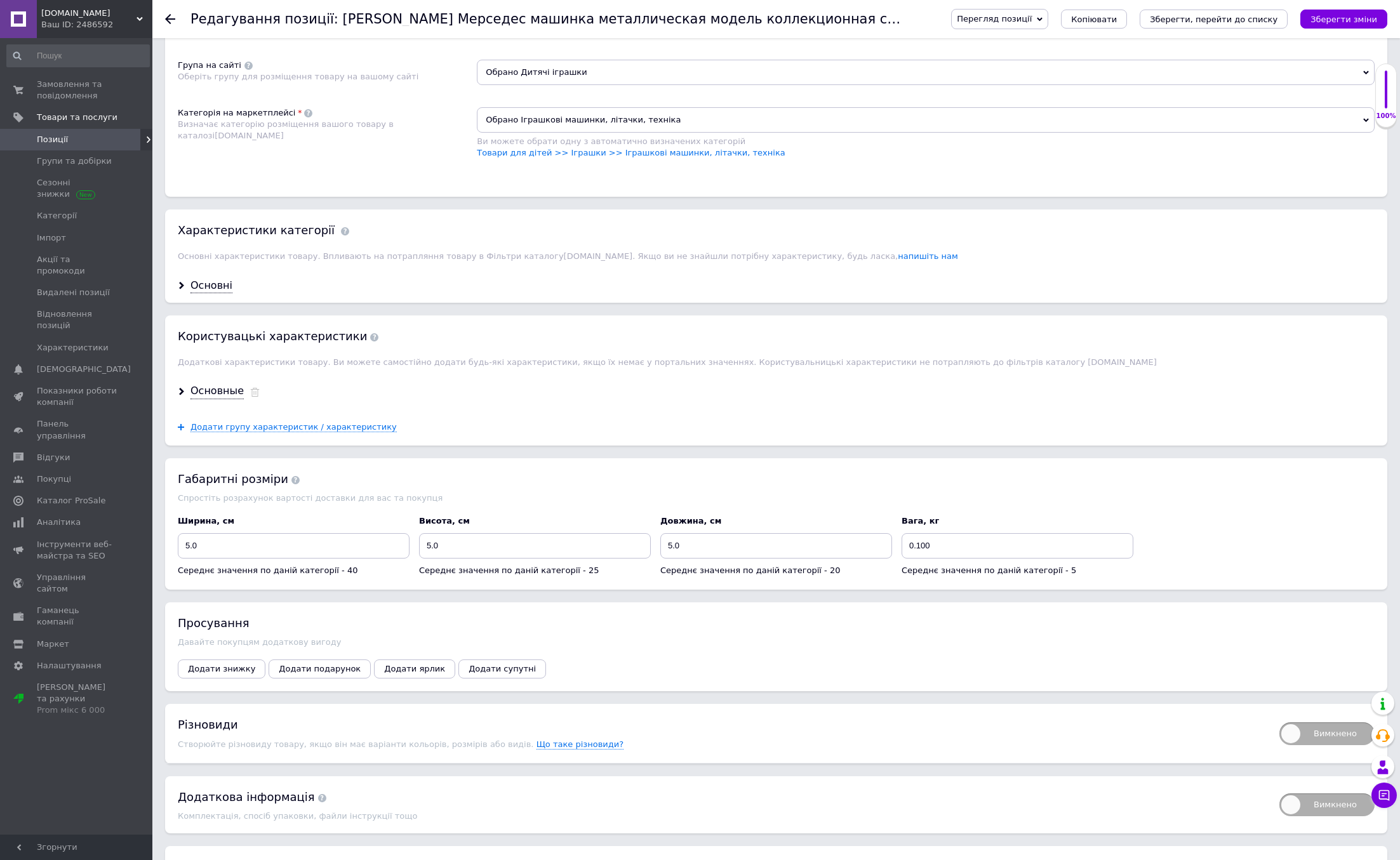
scroll to position [864, 0]
click at [212, 291] on div "Основні" at bounding box center [211, 287] width 42 height 15
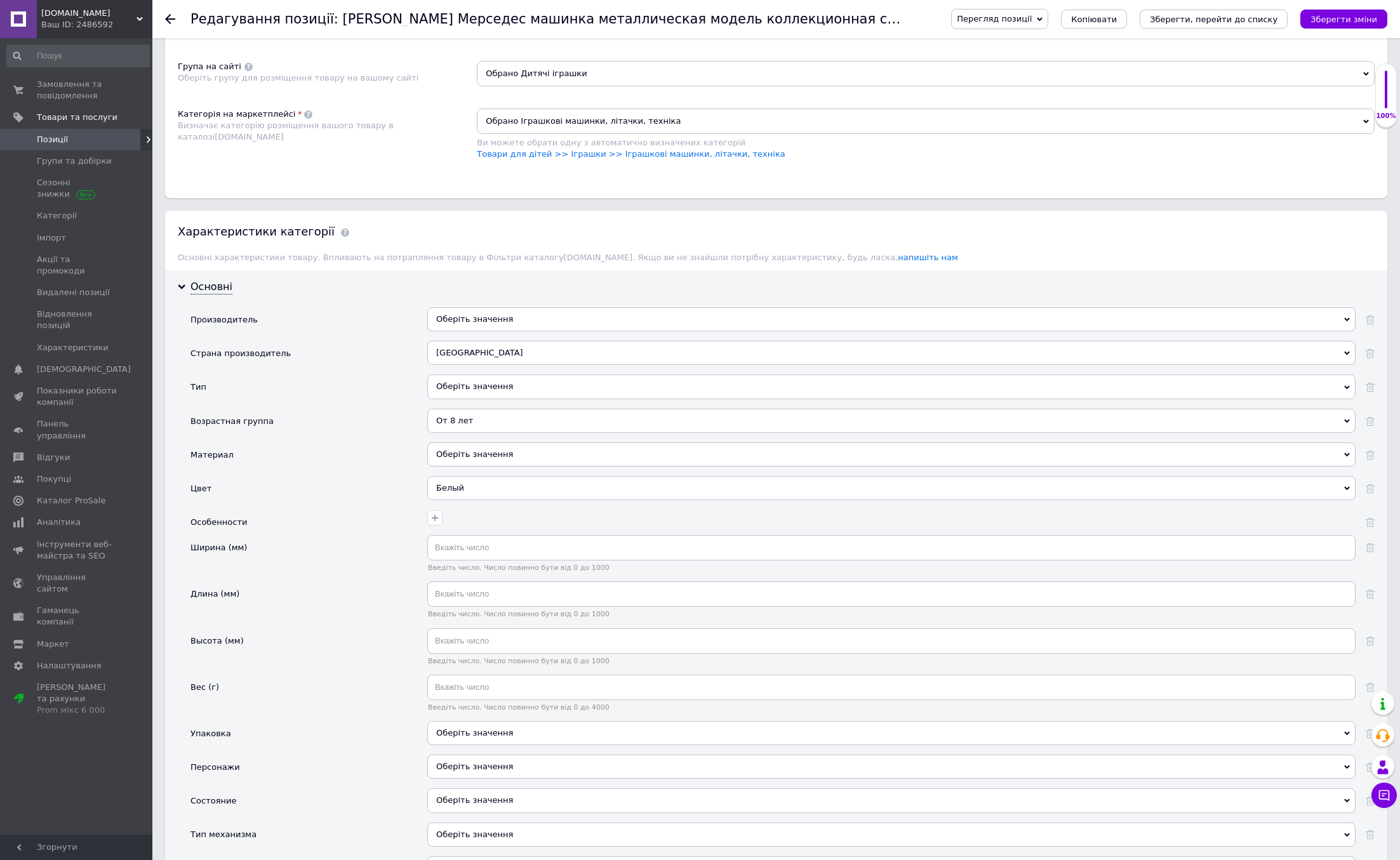
click at [480, 423] on div "От 8 лет" at bounding box center [891, 420] width 928 height 24
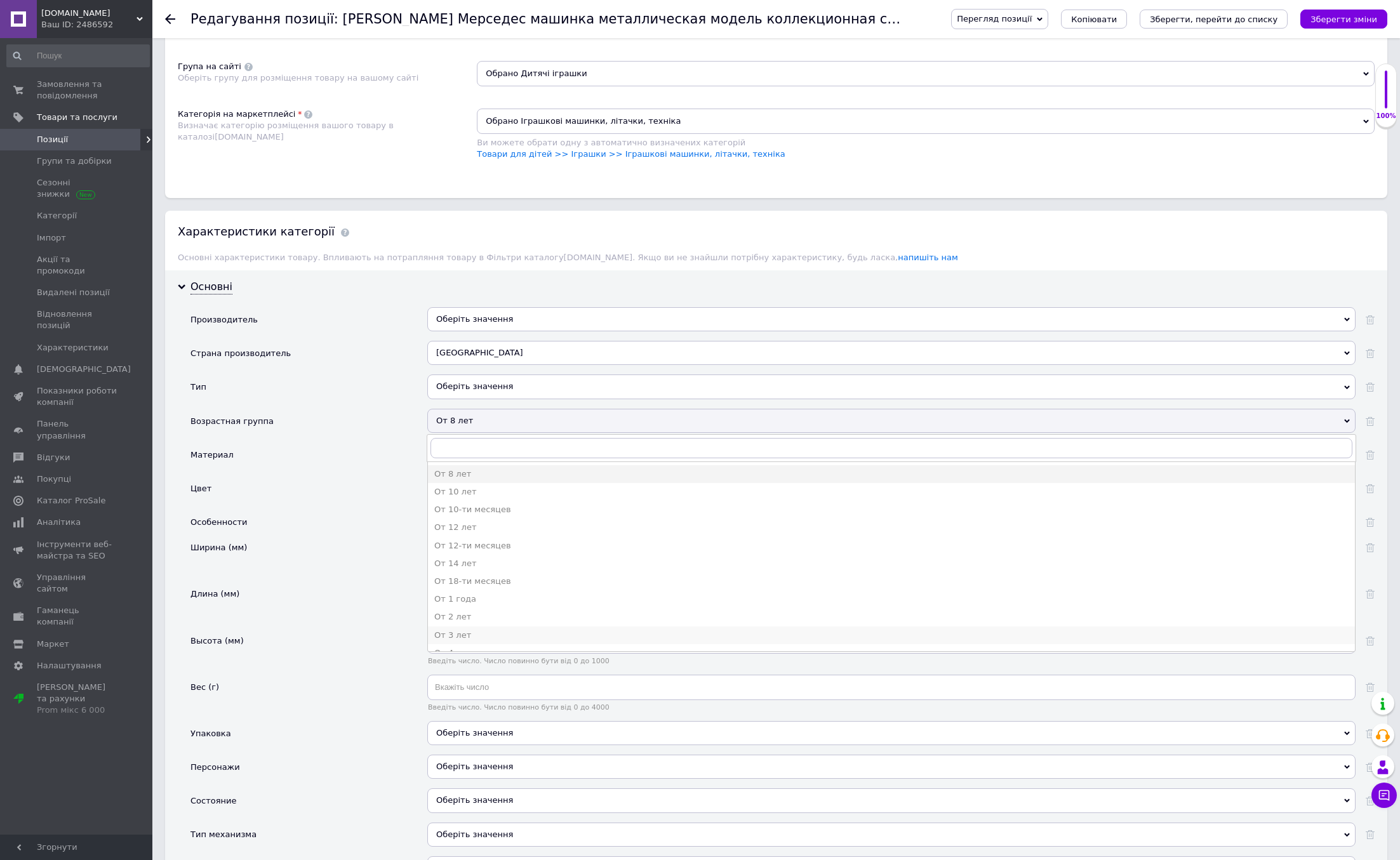
click at [494, 635] on div "От 3 лет" at bounding box center [892, 636] width 914 height 12
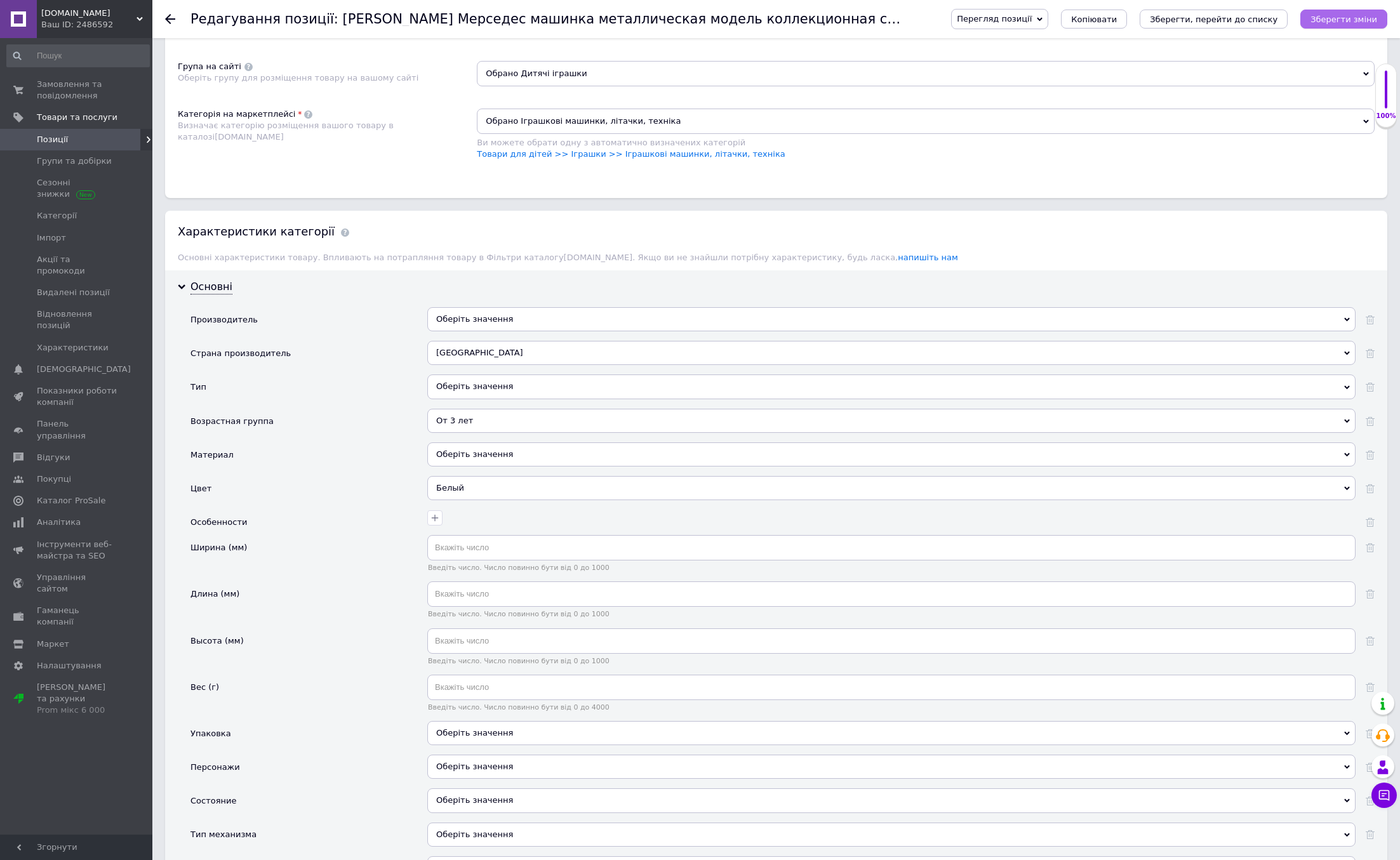
click at [1331, 20] on icon "Зберегти зміни" at bounding box center [1344, 19] width 67 height 10
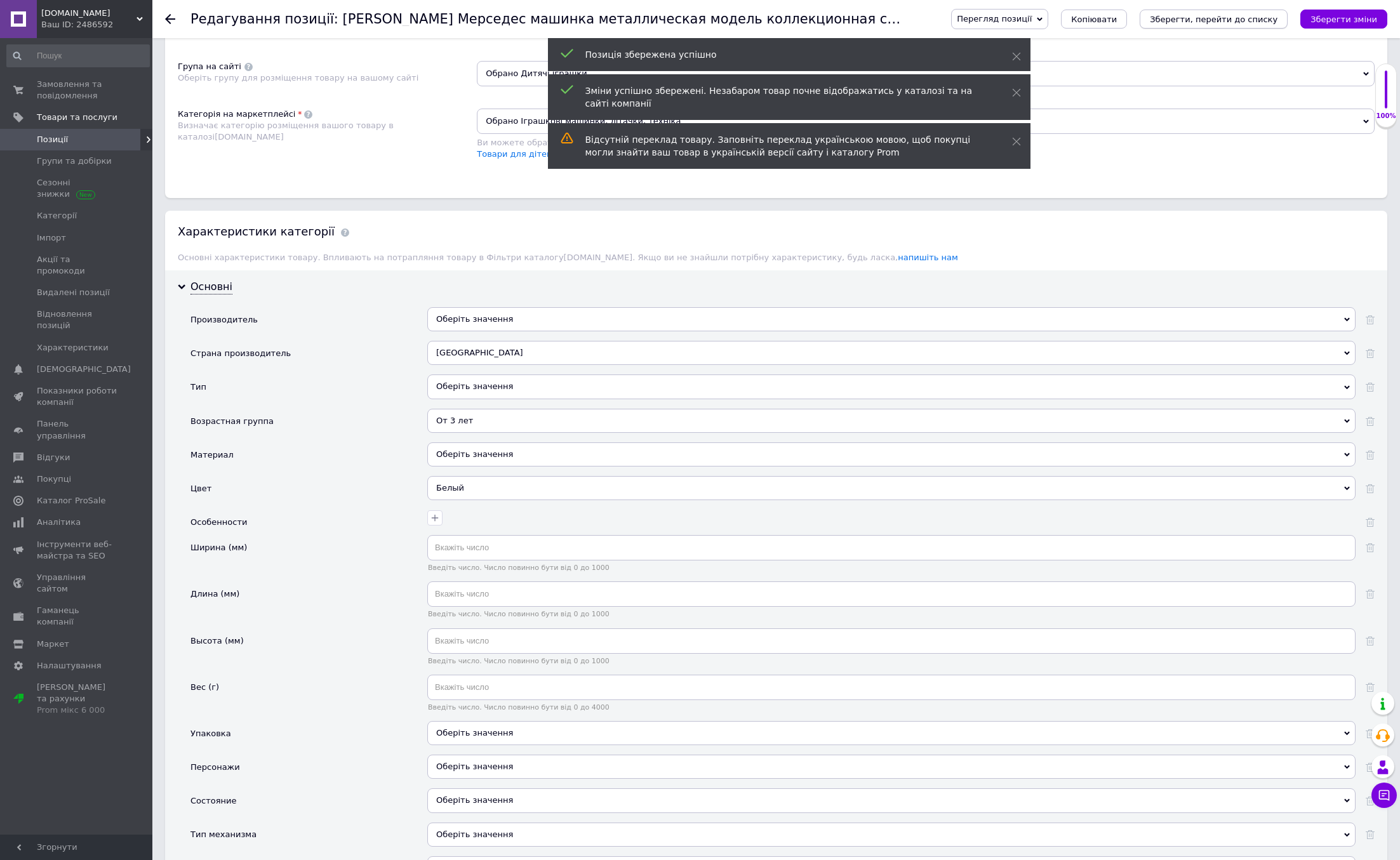
click at [1232, 22] on icon "Зберегти, перейти до списку" at bounding box center [1213, 19] width 127 height 10
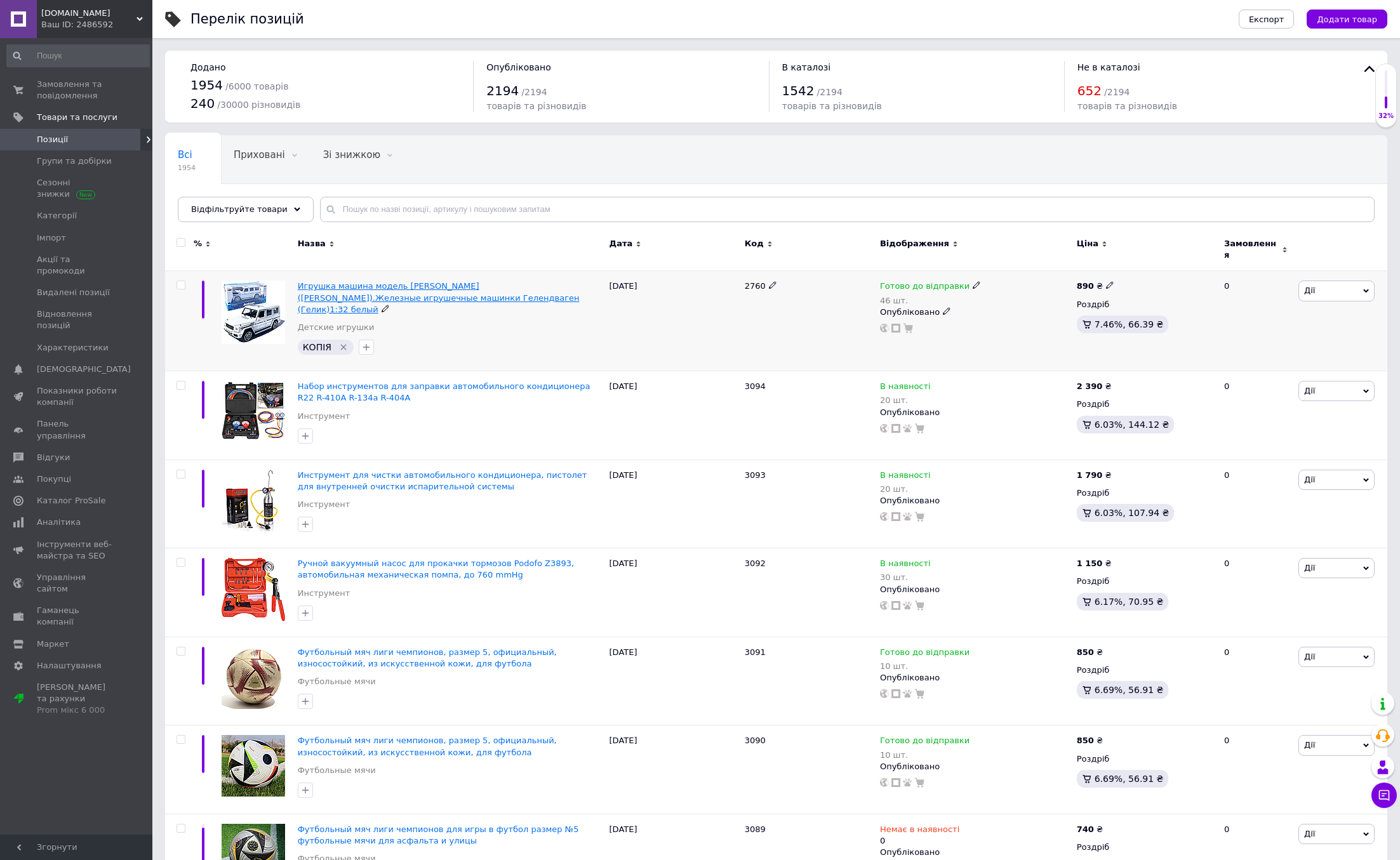
click at [365, 287] on span "Игрушка машина модель [PERSON_NAME] ([PERSON_NAME]).Железные игрушечные машинки…" at bounding box center [438, 297] width 282 height 32
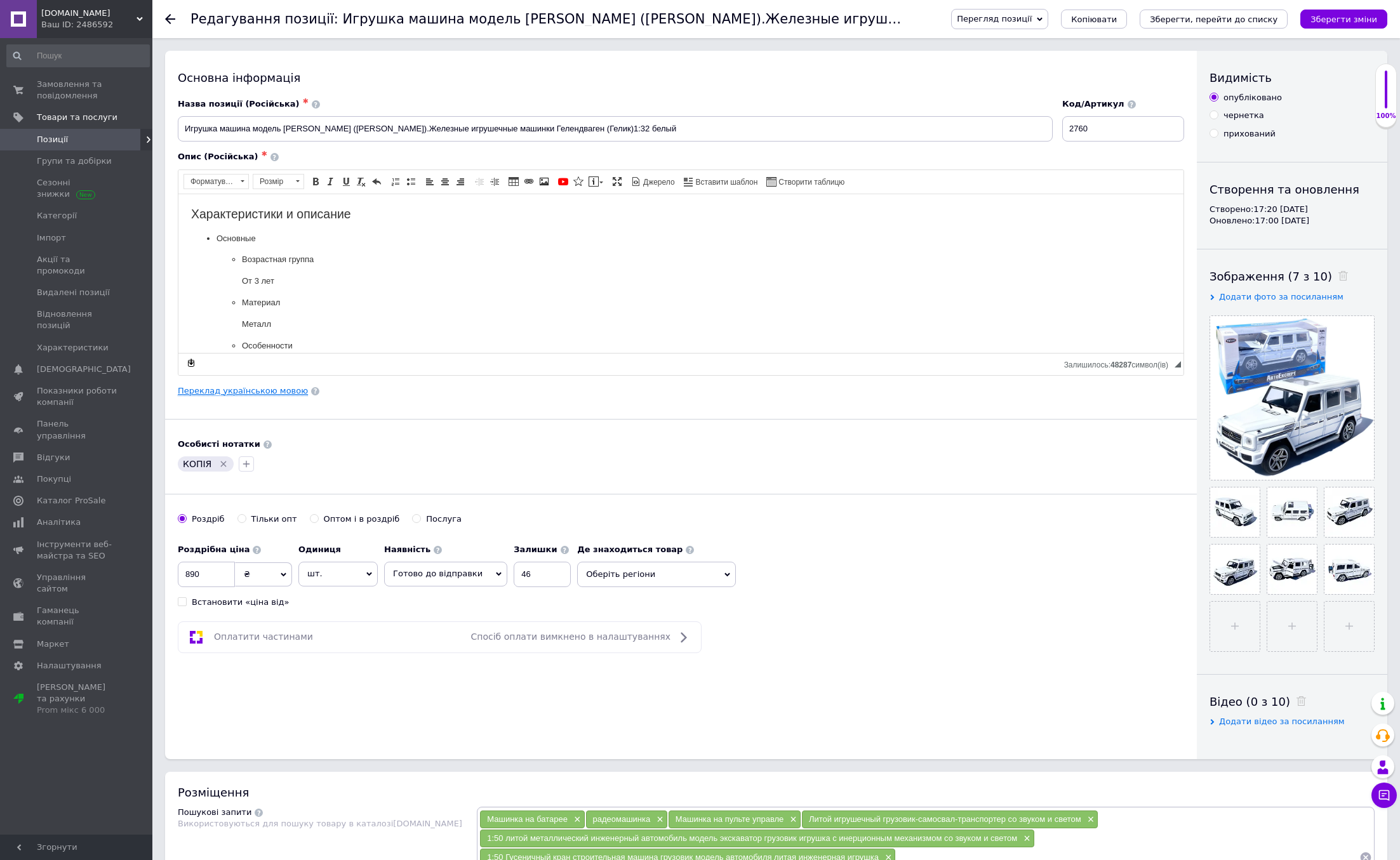
click at [268, 390] on link "Переклад українською мовою" at bounding box center [243, 391] width 130 height 10
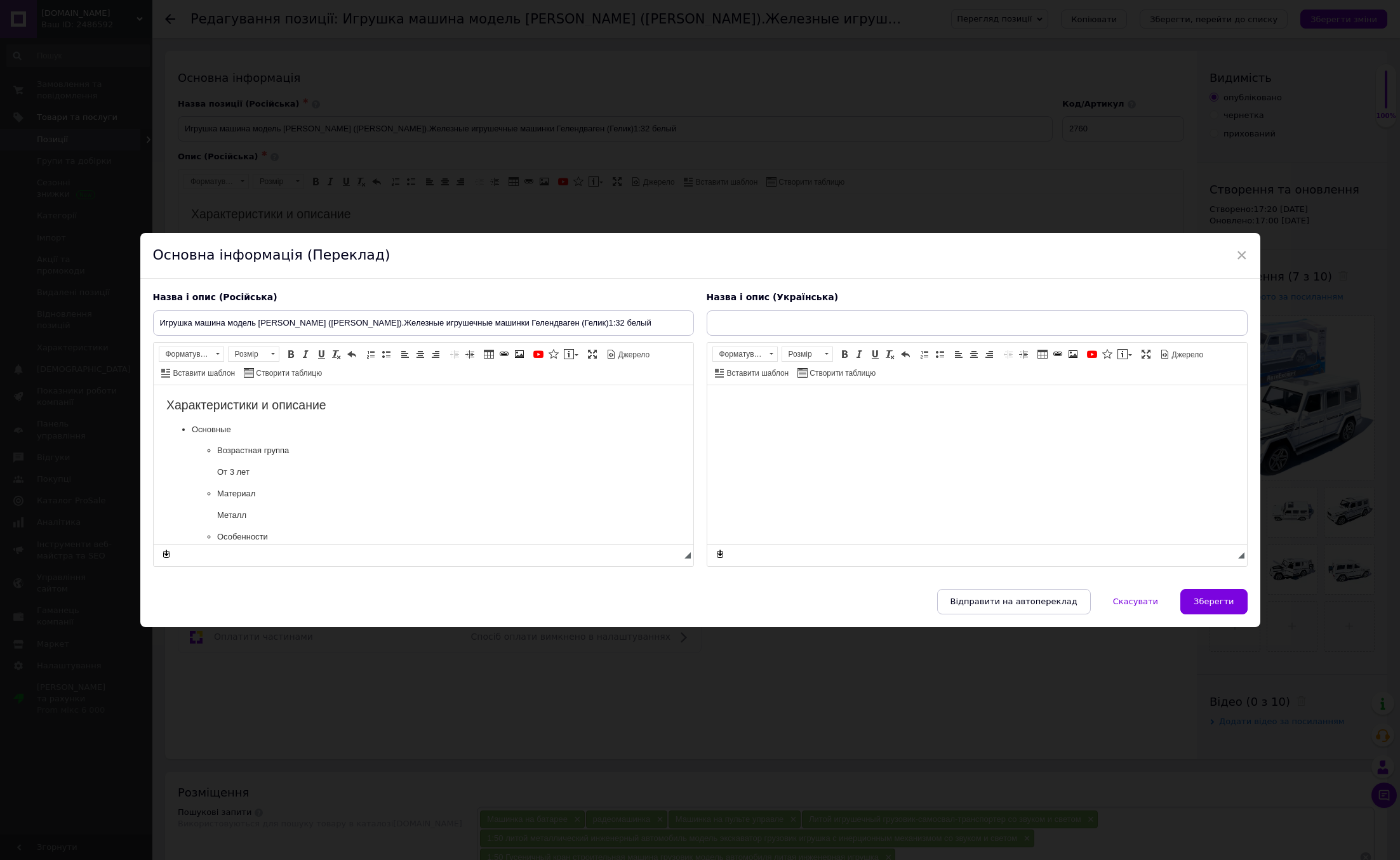
type input "БРАБУС Гелік Мерседес машинка металева модель колекційна зі світлом і звуком, м…"
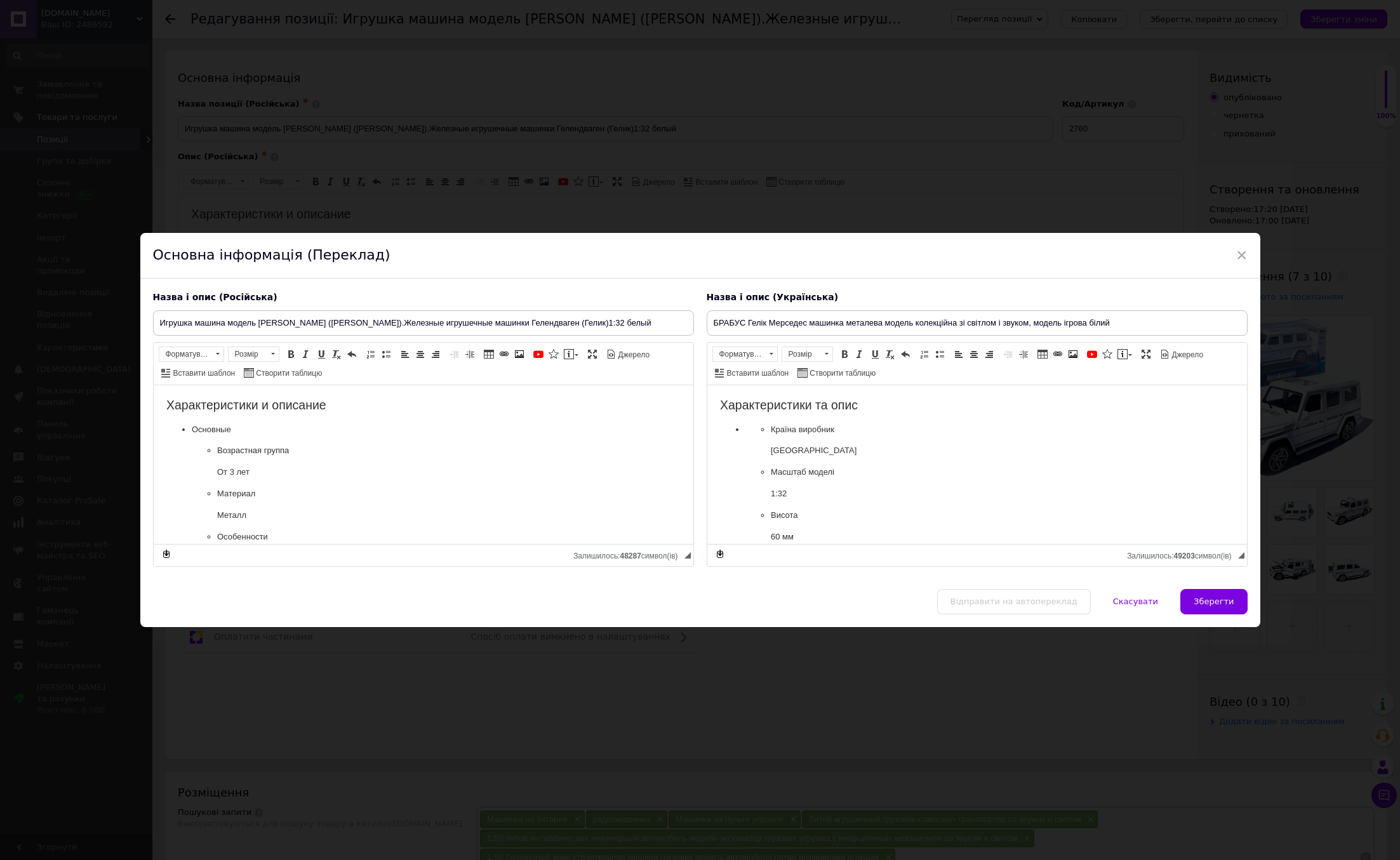
click at [916, 481] on li "Масштаб моделі 1:32" at bounding box center [976, 483] width 412 height 35
click at [711, 325] on input "БРАБУС Гелік Мерседес машинка металева модель колекційна зі світлом і звуком, м…" at bounding box center [977, 323] width 541 height 26
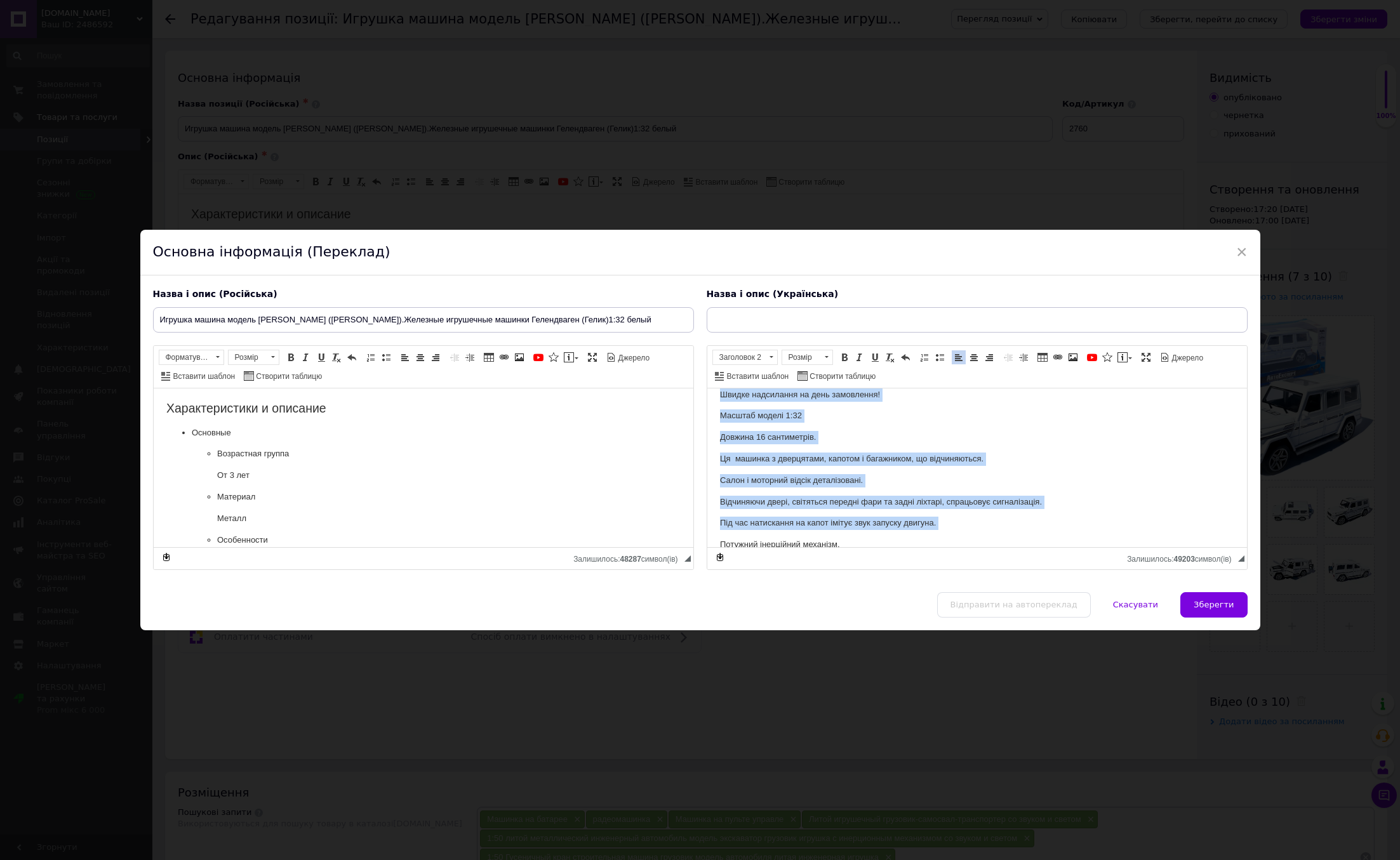
scroll to position [463, 0]
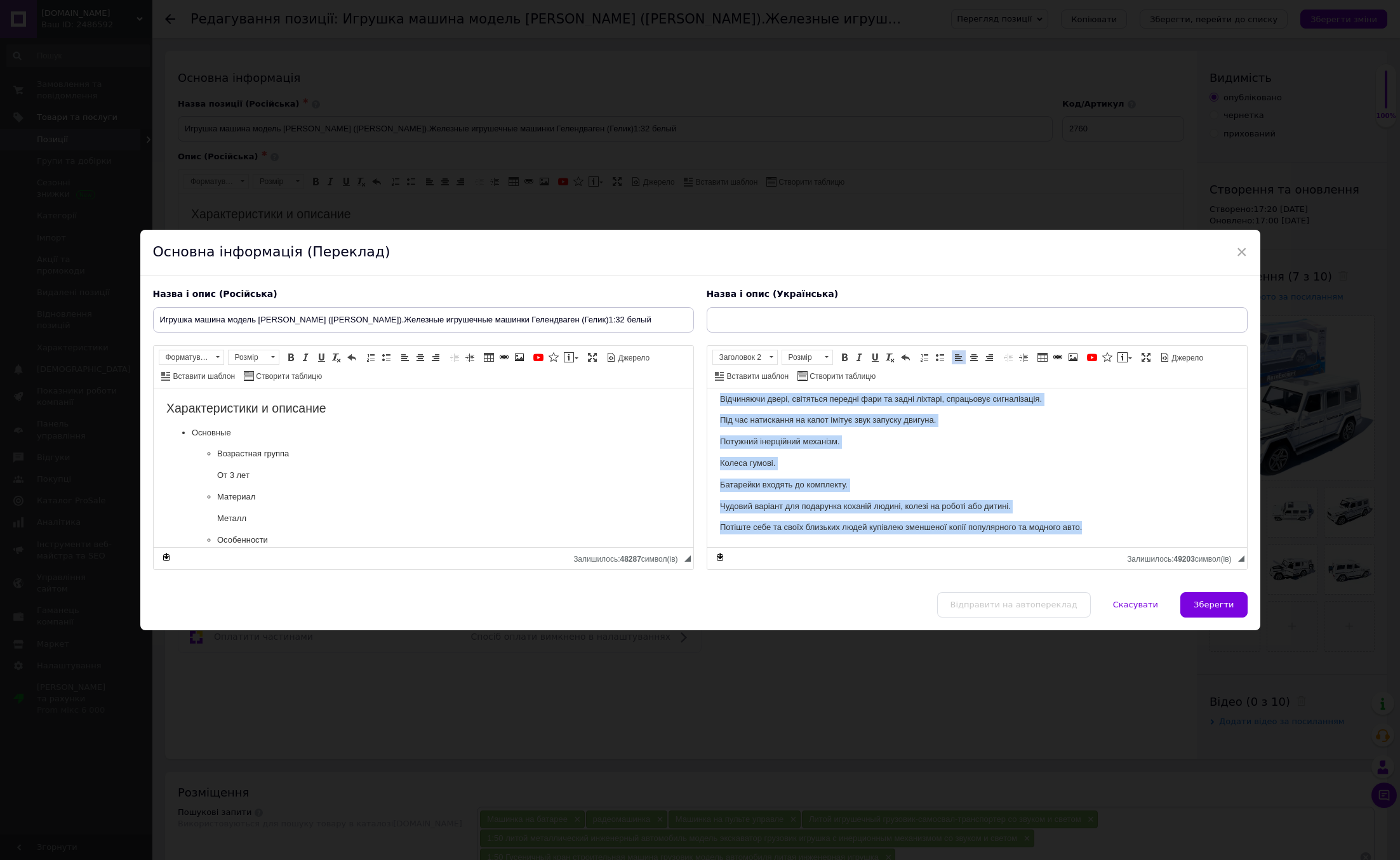
drag, startPoint x: 716, startPoint y: 407, endPoint x: 843, endPoint y: 577, distance: 212.2
click at [843, 546] on html "Характеристики та опис Країна виробник Китай Масштаб моделі 1:32 Висота 60 мм Ш…" at bounding box center [977, 236] width 540 height 621
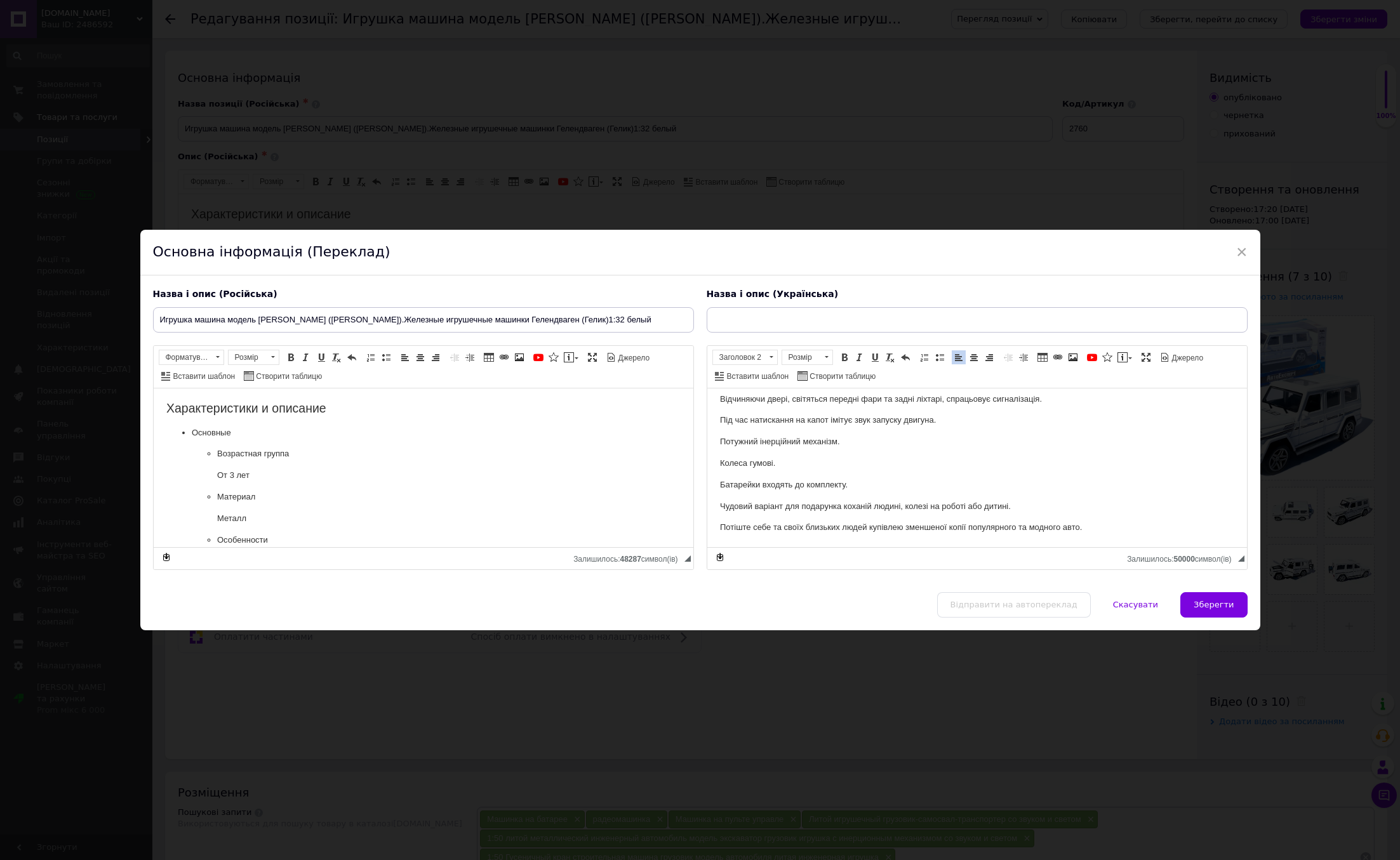
scroll to position [0, 0]
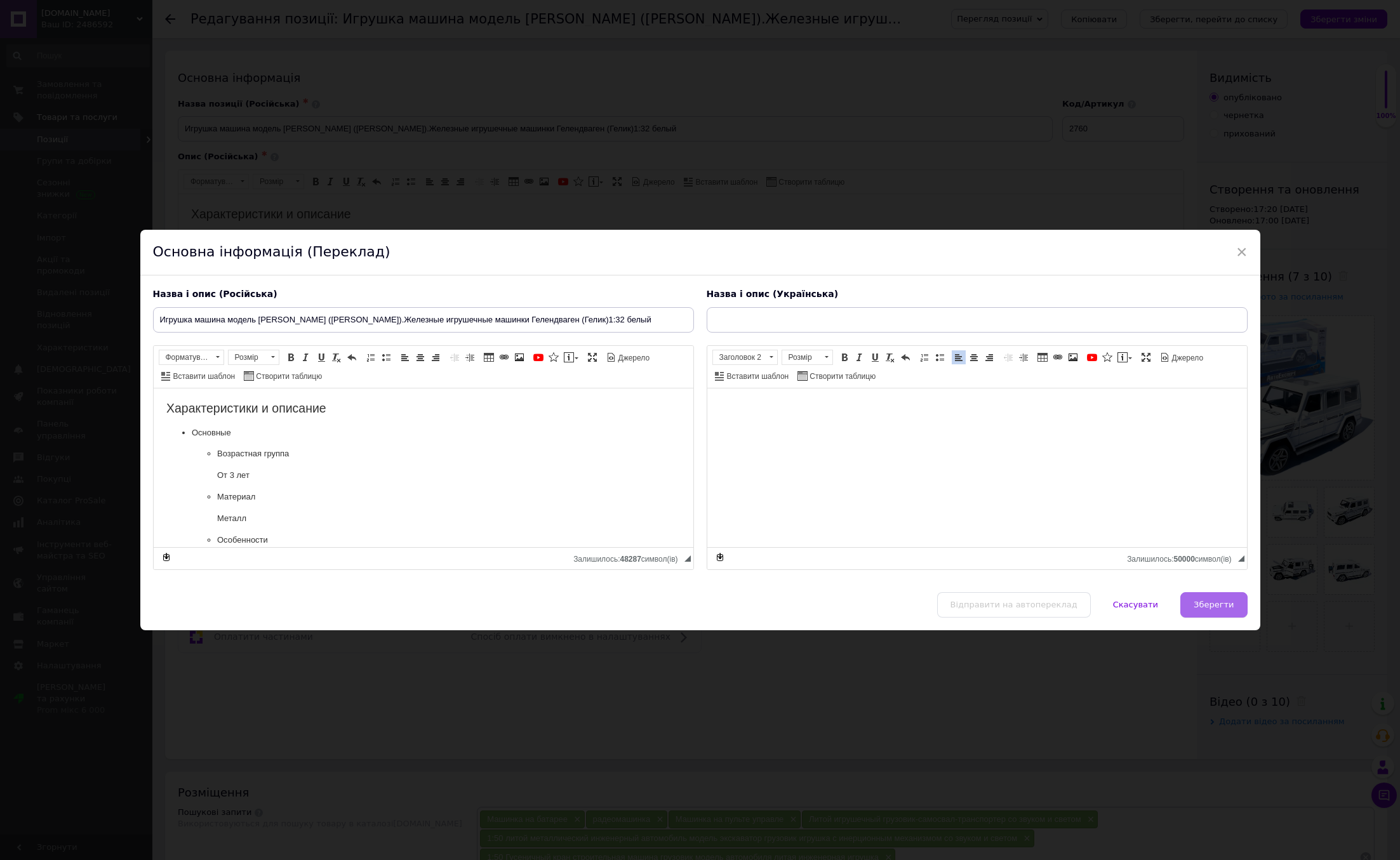
click at [1193, 607] on span "Зберегти" at bounding box center [1213, 604] width 40 height 10
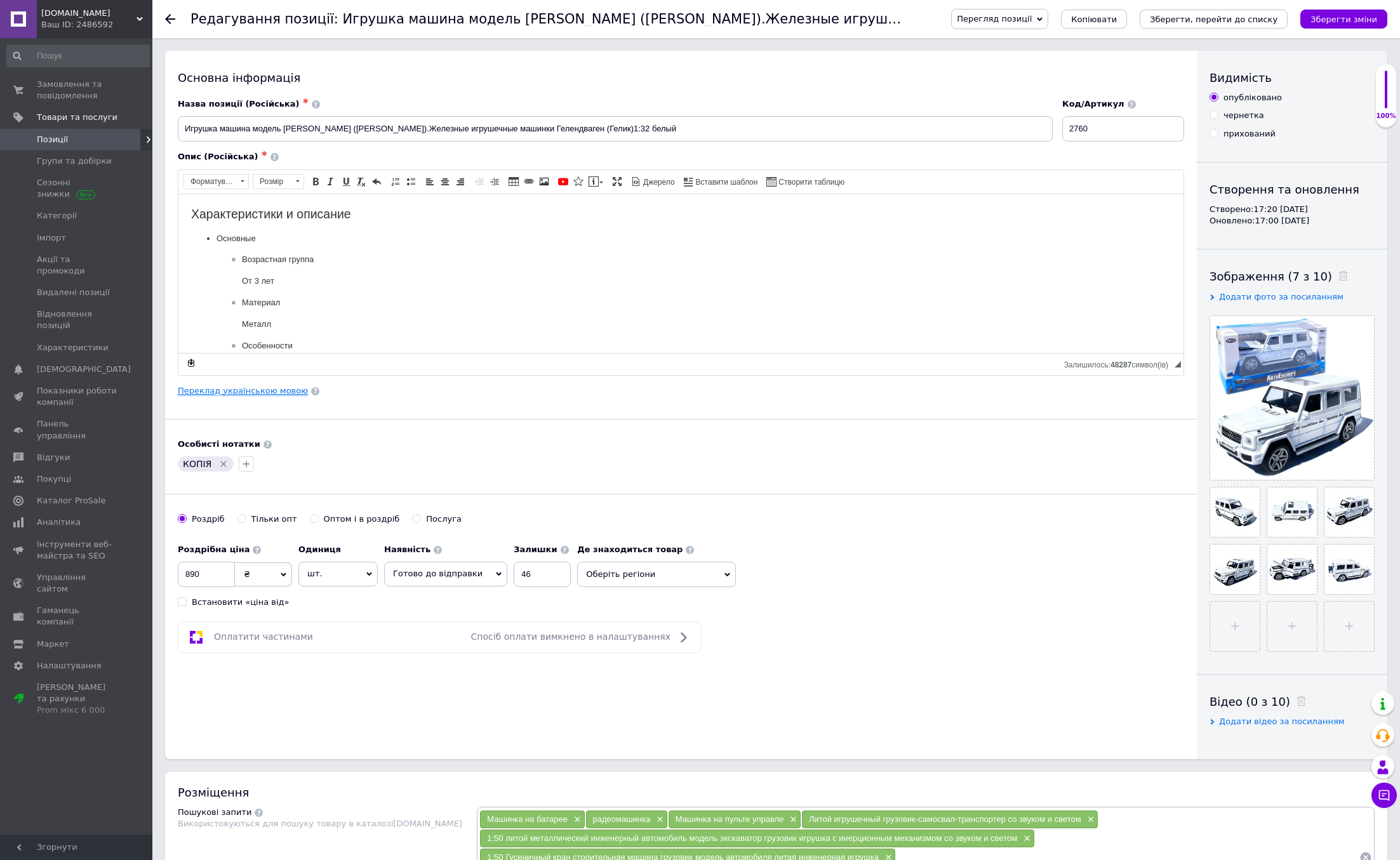
click at [262, 394] on link "Переклад українською мовою" at bounding box center [243, 391] width 130 height 10
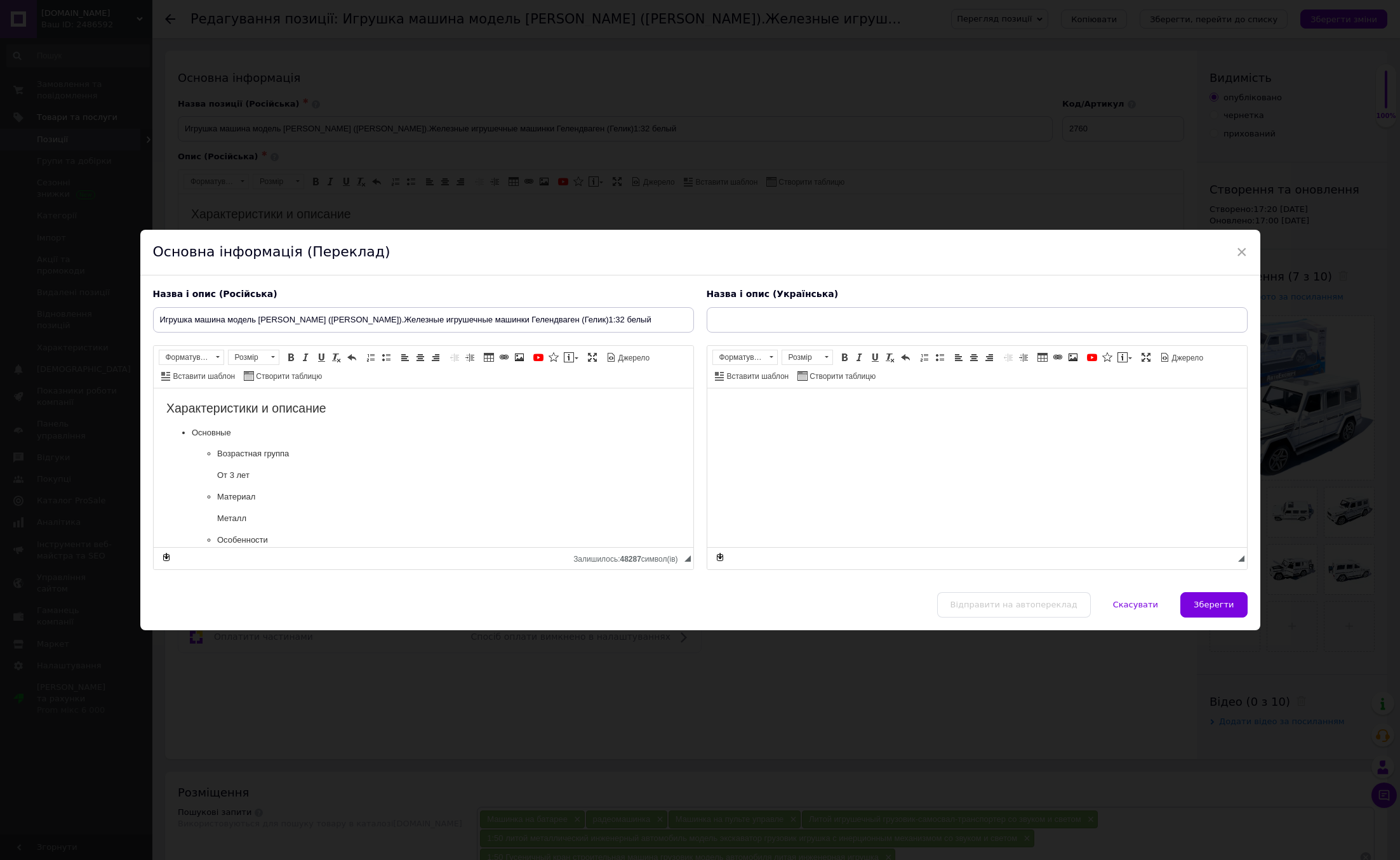
click at [1245, 249] on div "Основна інформація (Переклад)" at bounding box center [700, 253] width 1120 height 45
drag, startPoint x: 1234, startPoint y: 253, endPoint x: 1268, endPoint y: 231, distance: 40.5
click at [1236, 252] on span "×" at bounding box center [1242, 251] width 12 height 21
